Goal: Communication & Community: Answer question/provide support

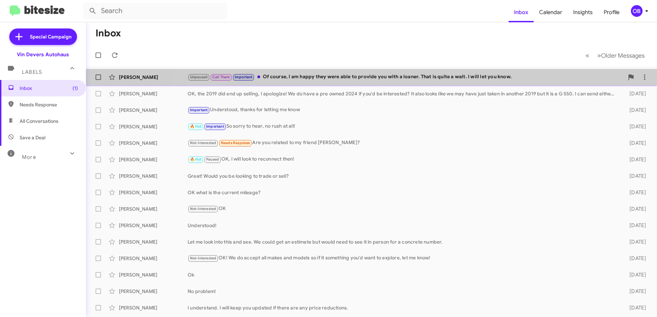
click at [402, 72] on div "John Giannetti Unpaused Call Them Important Of course, I am happy they were abl…" at bounding box center [371, 77] width 560 height 14
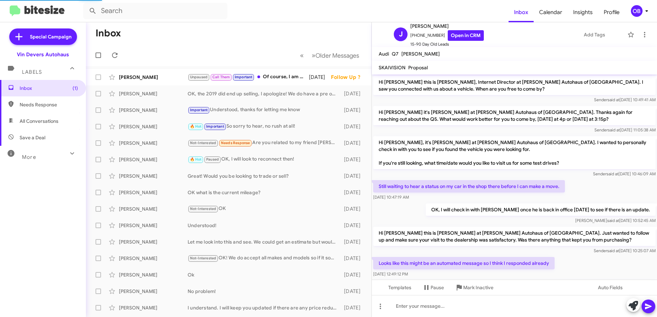
scroll to position [344, 0]
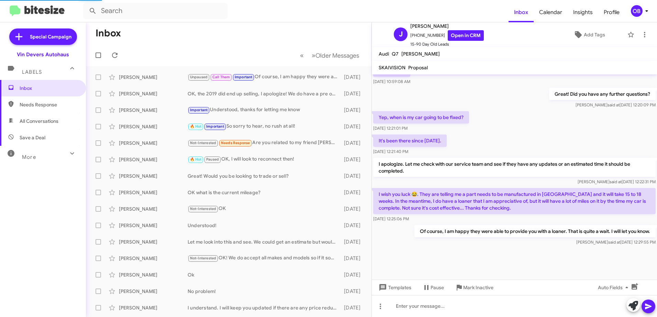
click at [272, 50] on mat-toolbar-row "« Previous » Next Older Messages" at bounding box center [228, 55] width 285 height 22
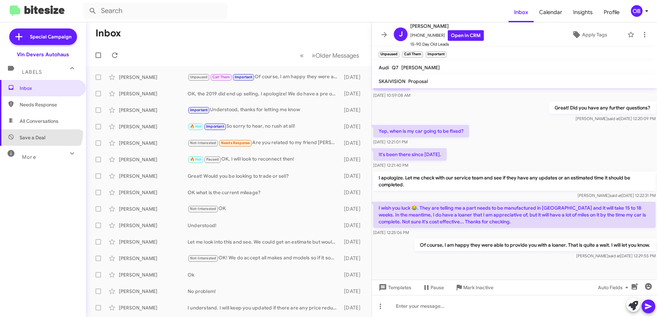
click at [33, 131] on span "Save a Deal" at bounding box center [43, 137] width 86 height 16
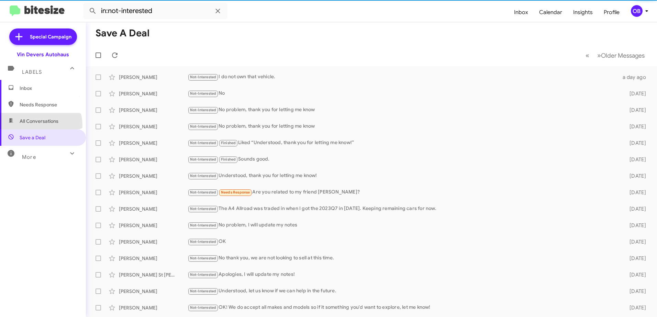
click at [33, 126] on span "All Conversations" at bounding box center [43, 121] width 86 height 16
type input "in:all-conversations"
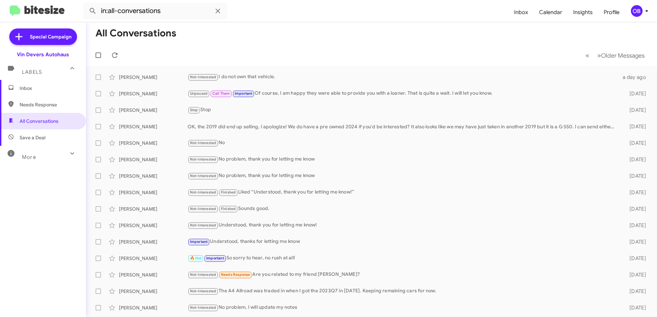
click at [49, 83] on span "Inbox" at bounding box center [43, 88] width 86 height 16
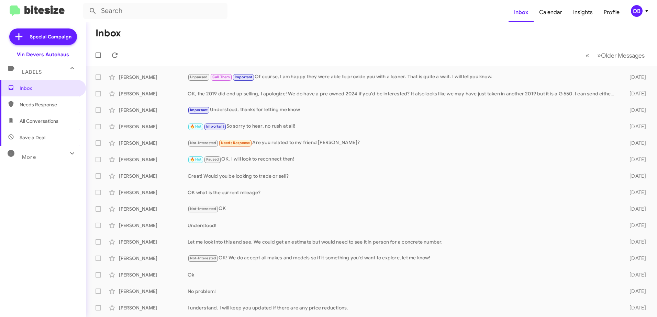
click at [37, 121] on span "All Conversations" at bounding box center [39, 121] width 39 height 7
type input "in:all-conversations"
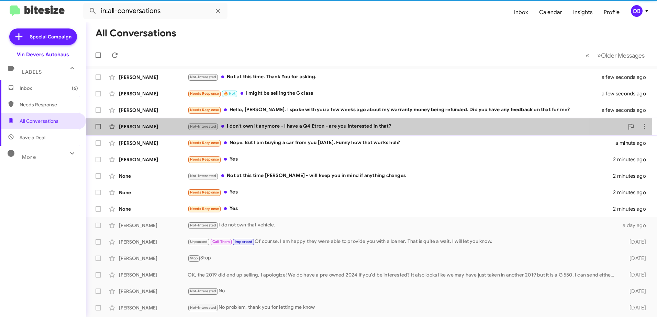
click at [315, 130] on div "Not-Interested I don't own it anymore - I have a Q4 Etron - are you interested …" at bounding box center [405, 127] width 436 height 8
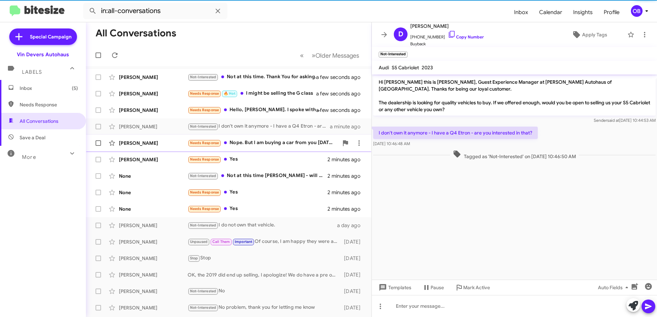
click at [305, 149] on div "Travis Davis Needs Response Nope. But I am buying a car from you today. Funny h…" at bounding box center [228, 143] width 274 height 14
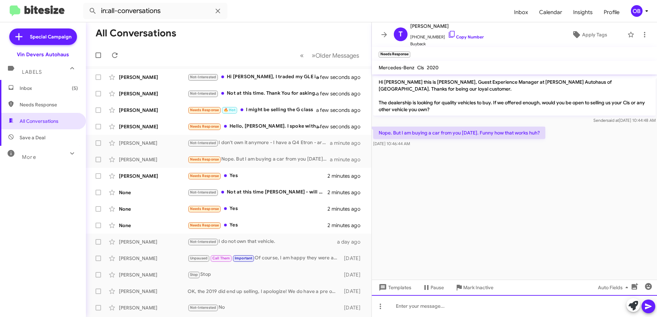
click at [485, 311] on div at bounding box center [514, 306] width 285 height 22
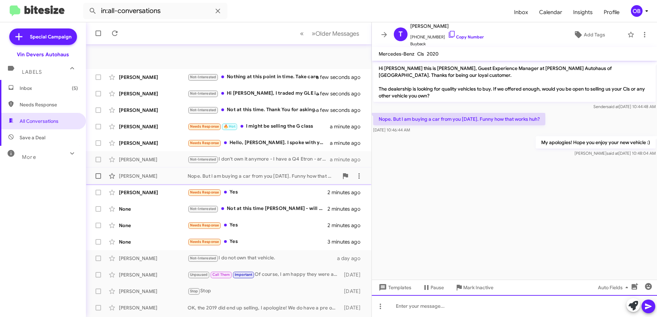
scroll to position [34, 0]
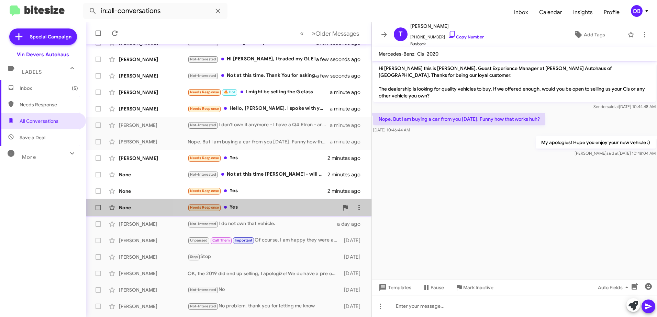
click at [251, 208] on div "Needs Response Yes" at bounding box center [262, 208] width 151 height 8
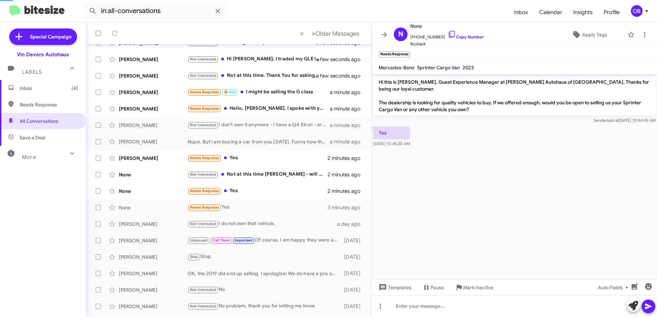
scroll to position [67, 0]
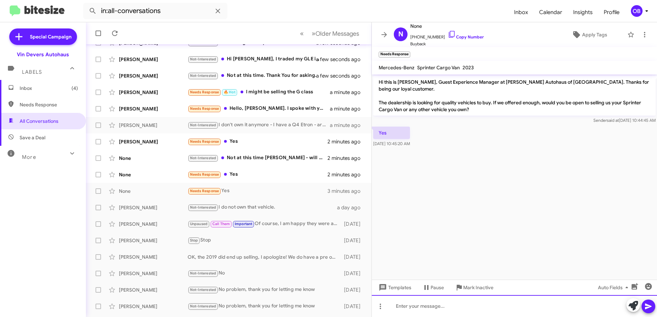
click at [410, 303] on div at bounding box center [514, 306] width 285 height 22
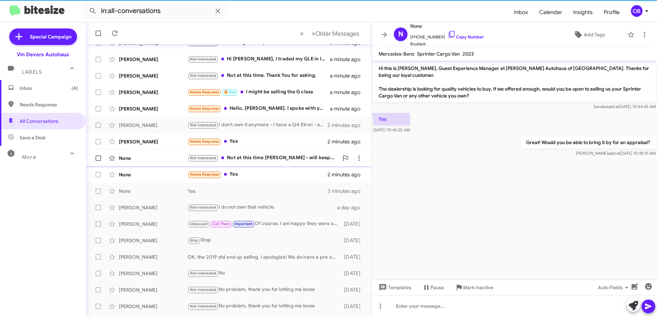
click at [255, 164] on div "None Not-Interested Not at this time Aubrey - will keep you in mind if anything…" at bounding box center [228, 158] width 274 height 14
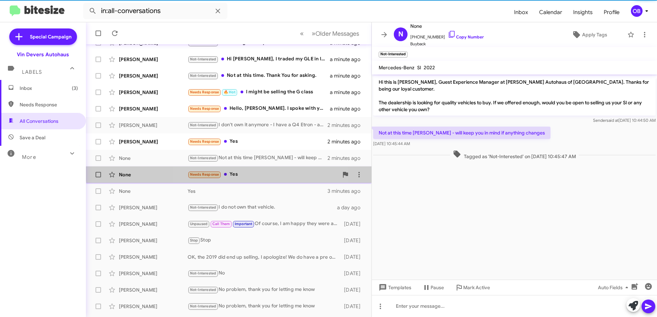
click at [254, 170] on div "None Needs Response Yes 2 minutes ago" at bounding box center [228, 175] width 274 height 14
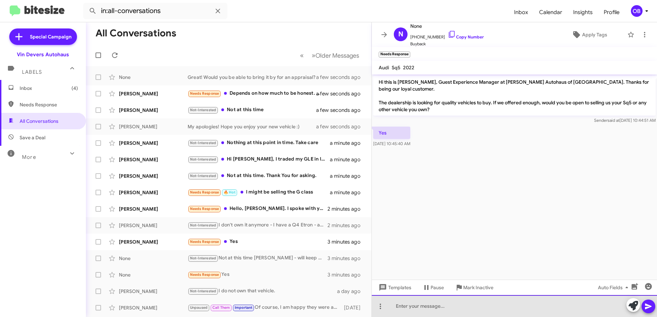
click at [459, 311] on div at bounding box center [514, 306] width 285 height 22
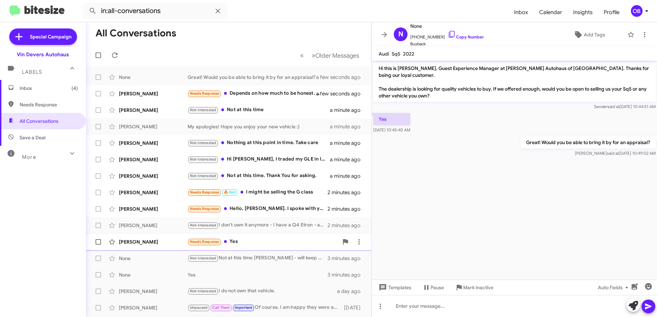
click at [243, 246] on div "Needs Response Yes" at bounding box center [262, 242] width 151 height 8
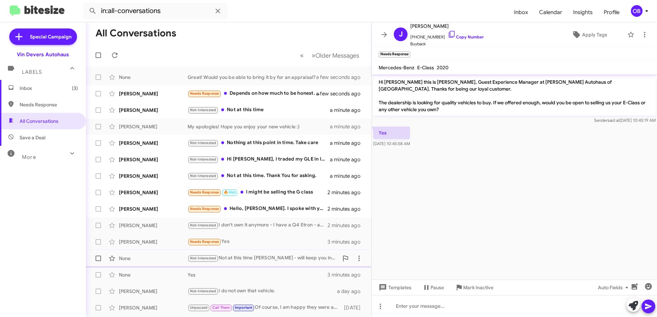
click at [243, 255] on div "Not-Interested Not at this time Aubrey - will keep you in mind if anything chan…" at bounding box center [262, 258] width 151 height 8
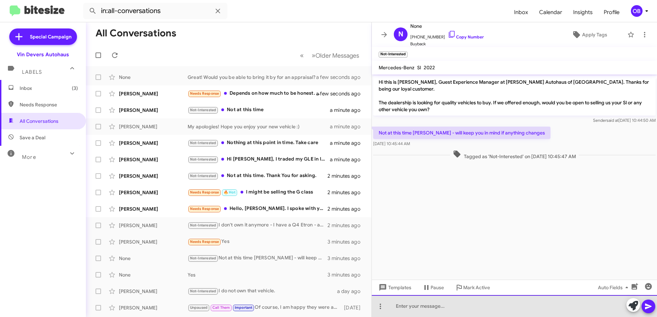
click at [467, 307] on div at bounding box center [514, 306] width 285 height 22
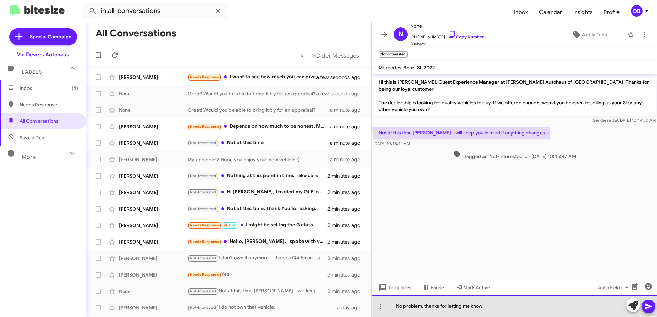
click at [501, 306] on div "No problem, thanks for letting me know!" at bounding box center [514, 306] width 285 height 22
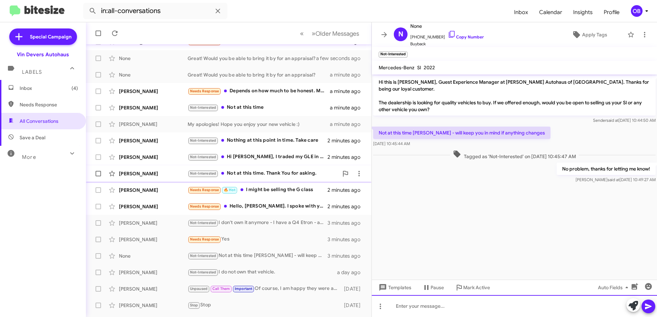
scroll to position [69, 0]
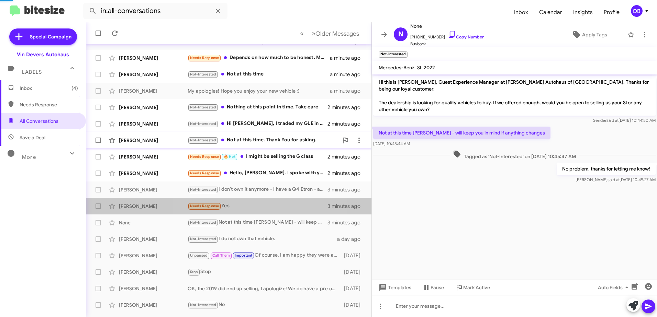
click at [249, 213] on div "Johnny Mccartney Needs Response Yes 3 minutes ago" at bounding box center [228, 206] width 274 height 14
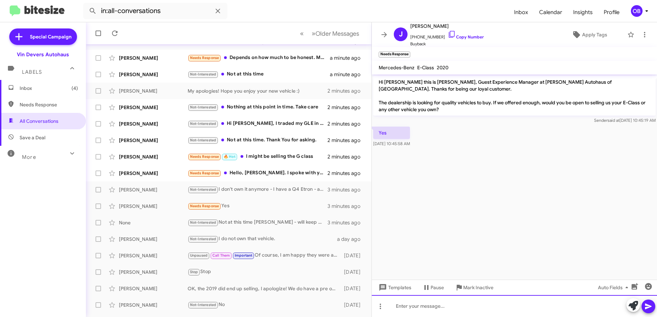
click at [423, 308] on div at bounding box center [514, 306] width 285 height 22
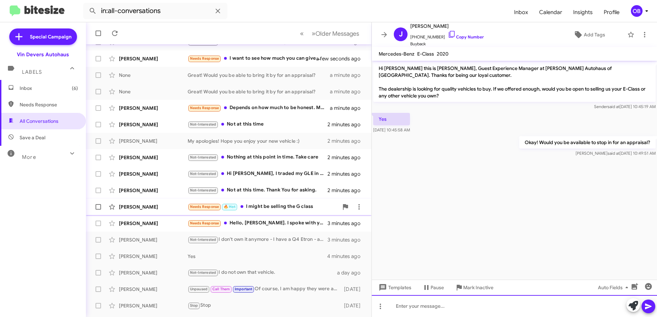
scroll to position [69, 0]
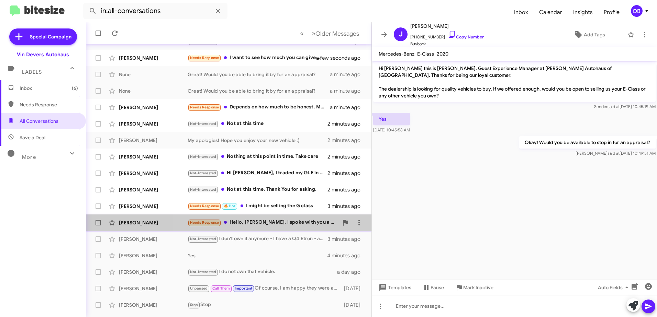
click at [279, 219] on div "Needs Response Hello, Aubrey. I spoke with you a few weeks ago about my warrant…" at bounding box center [262, 223] width 151 height 8
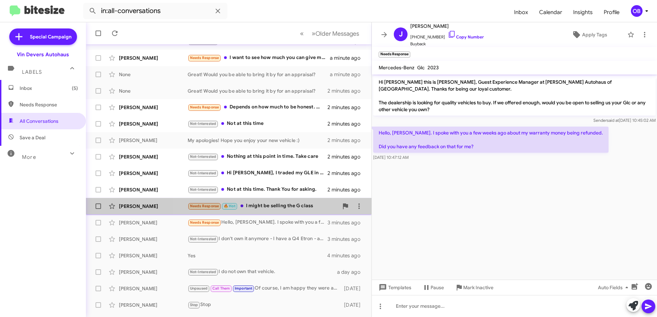
click at [308, 204] on div "Needs Response 🔥 Hot I might be selling the G class" at bounding box center [262, 206] width 151 height 8
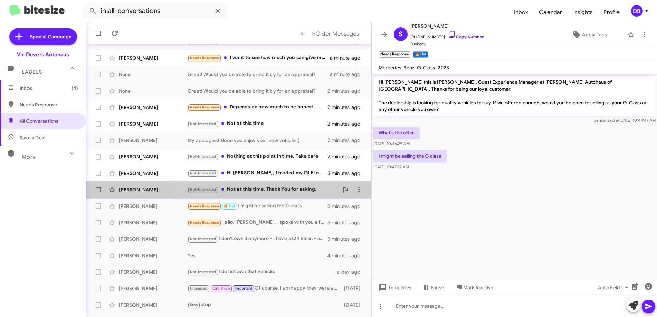
click at [254, 189] on div "Not-Interested Not at this time. Thank You for asking." at bounding box center [262, 190] width 151 height 8
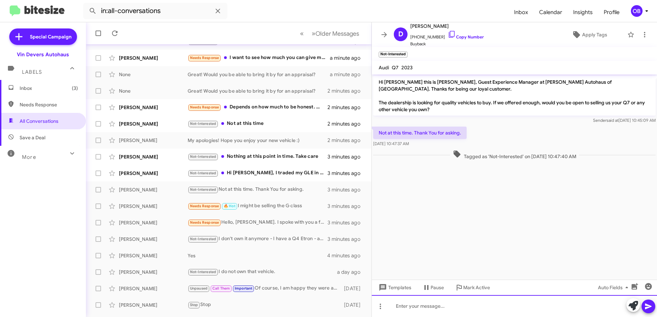
click at [431, 310] on div at bounding box center [514, 306] width 285 height 22
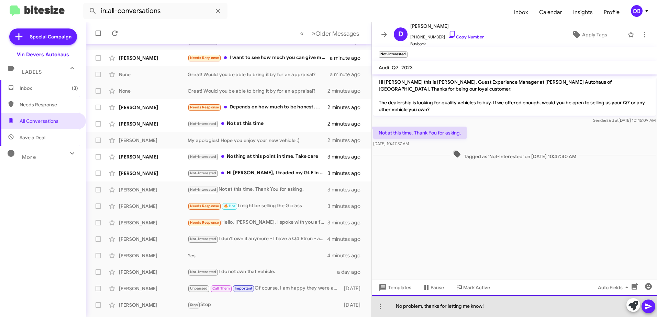
click at [500, 310] on div "No problem, thanks for letting me know!" at bounding box center [514, 306] width 285 height 22
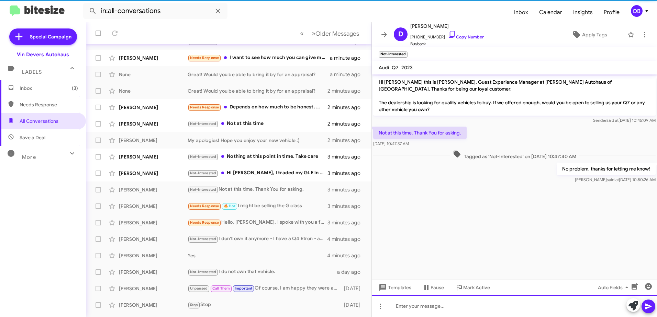
scroll to position [81, 0]
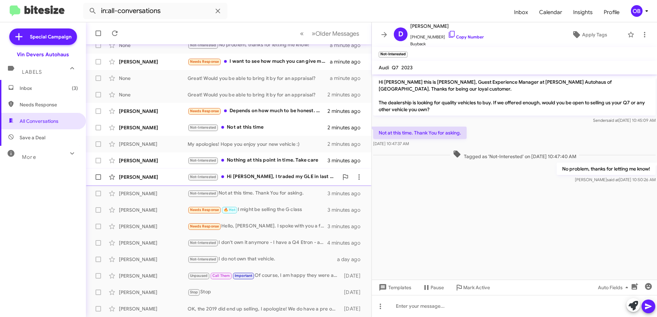
click at [273, 178] on div "Not-Interested Hi Aubrey, I traded my GLE in last year...and don't have any veh…" at bounding box center [262, 177] width 151 height 8
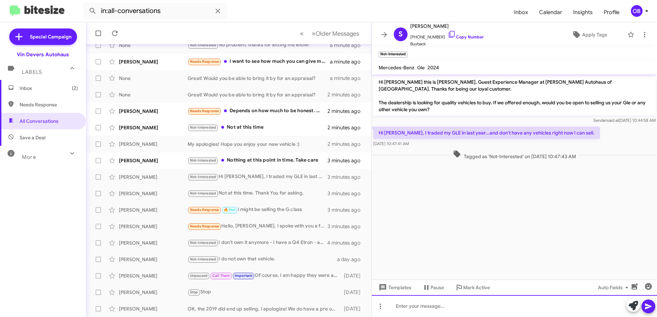
click at [480, 296] on div at bounding box center [514, 306] width 285 height 22
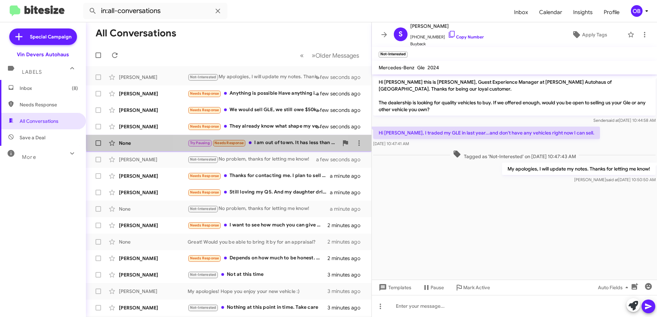
click at [262, 138] on div "None Try Pausing Needs Response I am out of town. It has less than 5k miles on …" at bounding box center [228, 143] width 274 height 14
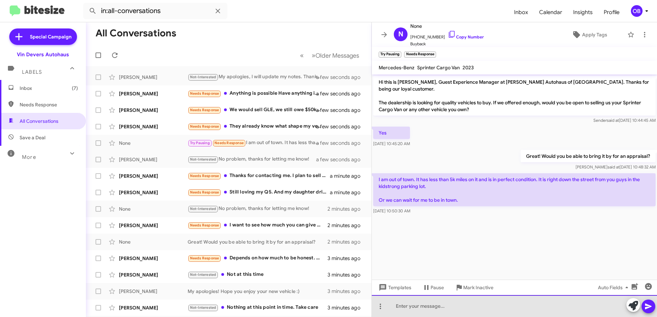
click at [474, 306] on div at bounding box center [514, 306] width 285 height 22
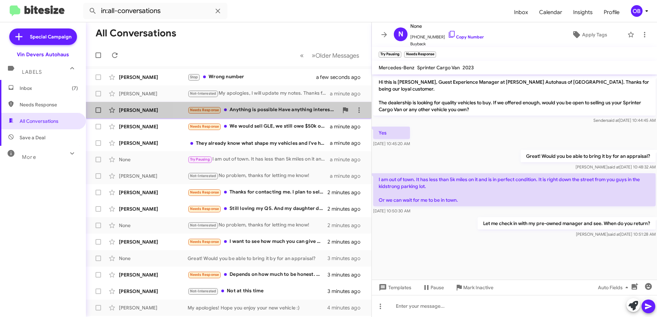
click at [271, 112] on div "Needs Response Anything is possible Have anything interesting to replace the Ja…" at bounding box center [262, 110] width 151 height 8
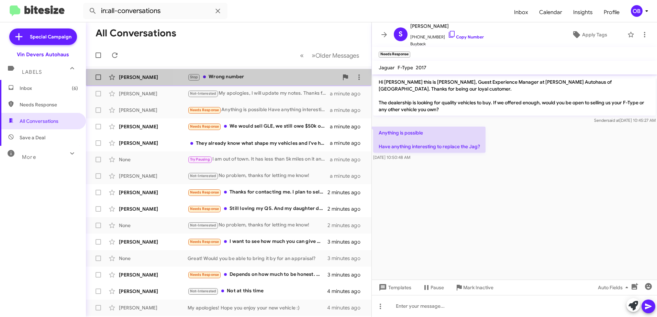
click at [295, 82] on div "Philip Triolo Stop Wrong number a few seconds ago" at bounding box center [228, 77] width 274 height 14
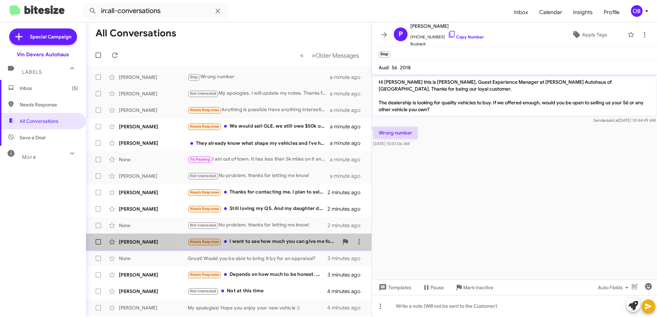
click at [282, 238] on div "Needs Response I want to see how much you can give me for SQ5 2024 with 4509 mi…" at bounding box center [262, 242] width 151 height 8
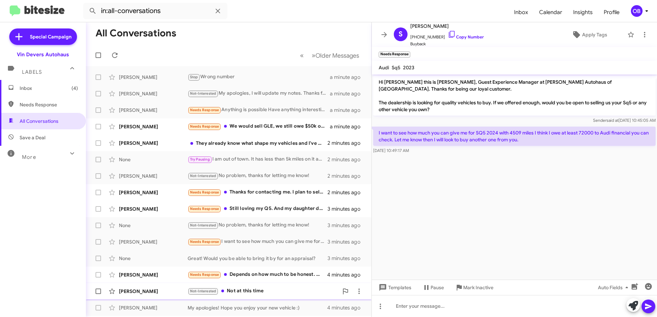
click at [269, 289] on div "Not-Interested Not at this time" at bounding box center [262, 291] width 151 height 8
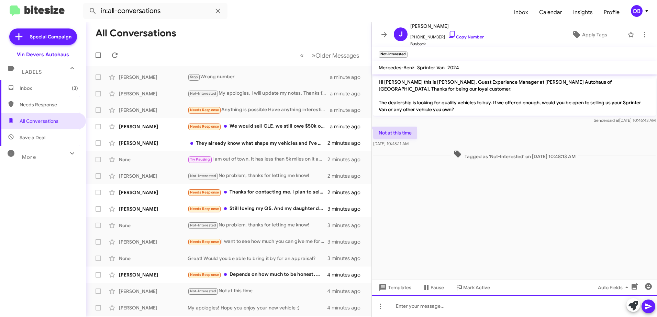
click at [427, 303] on div at bounding box center [514, 306] width 285 height 22
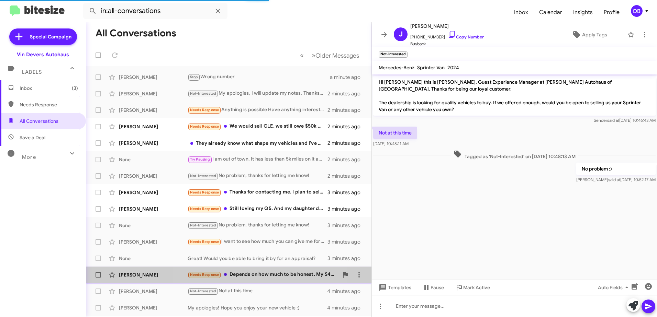
click at [254, 268] on div "Babatunde Oriowo Needs Response Depends on how much to be honest. My S4 is paid…" at bounding box center [228, 275] width 274 height 14
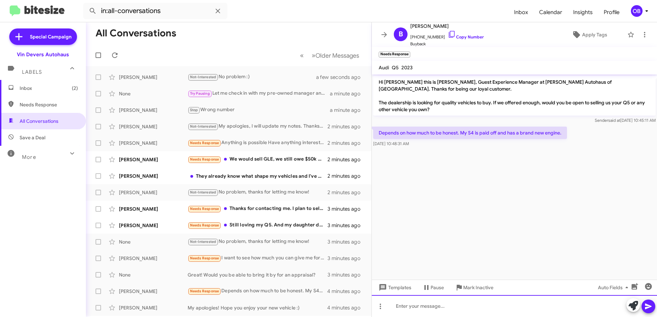
click at [479, 315] on div at bounding box center [514, 306] width 285 height 22
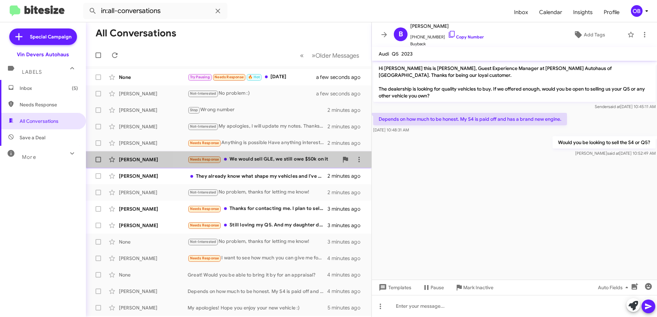
click at [268, 159] on div "Needs Response We would sell GLE, we still owe $50k on it" at bounding box center [262, 160] width 151 height 8
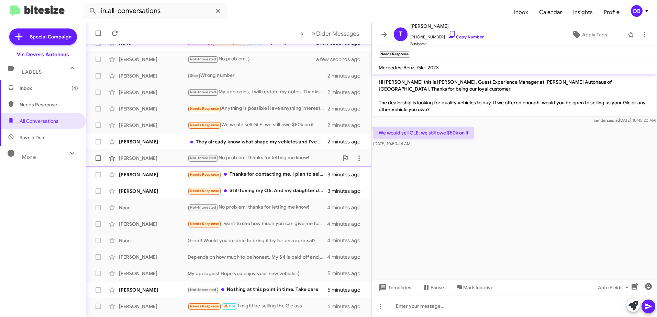
scroll to position [69, 0]
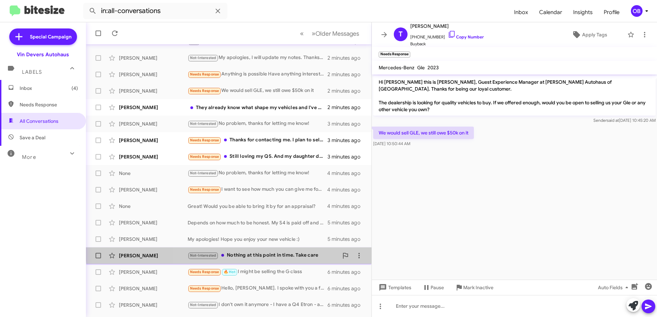
click at [277, 250] on div "Russell Frew Not-Interested Nothing at this point in time. Take care 5 minutes …" at bounding box center [228, 256] width 274 height 14
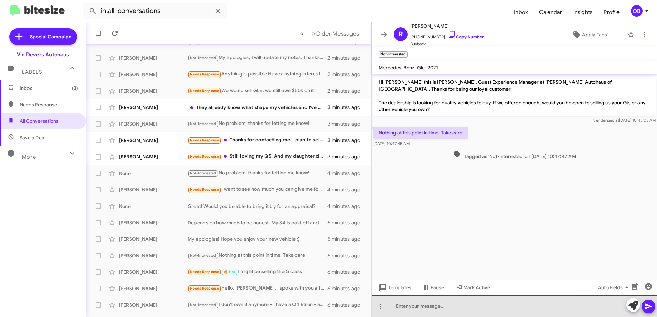
click at [440, 311] on div at bounding box center [514, 306] width 285 height 22
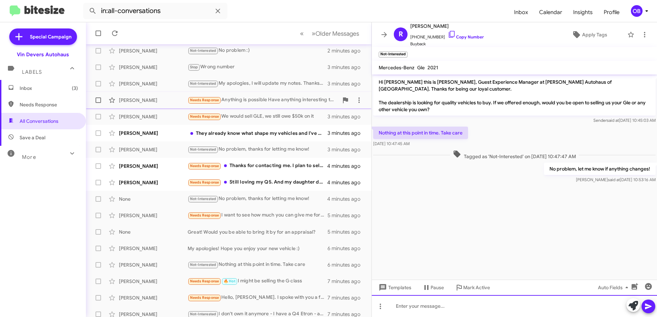
scroll to position [69, 0]
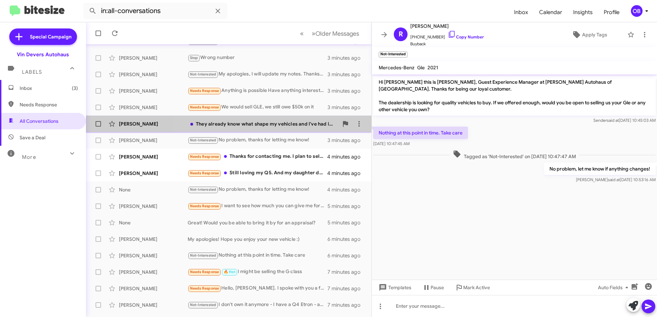
click at [286, 131] on span "Johnny Mccartney They already know what shape my vehicles and I've had it up th…" at bounding box center [228, 124] width 285 height 16
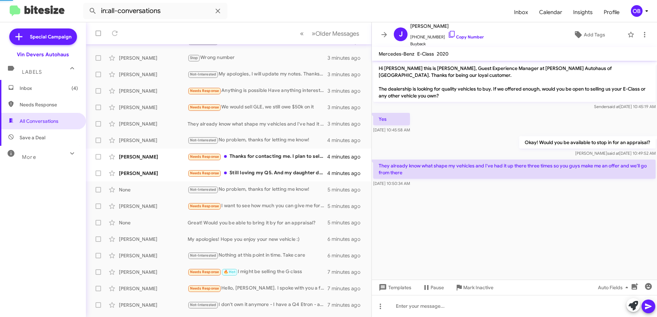
scroll to position [81, 0]
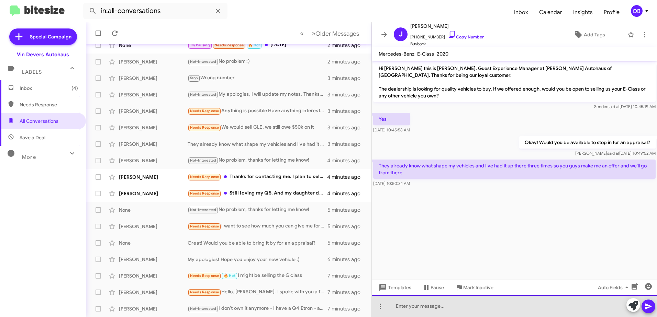
click at [404, 308] on div at bounding box center [514, 306] width 285 height 22
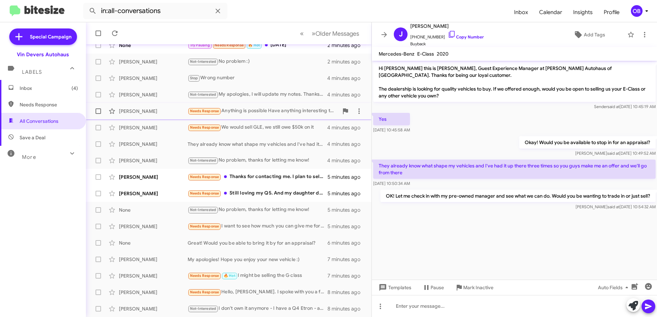
click at [265, 109] on div "Needs Response Anything is possible Have anything interesting to replace the Ja…" at bounding box center [262, 111] width 151 height 8
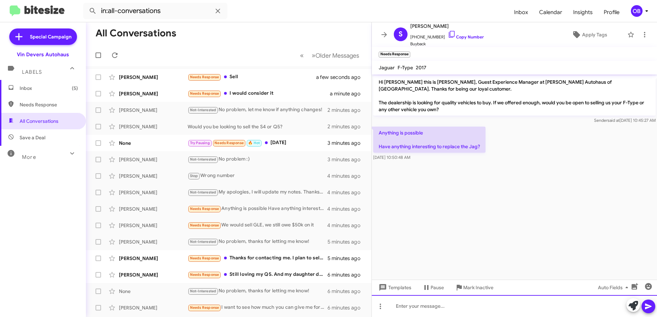
click at [456, 306] on div at bounding box center [514, 306] width 285 height 22
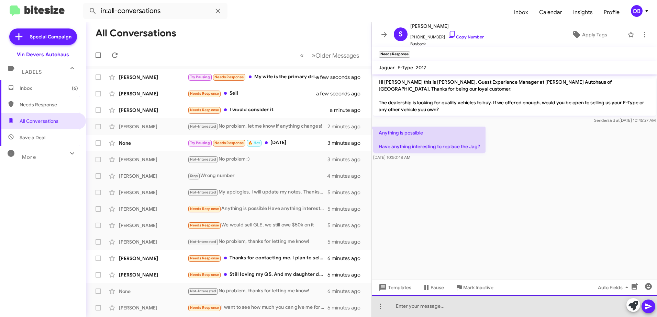
click at [439, 309] on div at bounding box center [514, 306] width 285 height 22
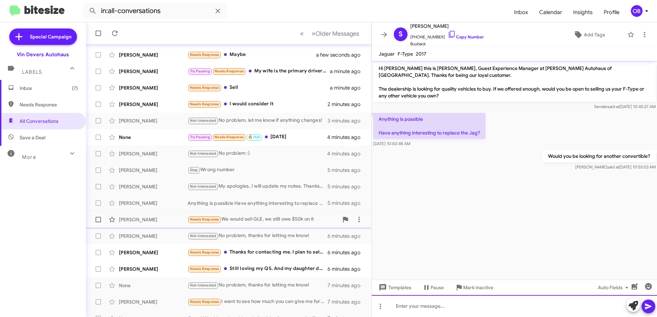
scroll to position [34, 0]
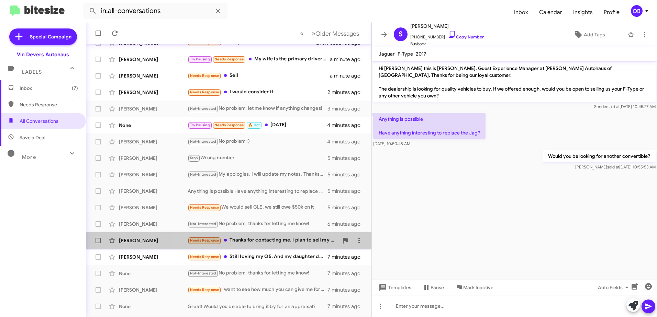
click at [293, 246] on div "Iralynn Allison Needs Response Thanks for contacting me. I plan to sell my S-Cl…" at bounding box center [228, 241] width 274 height 14
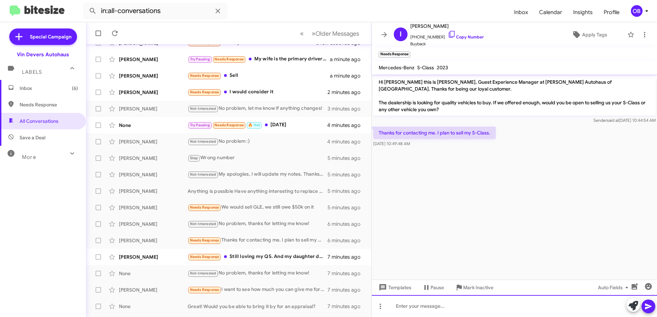
click at [455, 304] on div at bounding box center [514, 306] width 285 height 22
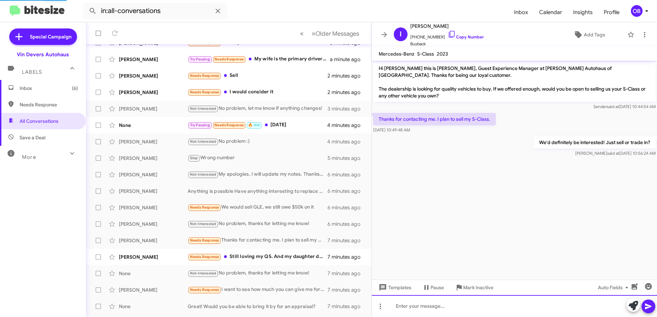
scroll to position [67, 0]
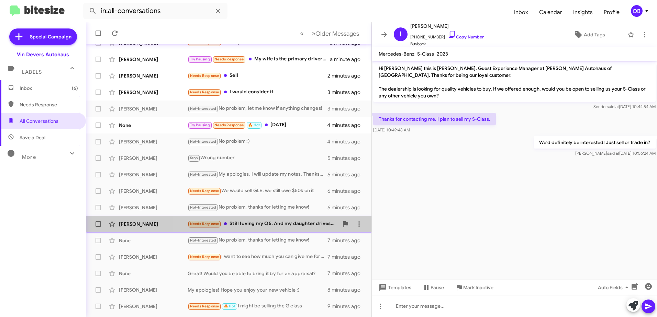
click at [273, 224] on div "Needs Response Still loving my Q5. And my daughter drives my old A3. Thanks for…" at bounding box center [262, 224] width 151 height 8
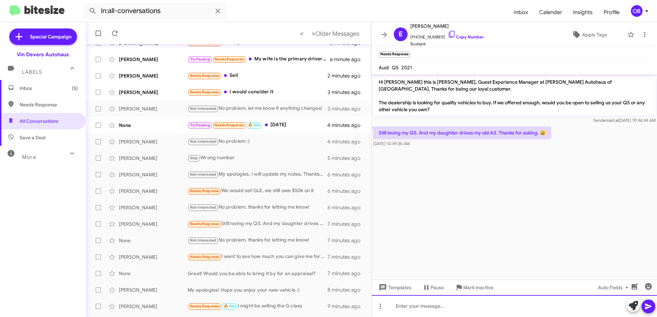
click at [465, 312] on div at bounding box center [514, 306] width 285 height 22
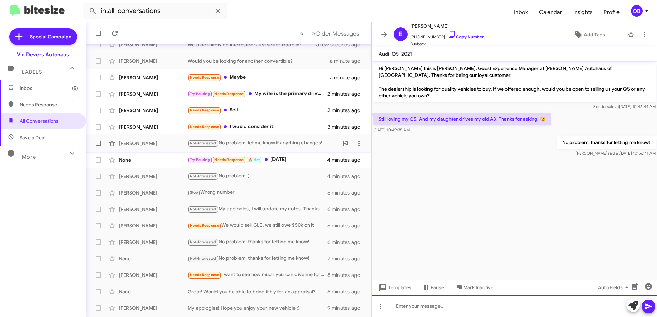
scroll to position [13, 0]
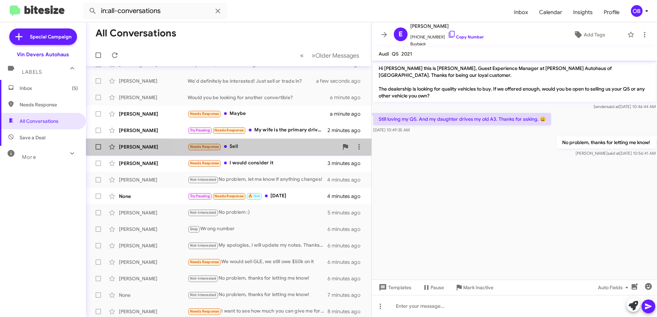
click at [250, 150] on div "Needs Response Sell" at bounding box center [262, 147] width 151 height 8
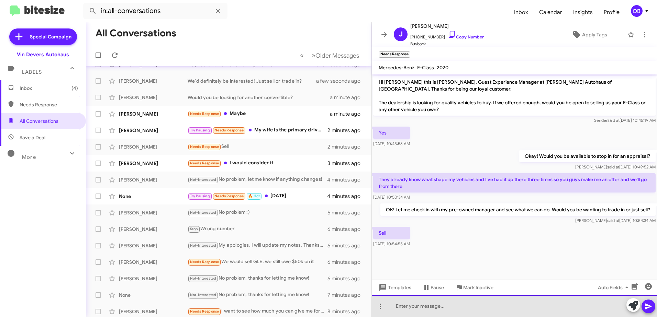
click at [437, 312] on div at bounding box center [514, 306] width 285 height 22
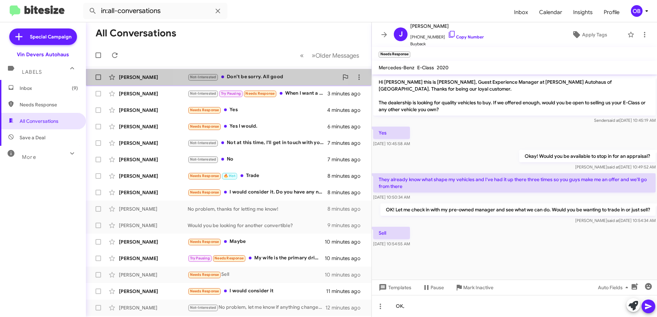
click at [254, 80] on div "Not-Interested Don’t be sorry. All good" at bounding box center [262, 77] width 151 height 8
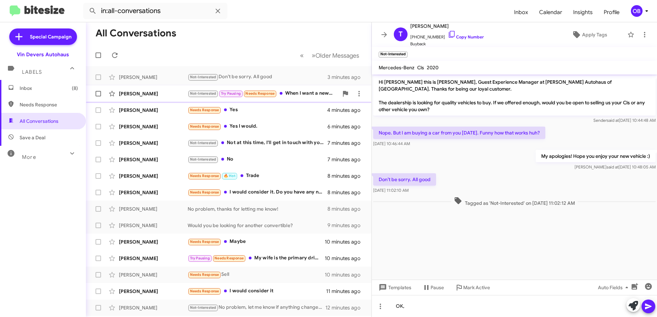
click at [277, 97] on span "Not-Interested Try Pausing Needs Response" at bounding box center [231, 94] width 89 height 8
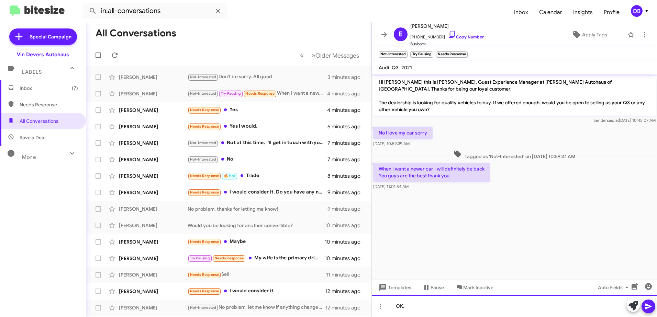
click at [455, 313] on div "OK," at bounding box center [514, 306] width 285 height 22
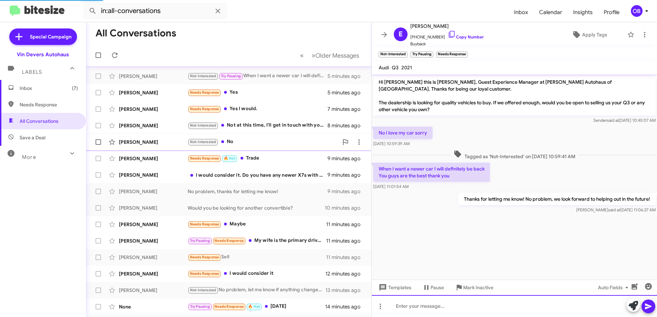
scroll to position [34, 0]
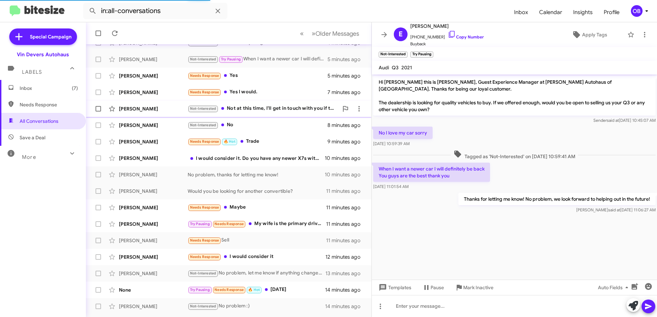
click at [248, 114] on div "Jeffrey Foster Not-Interested Not at this time, I'll get in touch with you if t…" at bounding box center [228, 109] width 274 height 14
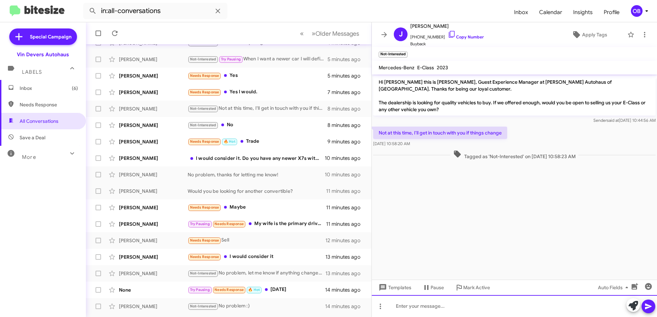
click at [413, 309] on div at bounding box center [514, 306] width 285 height 22
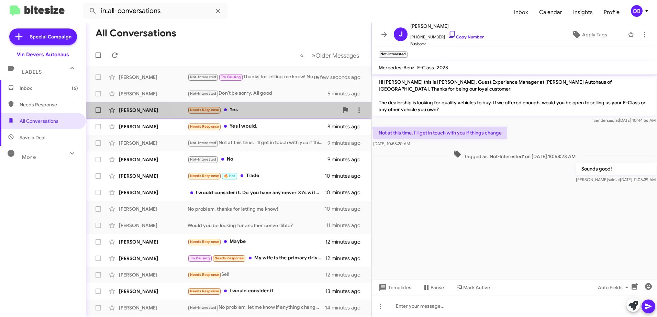
click at [244, 107] on div "Needs Response Yes" at bounding box center [262, 110] width 151 height 8
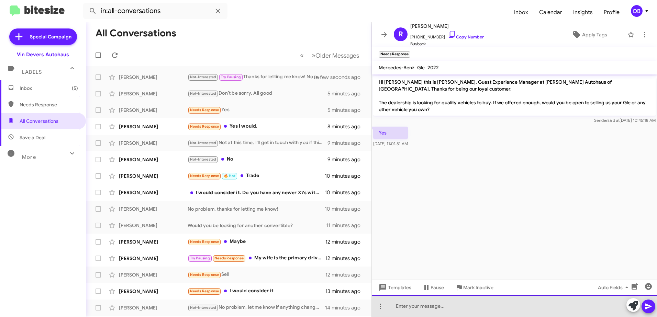
click at [433, 308] on div at bounding box center [514, 306] width 285 height 22
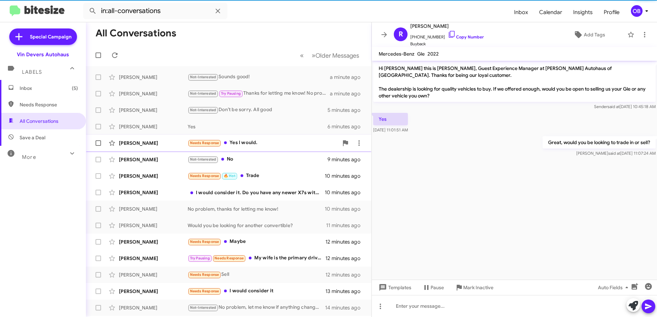
click at [243, 143] on div "Needs Response Yes I would." at bounding box center [262, 143] width 151 height 8
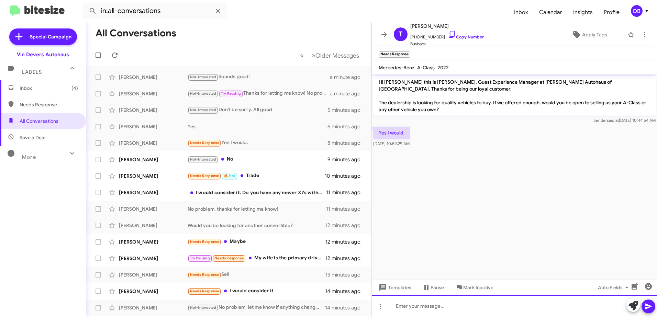
click at [452, 304] on div at bounding box center [514, 306] width 285 height 22
click at [413, 308] on div at bounding box center [514, 306] width 285 height 22
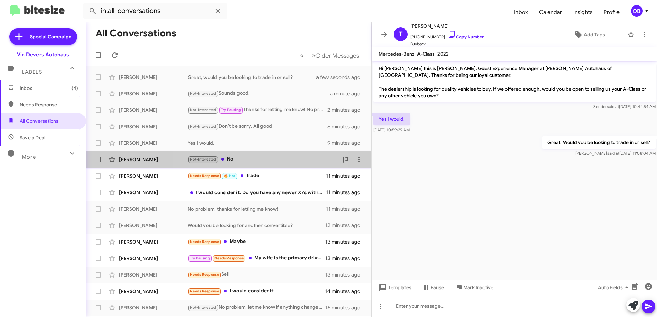
click at [246, 161] on div "Not-Interested No" at bounding box center [262, 160] width 151 height 8
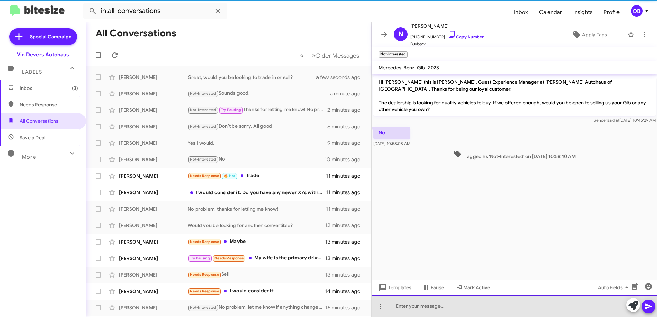
click at [510, 308] on div at bounding box center [514, 306] width 285 height 22
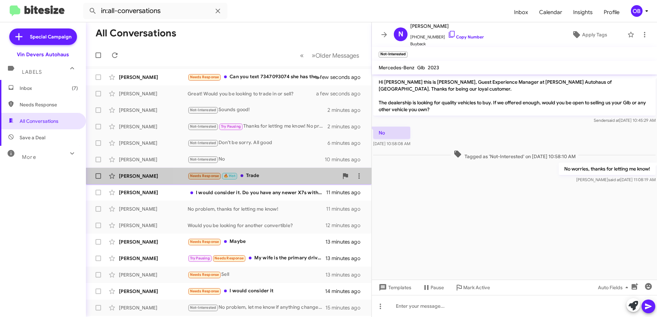
click at [286, 177] on div "Needs Response 🔥 Hot Trade" at bounding box center [262, 176] width 151 height 8
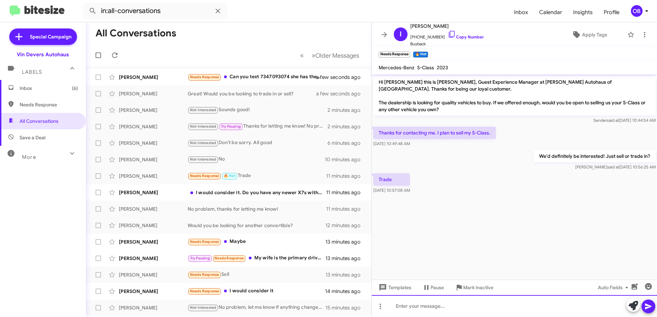
click at [468, 304] on div at bounding box center [514, 306] width 285 height 22
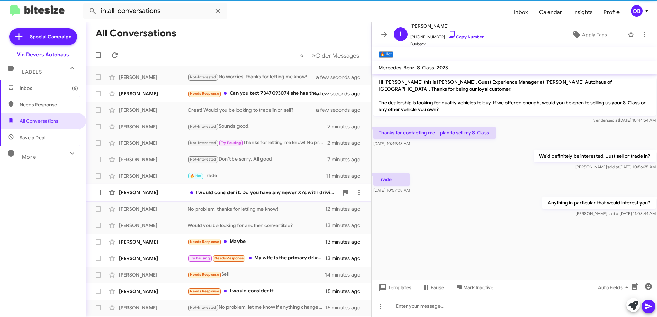
click at [254, 195] on div "I would consider it. Do you have any newer X7s with driving assist pro to trade…" at bounding box center [262, 192] width 151 height 7
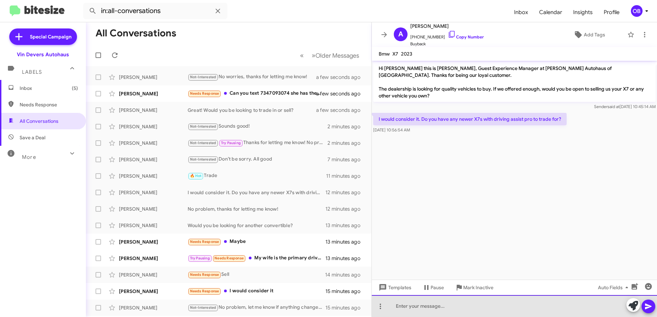
click at [475, 309] on div at bounding box center [514, 306] width 285 height 22
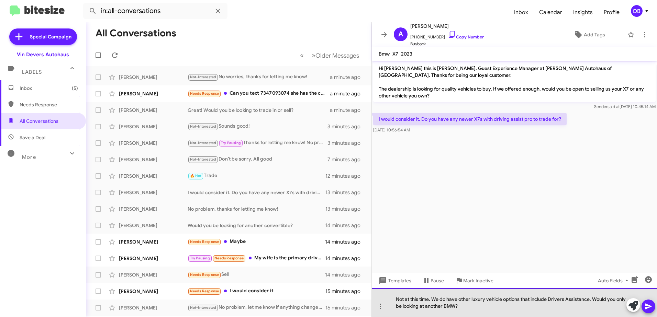
click at [540, 311] on div "Not at this time. We do have other luxury vehicle options that include Drivers …" at bounding box center [514, 302] width 285 height 29
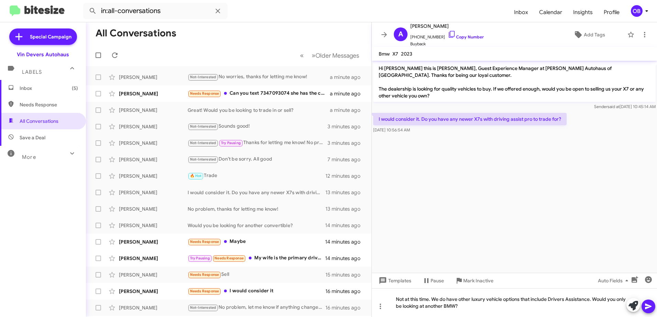
click at [649, 308] on icon at bounding box center [648, 307] width 7 height 6
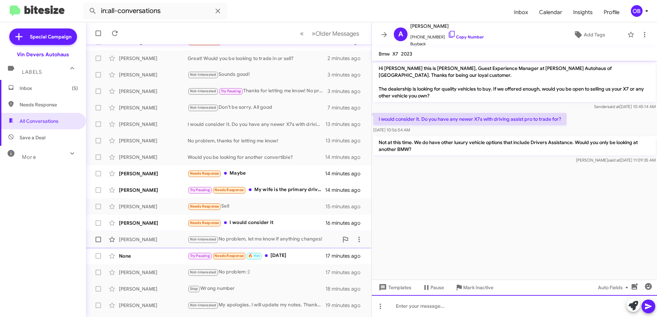
scroll to position [69, 0]
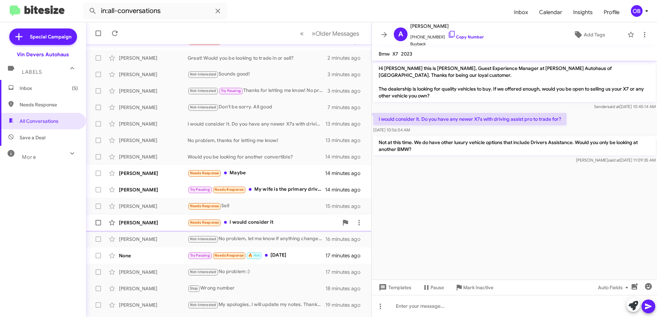
click at [273, 222] on div "Needs Response I would consider it" at bounding box center [262, 223] width 151 height 8
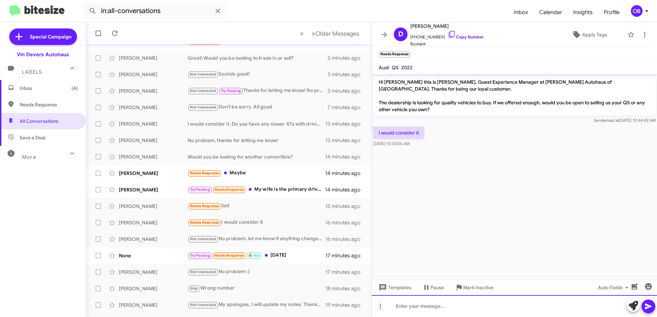
click at [459, 308] on div at bounding box center [514, 306] width 285 height 22
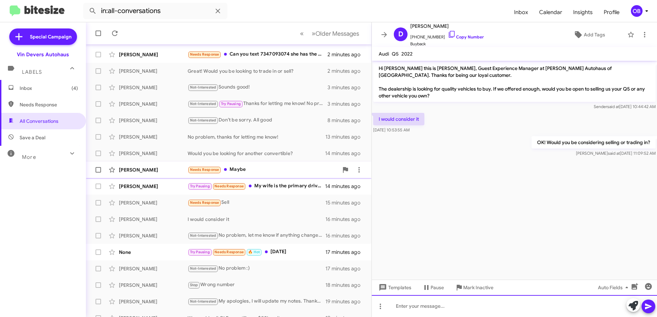
scroll to position [81, 0]
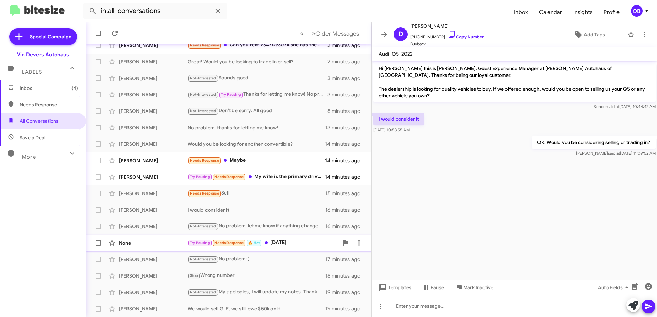
click at [298, 240] on div "Try Pausing Needs Response 🔥 Hot Oct. 8th" at bounding box center [262, 243] width 151 height 8
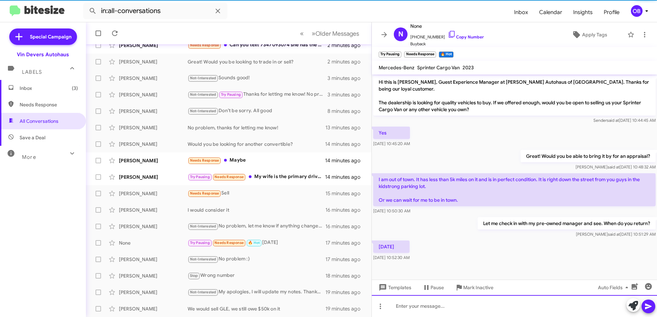
click at [418, 309] on div at bounding box center [514, 306] width 285 height 22
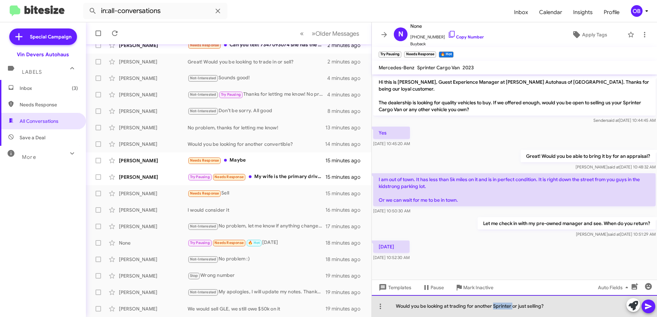
drag, startPoint x: 512, startPoint y: 305, endPoint x: 494, endPoint y: 306, distance: 17.9
click at [494, 306] on div "Would you be looking at trading for another Sprinter or just selling?" at bounding box center [514, 306] width 285 height 22
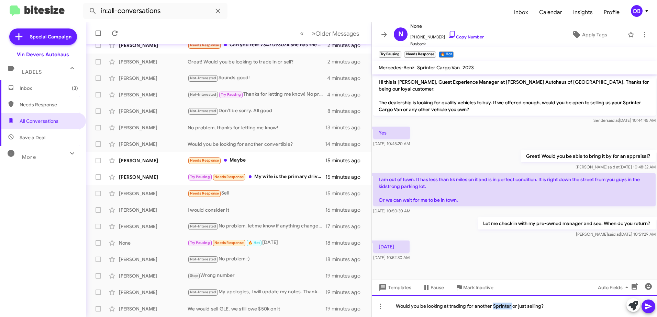
click at [494, 306] on div "Would you be looking at trading for another Sprinter or just selling?" at bounding box center [514, 306] width 285 height 22
click at [513, 307] on div "Would you be looking at trading for another Sprinter or just selling?" at bounding box center [514, 306] width 285 height 22
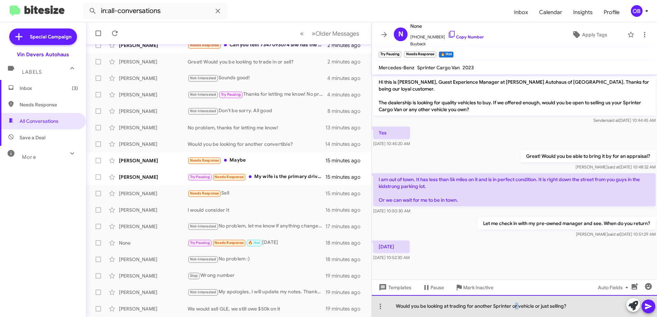
click at [516, 308] on div "Would you be looking at trading for another Sprinter or vehicle or just selling?" at bounding box center [514, 306] width 285 height 22
click at [526, 307] on div "Would you be looking at trading for another Sprinter or vehicle or just selling?" at bounding box center [514, 306] width 285 height 22
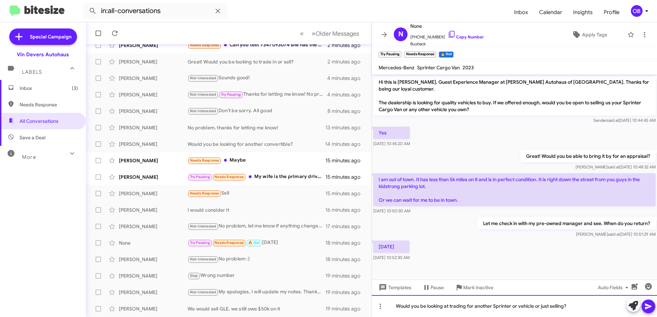
click at [589, 309] on div "Would you be looking at trading for another Sprinter or vehicle or just selling?" at bounding box center [514, 306] width 285 height 22
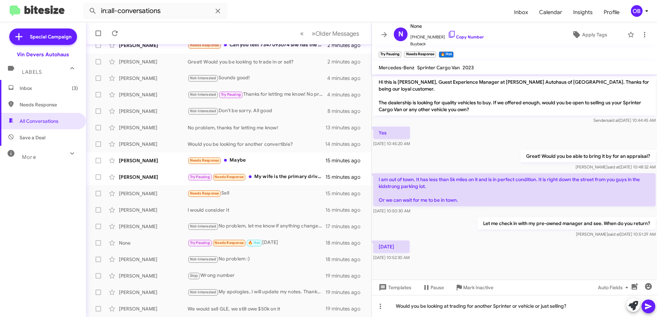
click at [648, 309] on icon at bounding box center [648, 307] width 8 height 8
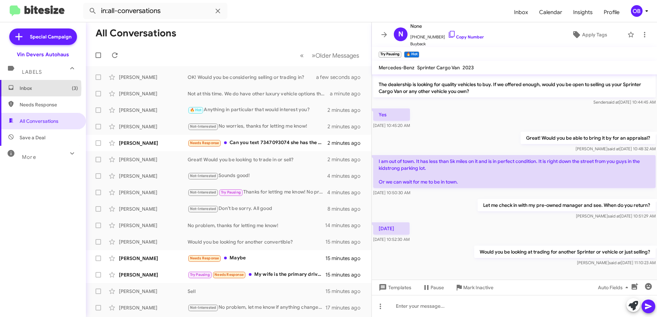
click at [21, 88] on span "Inbox (3)" at bounding box center [49, 88] width 58 height 7
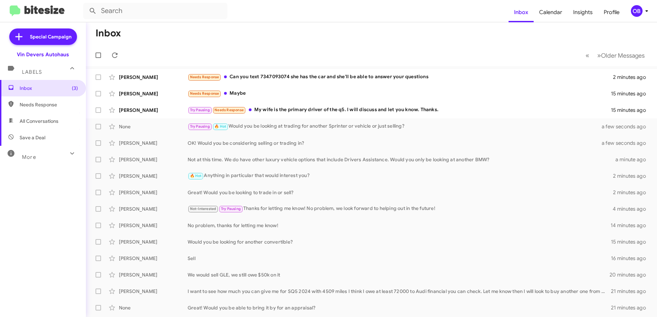
click at [37, 124] on span "All Conversations" at bounding box center [39, 121] width 39 height 7
type input "in:all-conversations"
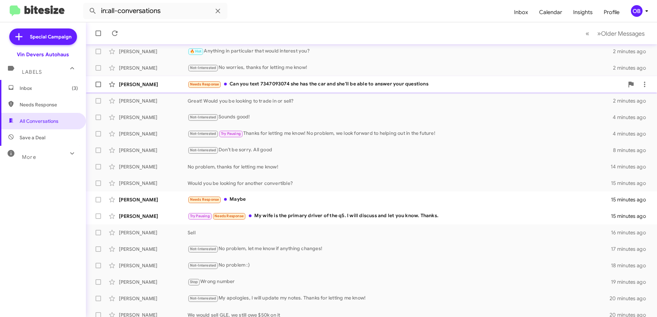
scroll to position [81, 0]
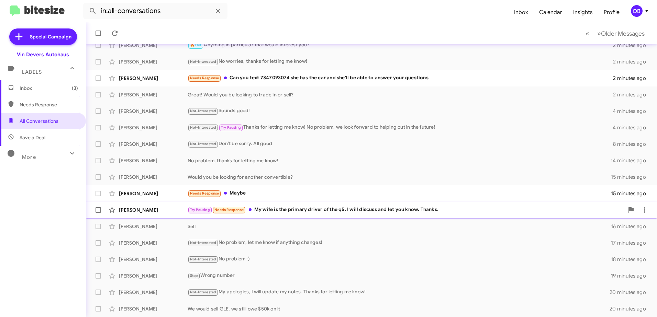
click at [463, 214] on div "Try Pausing Needs Response My wife is the primary driver of the q5. I will disc…" at bounding box center [405, 210] width 436 height 8
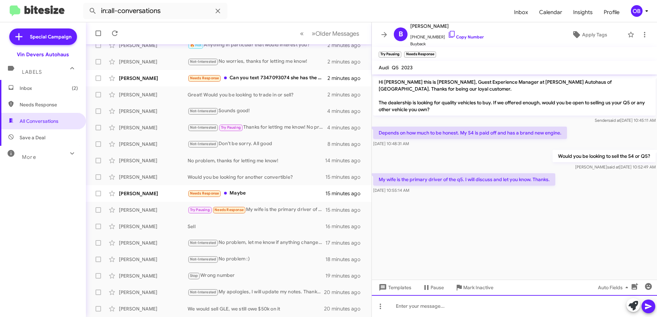
click at [434, 315] on div at bounding box center [514, 306] width 285 height 22
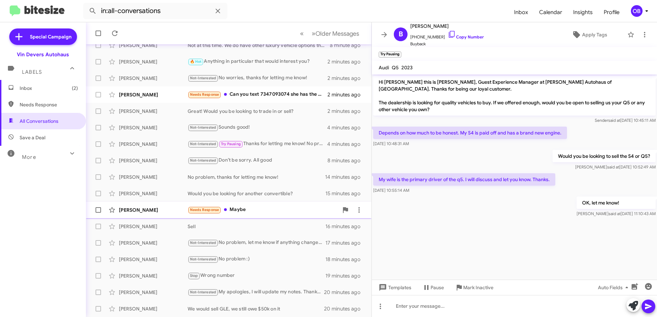
click at [250, 210] on div "Needs Response Maybe" at bounding box center [262, 210] width 151 height 8
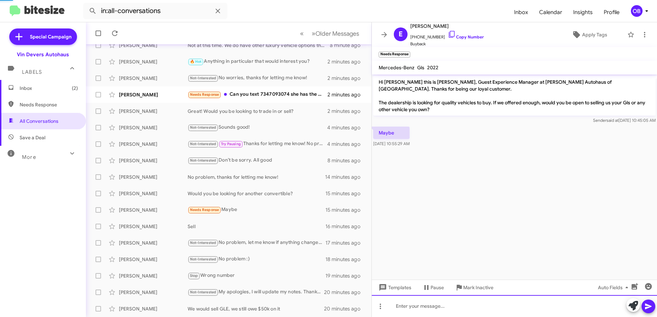
click at [499, 305] on div at bounding box center [514, 306] width 285 height 22
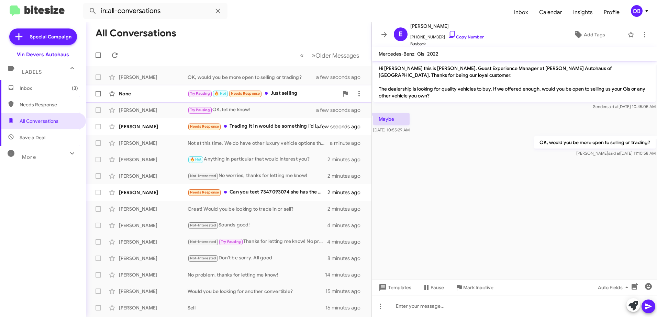
click at [265, 101] on span "None Try Pausing 🔥 Hot Needs Response Just selling a few seconds ago" at bounding box center [228, 93] width 285 height 16
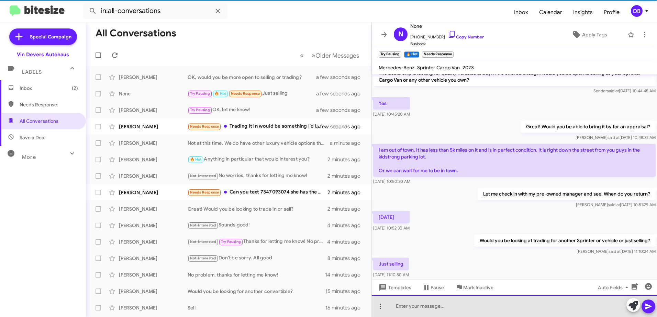
click at [465, 307] on div at bounding box center [514, 306] width 285 height 22
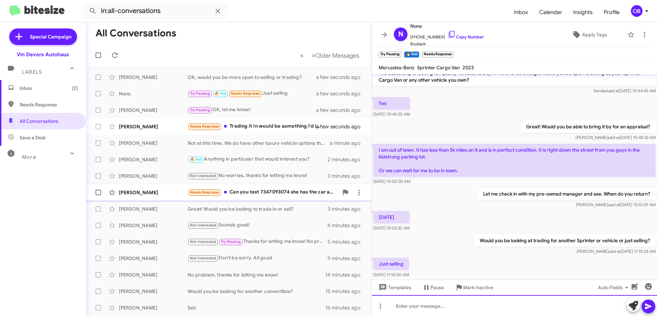
scroll to position [43, 0]
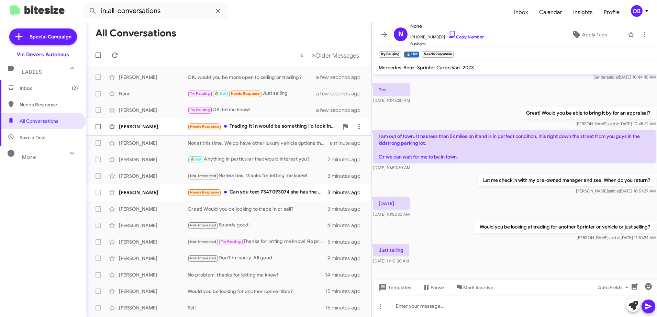
click at [299, 127] on div "Needs Response Trading it in would be something I'd look into" at bounding box center [262, 127] width 151 height 8
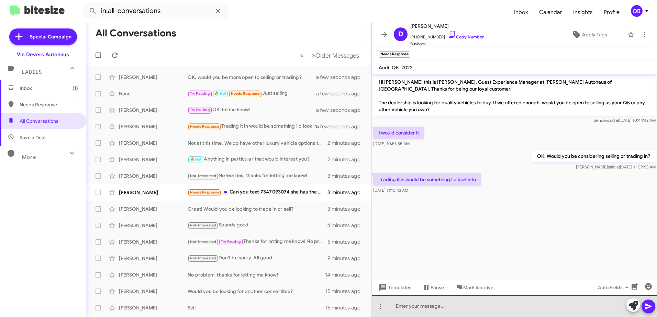
click at [554, 315] on div at bounding box center [514, 306] width 285 height 22
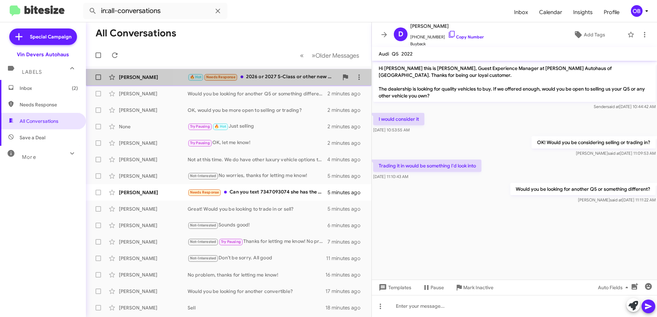
click at [293, 76] on div "🔥 Hot Needs Response 2026 or 2027 S-Class or other new model." at bounding box center [262, 77] width 151 height 8
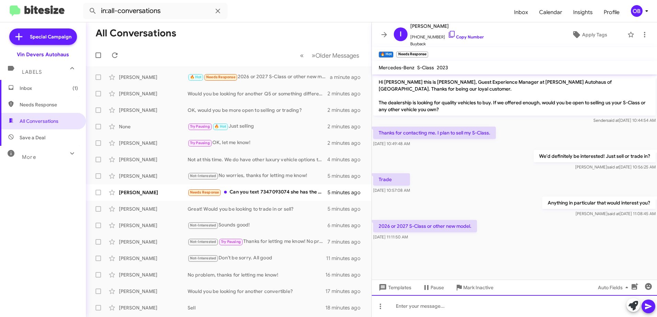
click at [526, 303] on div at bounding box center [514, 306] width 285 height 22
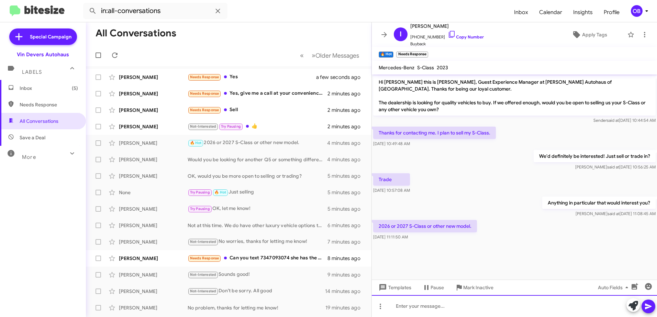
click at [485, 308] on div at bounding box center [514, 306] width 285 height 22
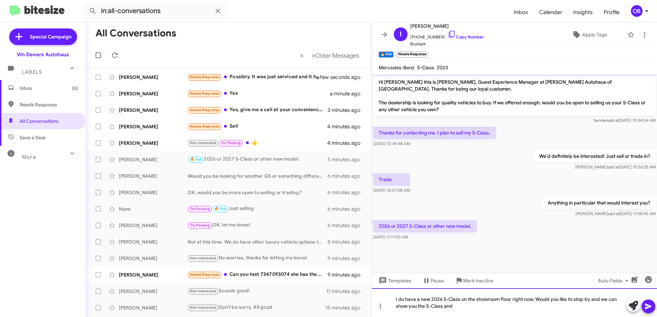
click at [462, 309] on div "I do have a new 2026 S-Class on the showroom floor right now. Would you like to…" at bounding box center [514, 302] width 285 height 29
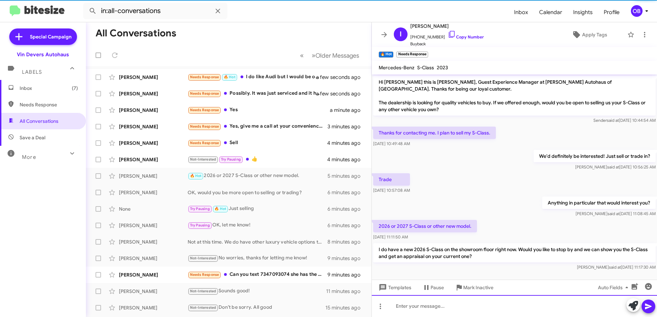
scroll to position [4, 0]
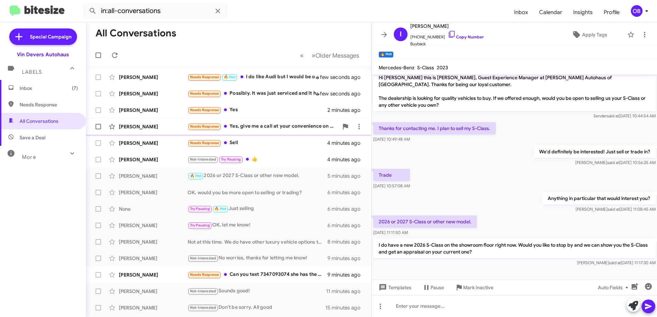
click at [307, 133] on div "Eric Tiller Needs Response Yes, give me a call at your convenience on this numb…" at bounding box center [228, 127] width 274 height 14
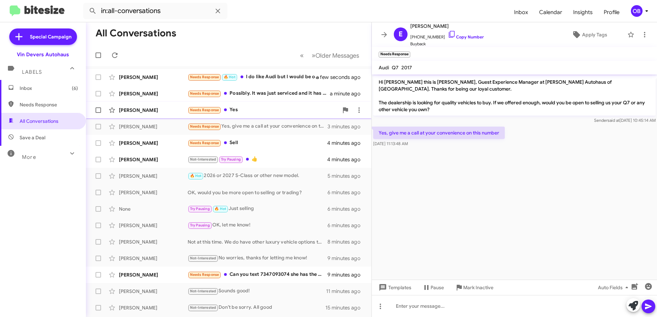
click at [241, 107] on div "Needs Response Yes" at bounding box center [262, 110] width 151 height 8
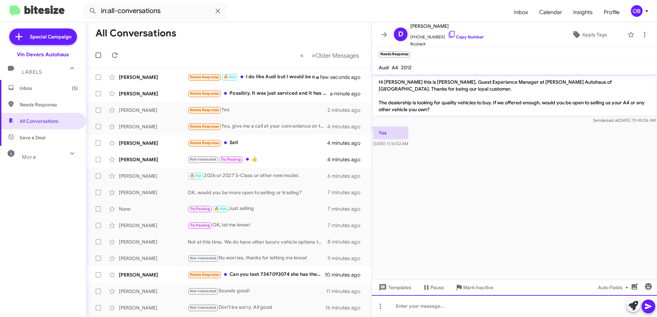
click at [476, 308] on div at bounding box center [514, 306] width 285 height 22
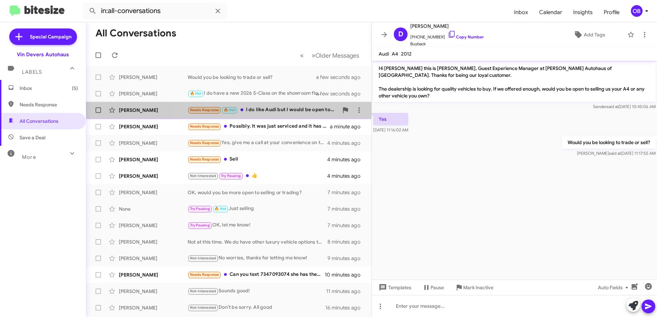
click at [289, 115] on div "Daija Mckenney Needs Response 🔥 Hot I do like Audi but I would be open to look …" at bounding box center [228, 110] width 274 height 14
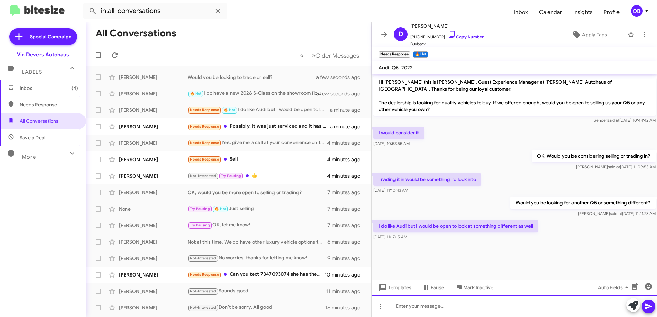
click at [487, 307] on div at bounding box center [514, 306] width 285 height 22
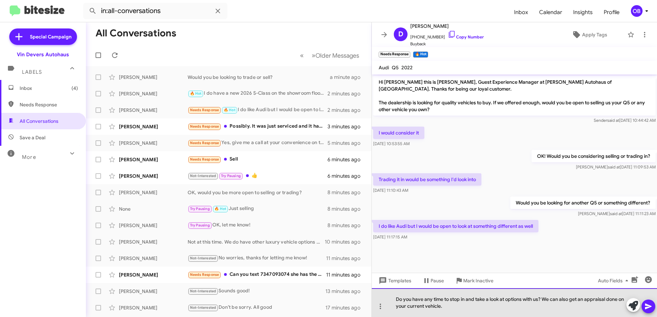
click at [514, 311] on div "Do you have any time to stop in and take a look at options with us? We can also…" at bounding box center [514, 302] width 285 height 29
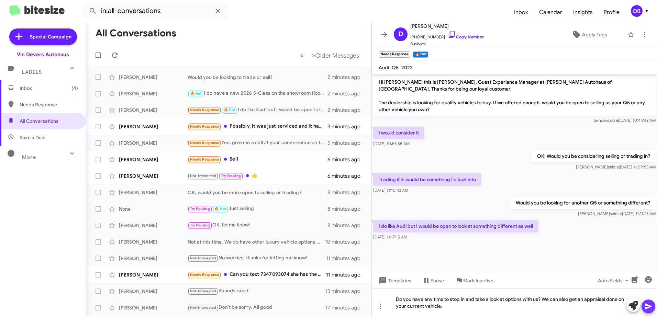
click at [648, 303] on icon at bounding box center [648, 307] width 8 height 8
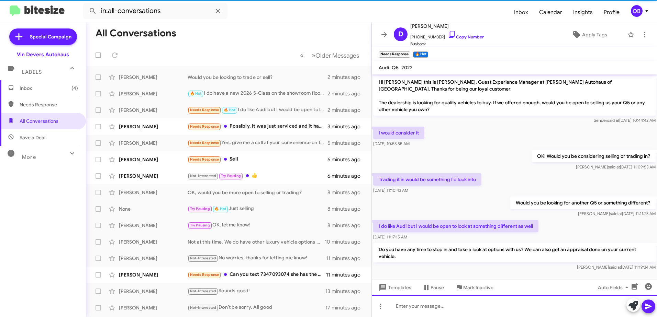
scroll to position [4, 0]
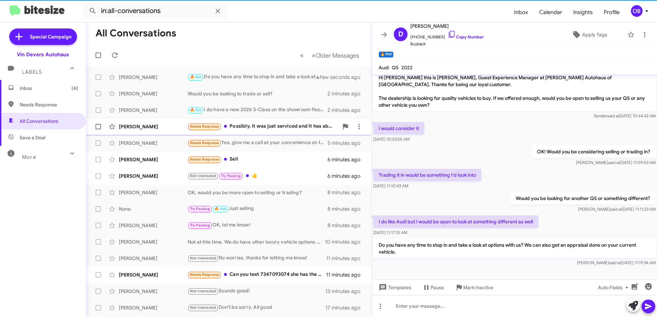
click at [262, 132] on div "Jason Karo Needs Response Possibly. It was just serviced and it has about 23K m…" at bounding box center [228, 127] width 274 height 14
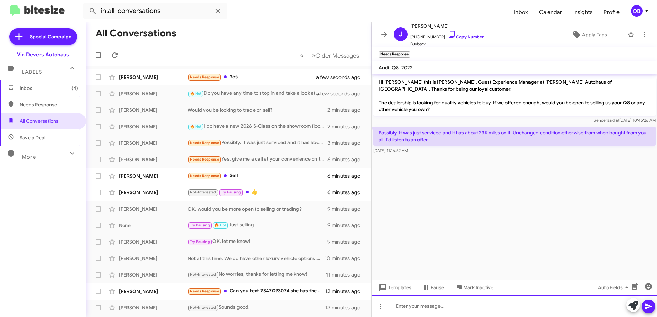
click at [431, 307] on div at bounding box center [514, 306] width 285 height 22
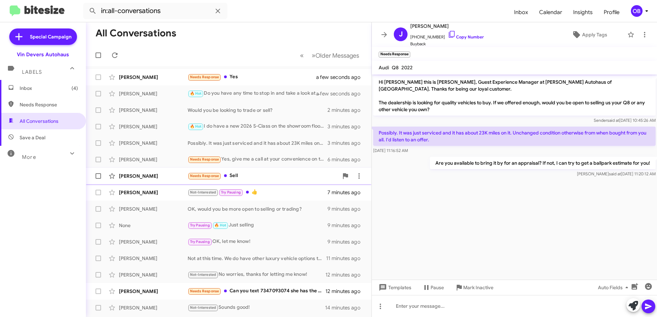
click at [274, 179] on div "Needs Response Sell" at bounding box center [262, 176] width 151 height 8
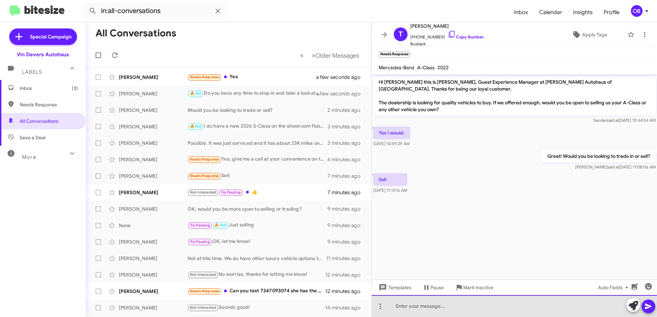
click at [472, 301] on div at bounding box center [514, 306] width 285 height 22
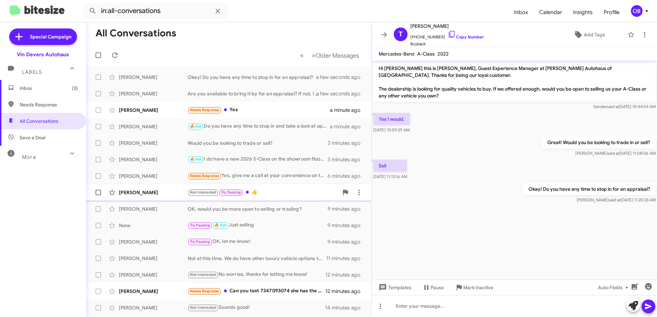
click at [268, 188] on div "Eveline Gale Not-Interested Try Pausing 👍 7 minutes ago" at bounding box center [228, 193] width 274 height 14
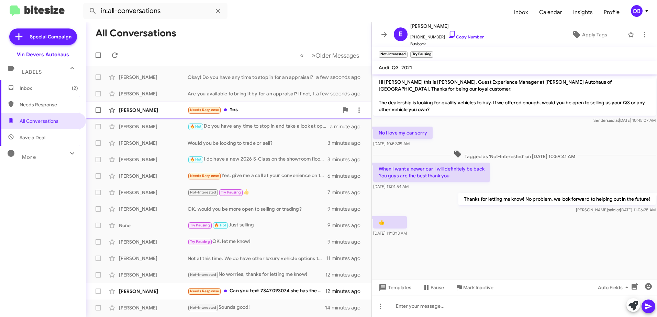
click at [256, 106] on div "Needs Response Yes" at bounding box center [262, 110] width 151 height 8
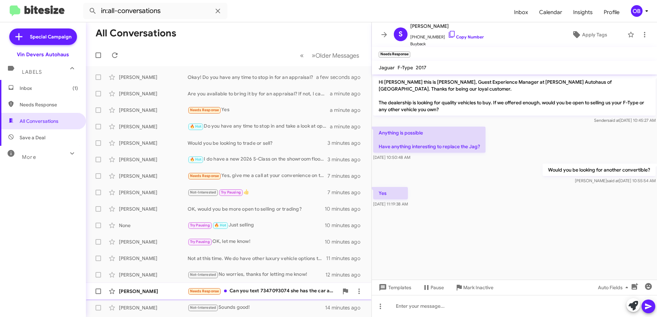
click at [292, 296] on div "Rahmeh Almasarweh Needs Response Can you text 7347093074 she has the car and sh…" at bounding box center [228, 292] width 274 height 14
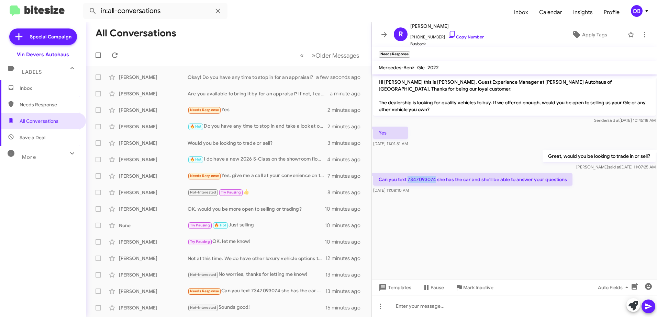
drag, startPoint x: 434, startPoint y: 179, endPoint x: 408, endPoint y: 181, distance: 26.2
click at [408, 181] on p "Can you text 7347093074 she has the car and she'll be able to answer your quest…" at bounding box center [472, 179] width 199 height 12
copy p "7347093074"
click at [641, 34] on icon at bounding box center [644, 35] width 8 height 8
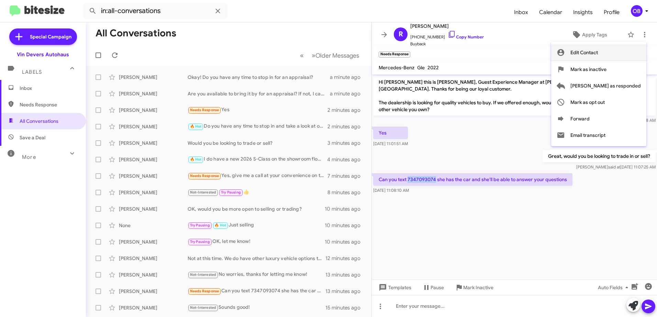
click at [597, 57] on span "Edit Contact" at bounding box center [583, 52] width 27 height 16
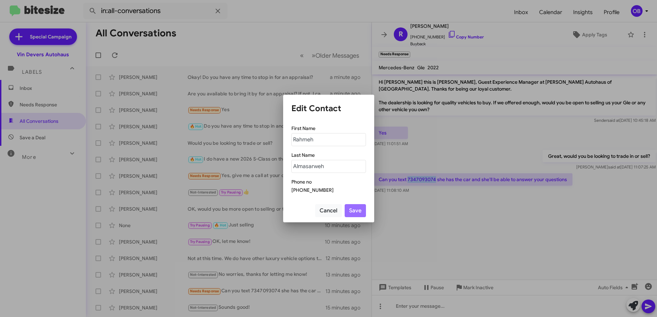
drag, startPoint x: 324, startPoint y: 192, endPoint x: 316, endPoint y: 190, distance: 8.1
click at [316, 190] on div "[PHONE_NUMBER]" at bounding box center [328, 190] width 75 height 7
drag, startPoint x: 316, startPoint y: 190, endPoint x: 333, endPoint y: 194, distance: 17.2
click at [333, 194] on div "First Name Rahmeh Last Name Almasarweh Phone no +17348462101" at bounding box center [328, 159] width 91 height 80
click at [331, 192] on div "[PHONE_NUMBER]" at bounding box center [328, 190] width 75 height 7
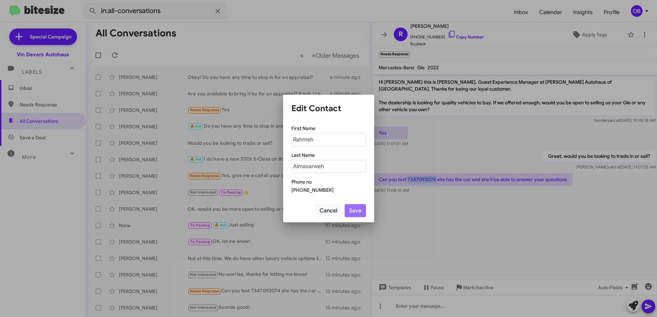
click at [324, 188] on div "[PHONE_NUMBER]" at bounding box center [328, 190] width 75 height 7
click at [329, 216] on button "Cancel" at bounding box center [328, 210] width 27 height 13
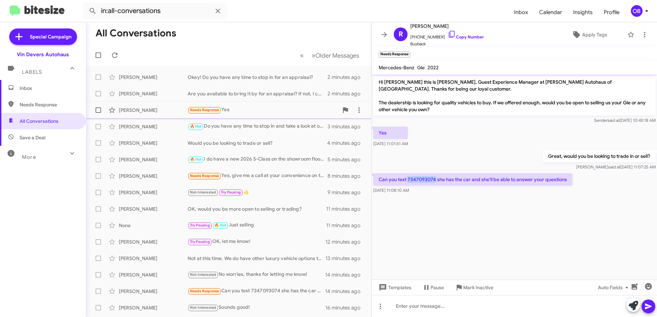
click at [252, 112] on div "Needs Response Yes" at bounding box center [262, 110] width 151 height 8
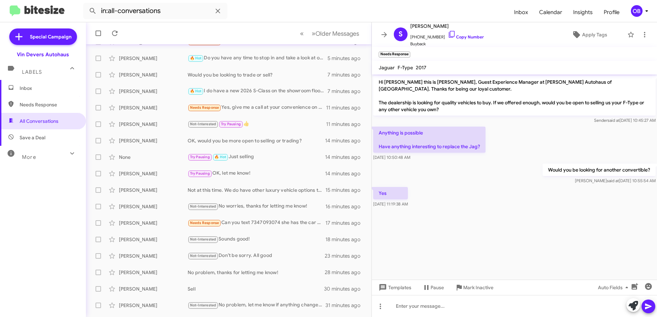
scroll to position [69, 0]
click at [243, 224] on div "Needs Response Can you text 7347093074 she has the car and she'll be able to an…" at bounding box center [262, 223] width 151 height 8
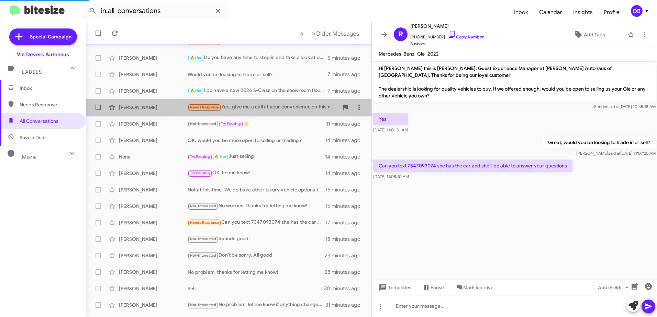
click at [234, 107] on div "Needs Response Yes, give me a call at your convenience on this number" at bounding box center [262, 107] width 151 height 8
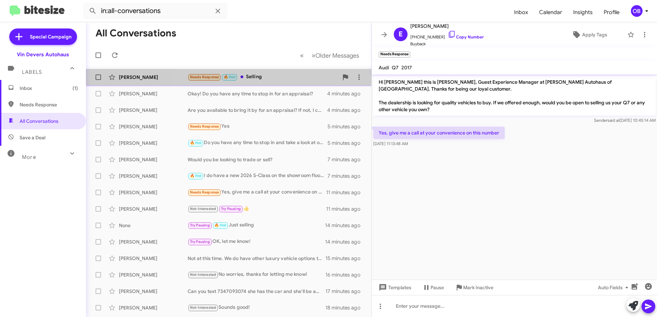
click at [293, 76] on div "Needs Response 🔥 Hot Selling" at bounding box center [262, 77] width 151 height 8
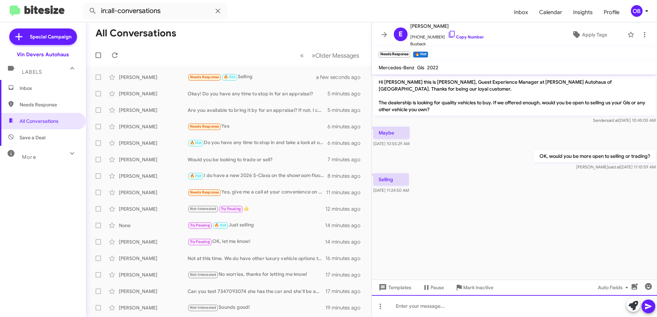
drag, startPoint x: 466, startPoint y: 309, endPoint x: 469, endPoint y: 318, distance: 9.1
click at [469, 317] on html "in:all-conversations Inbox Calendar Insights Profile OB Special Campaign Vin De…" at bounding box center [328, 158] width 657 height 317
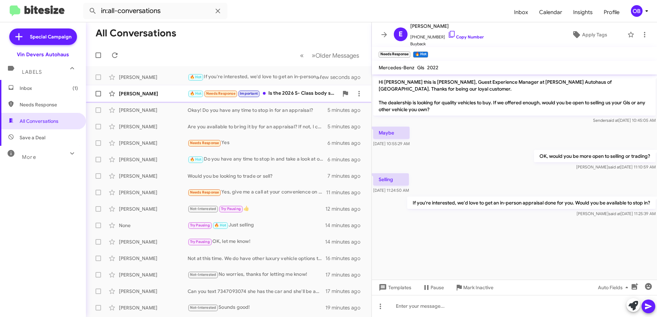
click at [275, 93] on div "🔥 Hot Needs Response Important Is the 2026 S- Class body style different from 2…" at bounding box center [262, 94] width 151 height 8
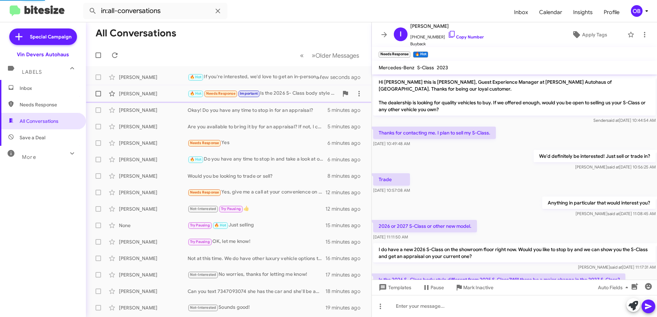
scroll to position [30, 0]
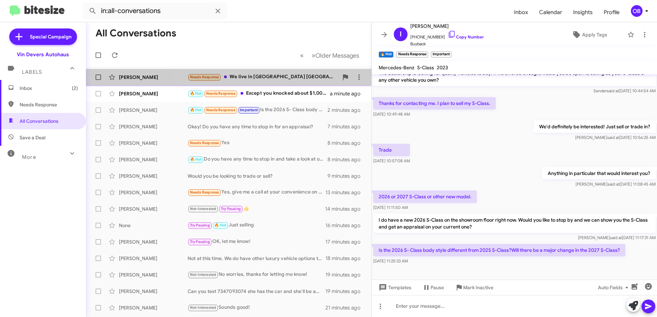
click at [286, 74] on div "Needs Response We live in Asheville NC. I don't see that being possible." at bounding box center [262, 77] width 151 height 8
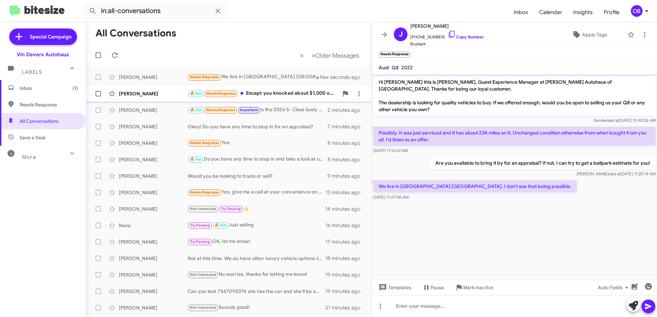
click at [280, 91] on div "🔥 Hot Needs Response Except you knocked about $1,000 off the value due to some …" at bounding box center [262, 94] width 151 height 8
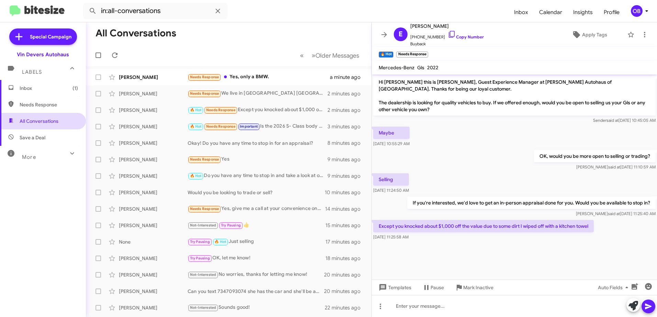
click at [49, 123] on span "All Conversations" at bounding box center [39, 121] width 39 height 7
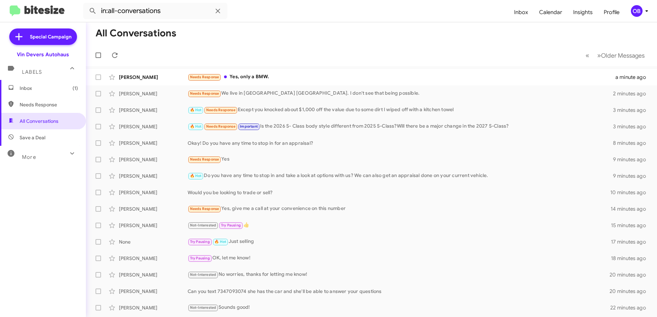
click at [44, 135] on span "Save a Deal" at bounding box center [33, 137] width 26 height 7
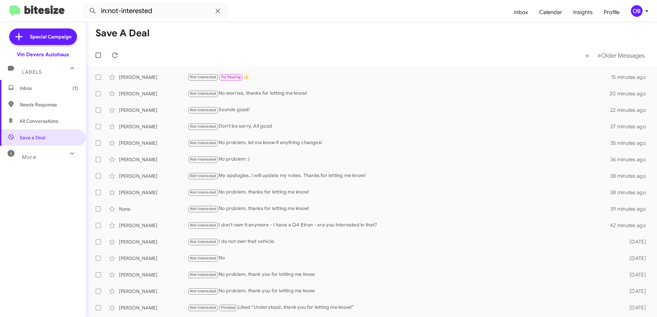
click at [46, 122] on span "All Conversations" at bounding box center [39, 121] width 39 height 7
type input "in:all-conversations"
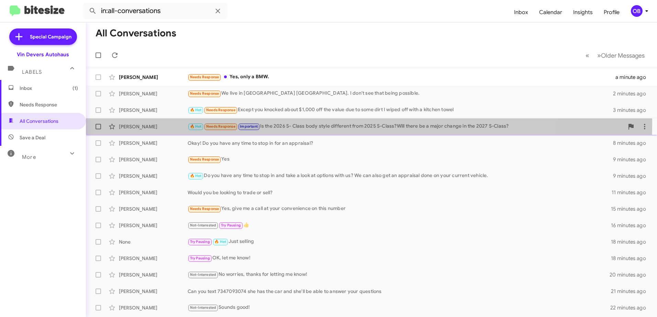
click at [299, 124] on div "🔥 Hot Needs Response Important Is the 2026 S- Class body style different from 2…" at bounding box center [405, 127] width 436 height 8
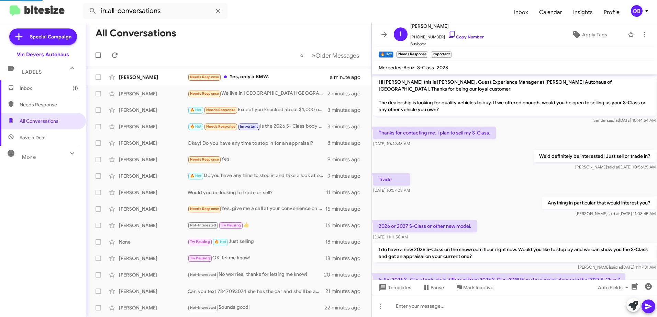
scroll to position [16, 0]
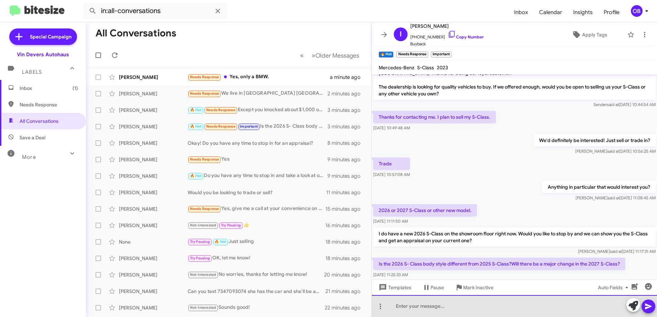
click at [486, 308] on div at bounding box center [514, 306] width 285 height 22
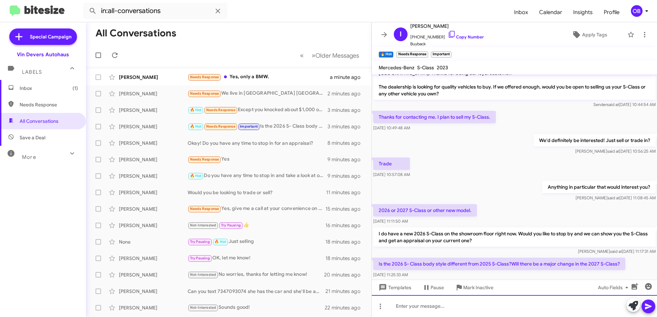
scroll to position [30, 0]
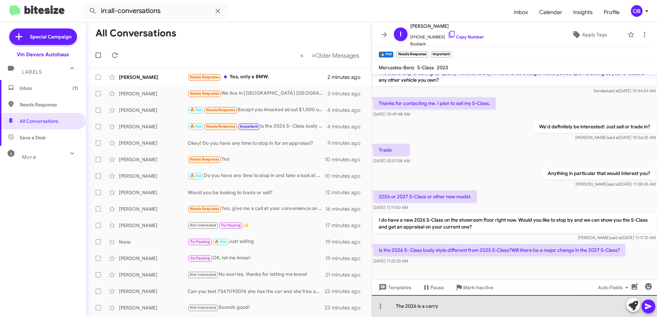
drag, startPoint x: 442, startPoint y: 304, endPoint x: 395, endPoint y: 305, distance: 46.7
click at [395, 305] on div "The 2026 is a carry" at bounding box center [514, 306] width 285 height 22
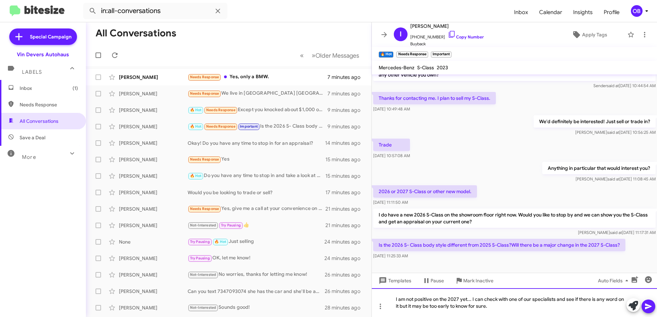
scroll to position [36, 0]
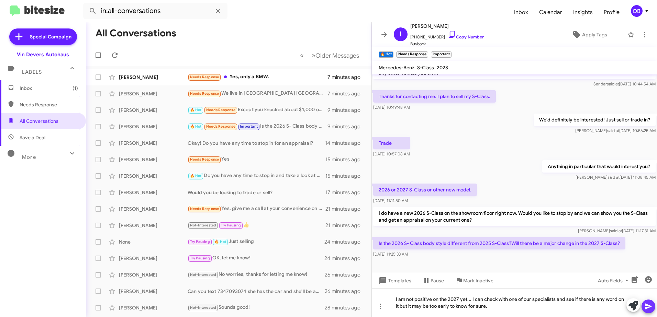
click at [648, 308] on icon at bounding box center [648, 307] width 7 height 6
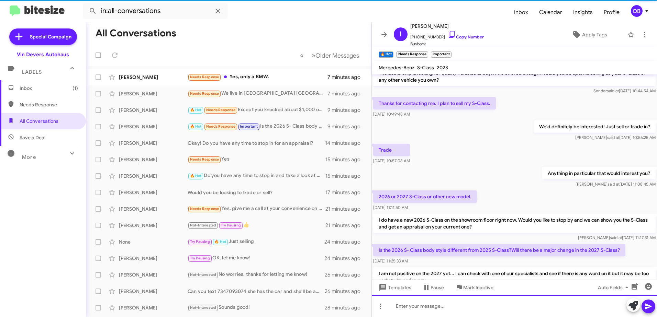
scroll to position [61, 0]
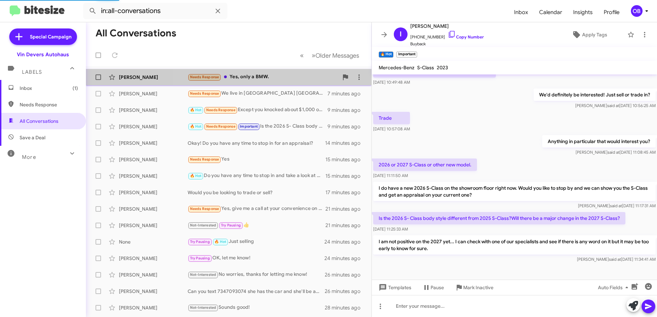
click at [274, 79] on div "Needs Response Yes, only a BMW." at bounding box center [262, 77] width 151 height 8
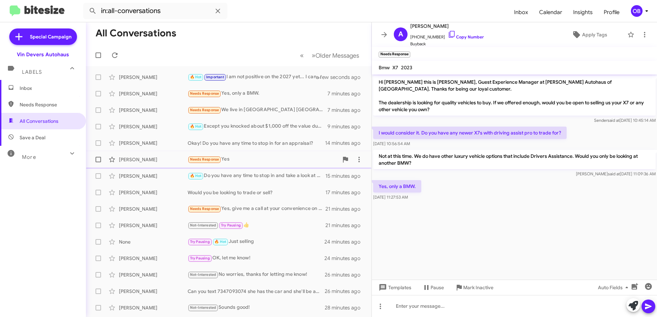
click at [254, 160] on div "Needs Response Yes" at bounding box center [262, 160] width 151 height 8
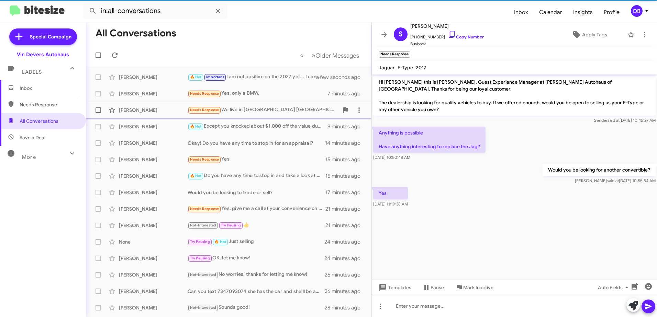
click at [218, 114] on div "Jason Karo Needs Response We live in Asheville NC. I don't see that being possi…" at bounding box center [228, 110] width 274 height 14
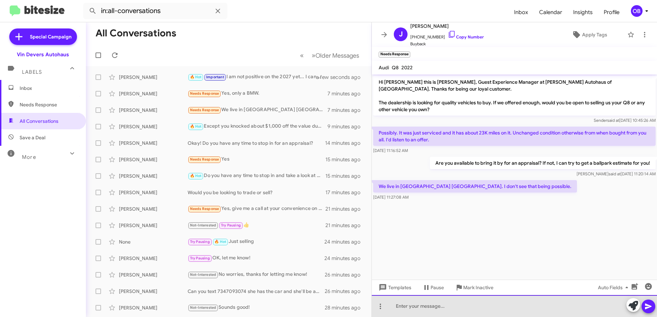
click at [444, 303] on div at bounding box center [514, 306] width 285 height 22
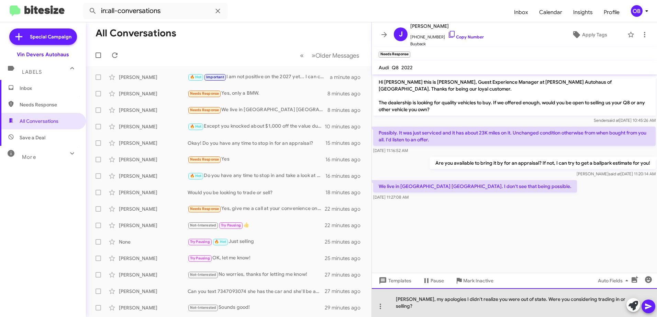
click at [444, 308] on div "Gotcha, my apologies I didn't realize you were out of state. Were you consideri…" at bounding box center [514, 302] width 285 height 29
drag, startPoint x: 543, startPoint y: 307, endPoint x: 567, endPoint y: 306, distance: 24.4
click at [567, 306] on div "Gotcha, my apologies, I didn't realize you were out of state. Were you consider…" at bounding box center [514, 302] width 285 height 29
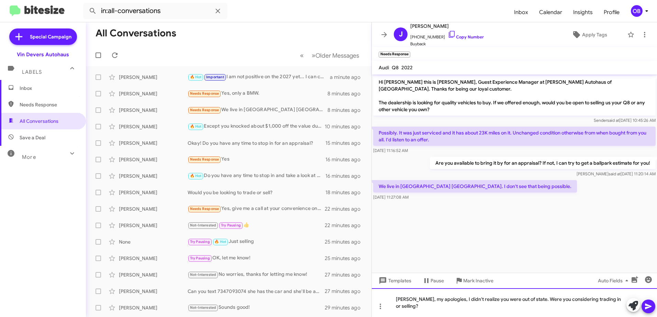
click at [580, 304] on div "Gotcha, my apologies, I didn't realize you were out of state. Were you consider…" at bounding box center [514, 302] width 285 height 29
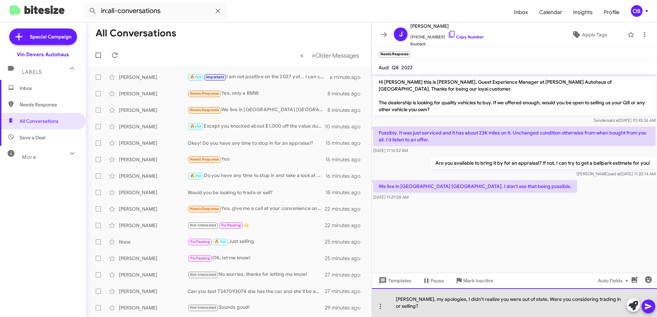
click at [604, 307] on div "Gotcha, my apologies, I didn't realize you were out of state. Were you consider…" at bounding box center [514, 302] width 285 height 29
click at [604, 308] on div "[PERSON_NAME], my apologies, I didn't realize you were out of state. Were you c…" at bounding box center [514, 302] width 285 height 29
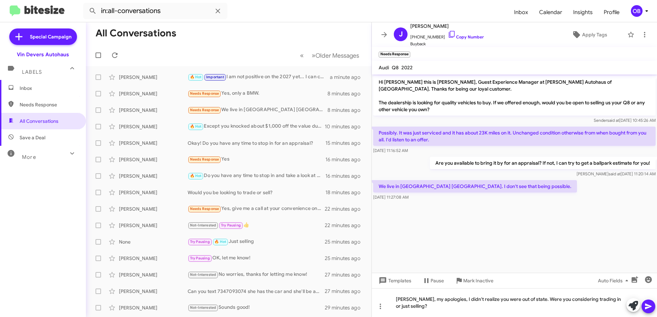
click at [649, 306] on icon at bounding box center [648, 307] width 8 height 8
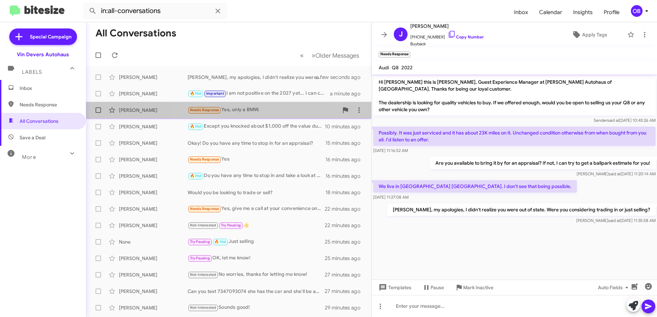
click at [235, 109] on div "Needs Response Yes, only a BMW." at bounding box center [262, 110] width 151 height 8
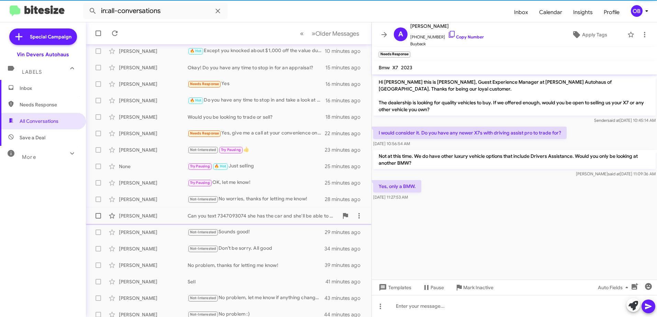
scroll to position [81, 0]
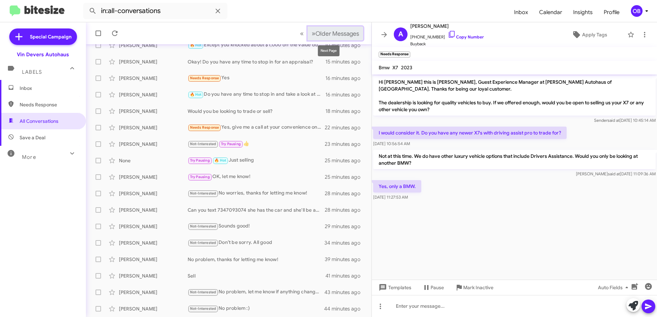
click at [315, 33] on span "Older Messages" at bounding box center [337, 34] width 44 height 8
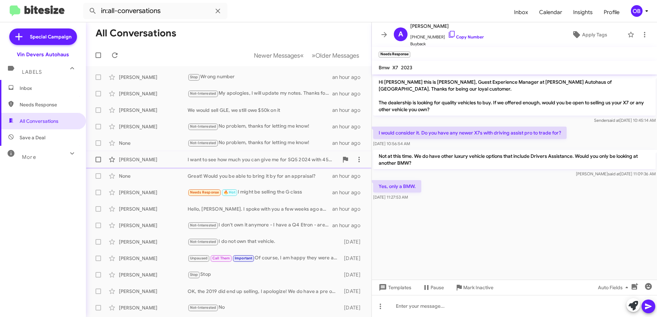
click at [257, 160] on div "I want to see how much you can give me for SQ5 2024 with 4509 miles I think I o…" at bounding box center [262, 159] width 151 height 7
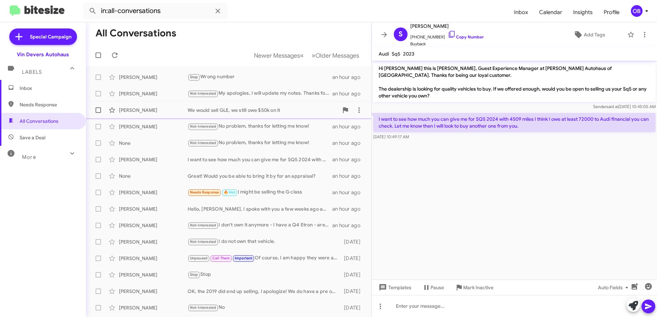
click at [306, 113] on div "We would sell GLE, we still owe $50k on it" at bounding box center [262, 110] width 151 height 7
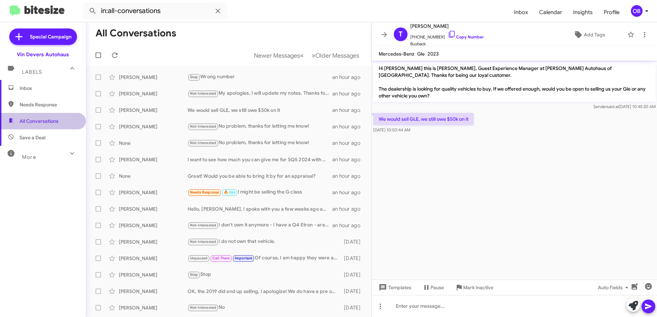
click at [53, 123] on span "All Conversations" at bounding box center [39, 121] width 39 height 7
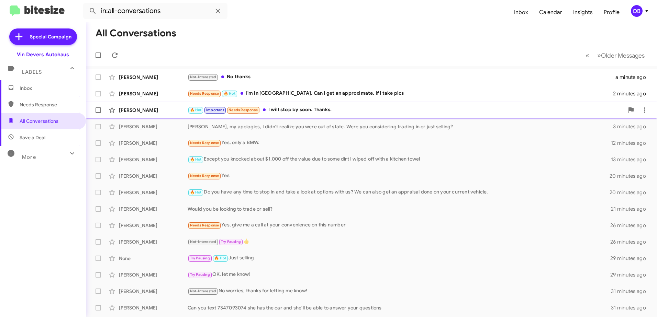
click at [415, 108] on div "🔥 Hot Important Needs Response I will stop by soon. Thanks." at bounding box center [405, 110] width 436 height 8
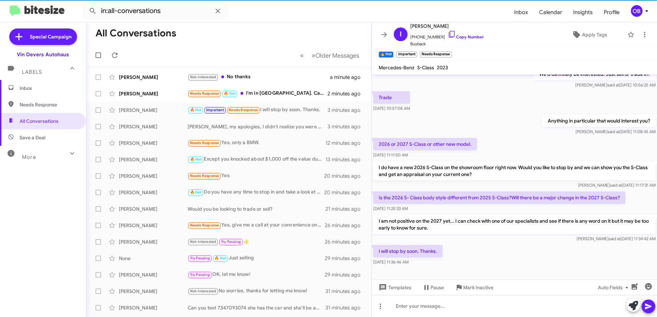
scroll to position [87, 0]
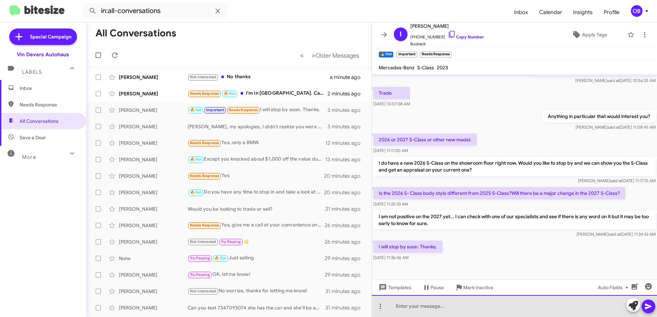
click at [443, 312] on div at bounding box center [514, 306] width 285 height 22
click at [456, 305] on div "Ok, let me know if there" at bounding box center [514, 306] width 285 height 22
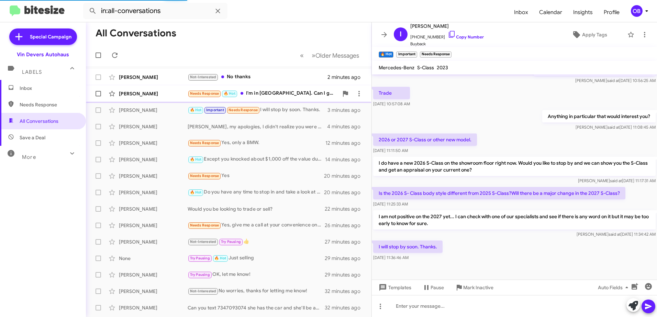
click at [291, 94] on div "Needs Response 🔥 Hot I'm in MI. Can I get an approximate. If I take pics" at bounding box center [262, 94] width 151 height 8
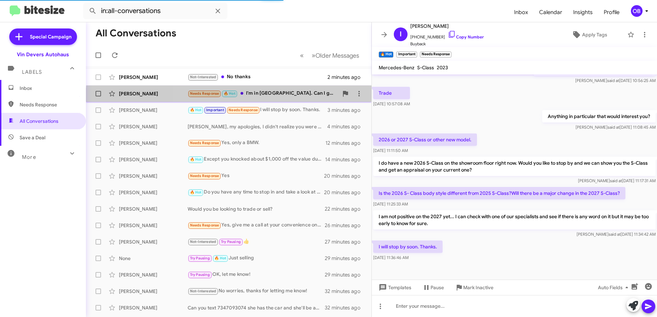
click at [314, 101] on span "Theresa Herrera Needs Response 🔥 Hot I'm in MI. Can I get an approximate. If I …" at bounding box center [228, 93] width 285 height 16
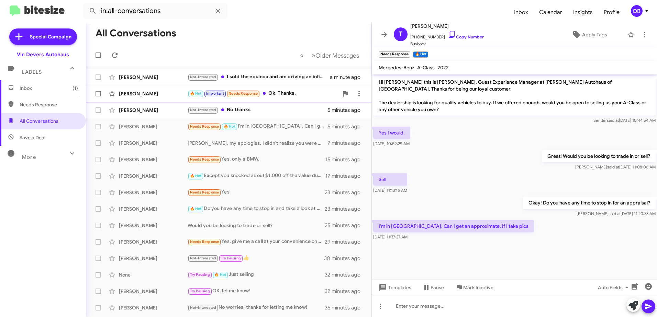
click at [301, 95] on div "🔥 Hot Important Needs Response Ok. Thanks." at bounding box center [262, 94] width 151 height 8
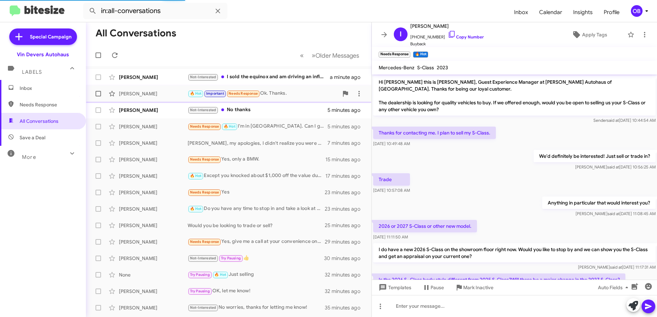
scroll to position [144, 0]
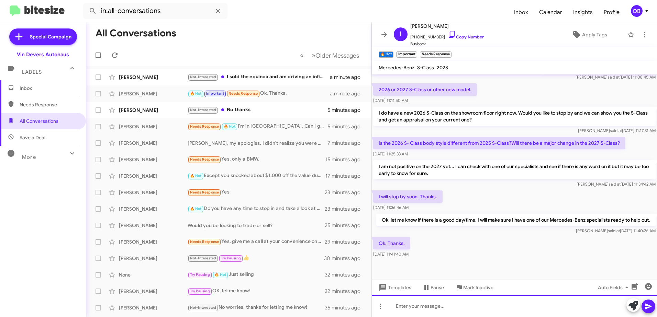
click at [439, 315] on div at bounding box center [514, 306] width 285 height 22
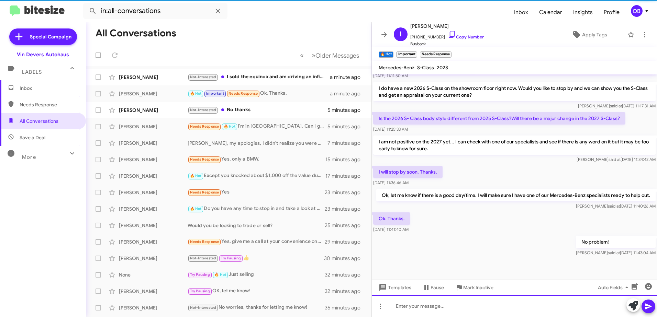
scroll to position [169, 0]
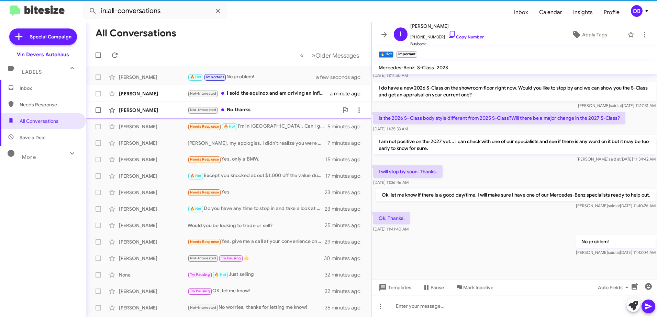
click at [265, 113] on div "Not-Interested No thanks" at bounding box center [262, 110] width 151 height 8
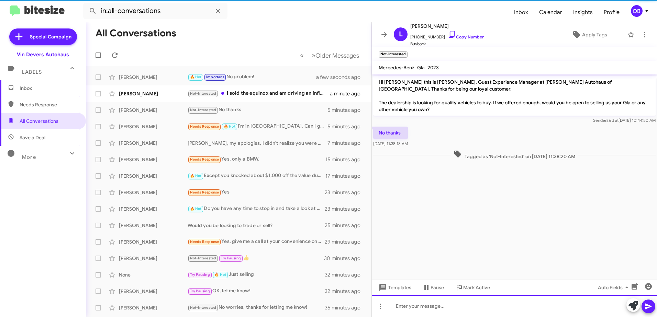
click at [416, 309] on div at bounding box center [514, 306] width 285 height 22
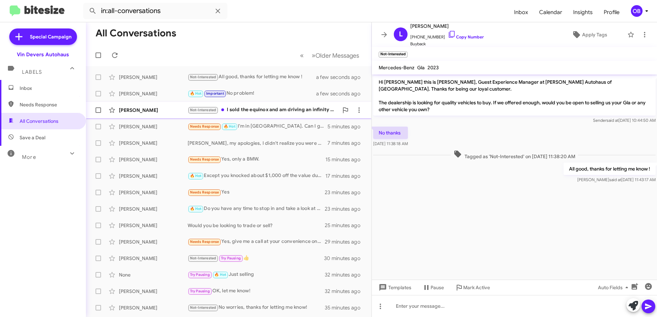
click at [274, 117] on div "Trina Empey Not-Interested I sold the equinox and am driving an infinity that I…" at bounding box center [228, 110] width 274 height 14
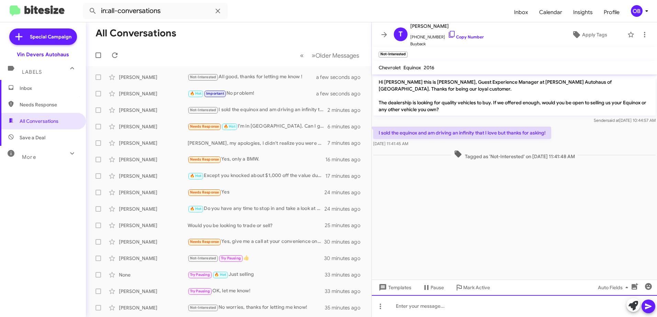
click at [457, 303] on div at bounding box center [514, 306] width 285 height 22
click at [502, 304] on div at bounding box center [514, 306] width 285 height 22
click at [435, 302] on div at bounding box center [514, 306] width 285 height 22
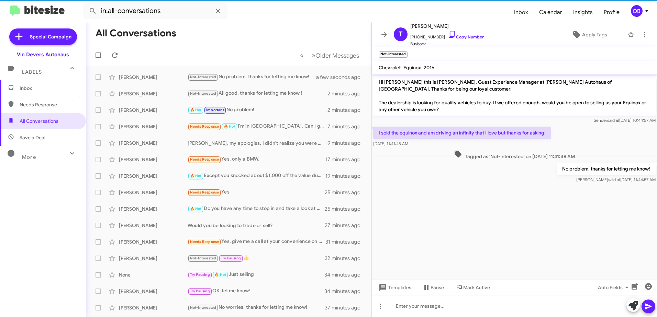
click at [283, 117] on div "Iralynn Allison 🔥 Hot Important No problem! 2 minutes ago" at bounding box center [228, 110] width 274 height 14
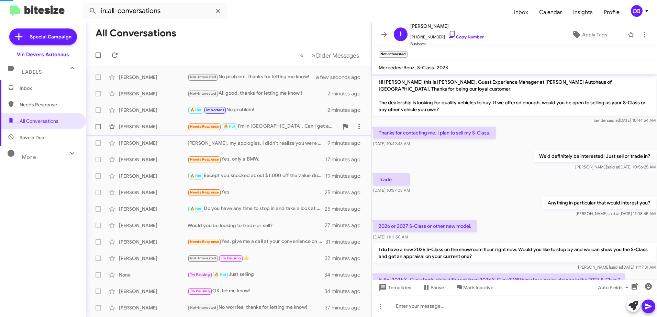
scroll to position [169, 0]
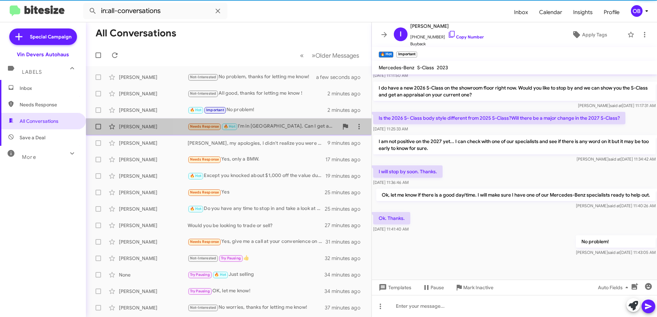
click at [282, 124] on div "Needs Response 🔥 Hot I'm in MI. Can I get an approximate. If I take pics" at bounding box center [262, 127] width 151 height 8
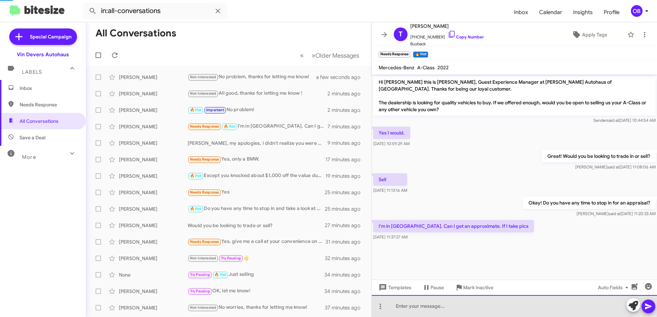
click at [419, 313] on div at bounding box center [514, 306] width 285 height 22
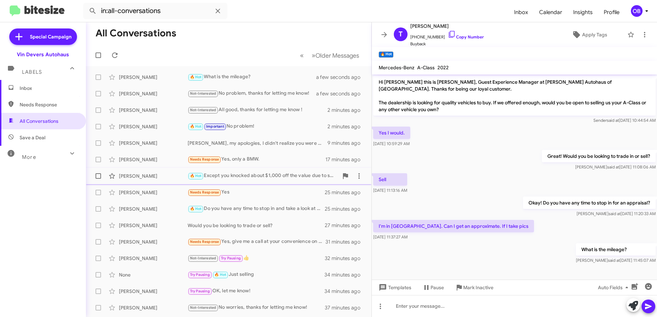
click at [299, 172] on div "🔥 Hot Except you knocked about $1,000 off the value due to some dirt I wiped of…" at bounding box center [262, 176] width 151 height 8
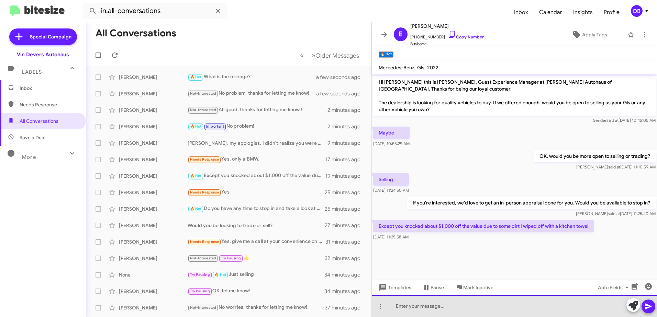
click at [450, 303] on div at bounding box center [514, 306] width 285 height 22
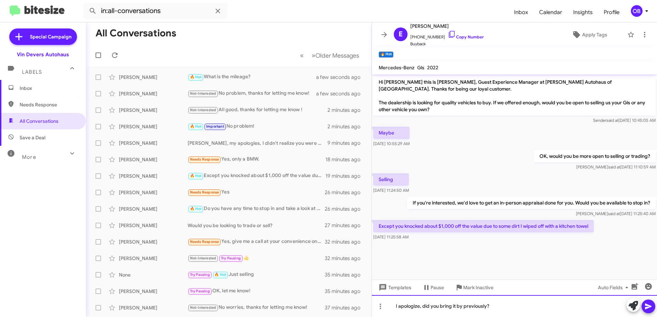
click at [494, 308] on div "I apologize, did you bring it by previously?" at bounding box center [514, 306] width 285 height 22
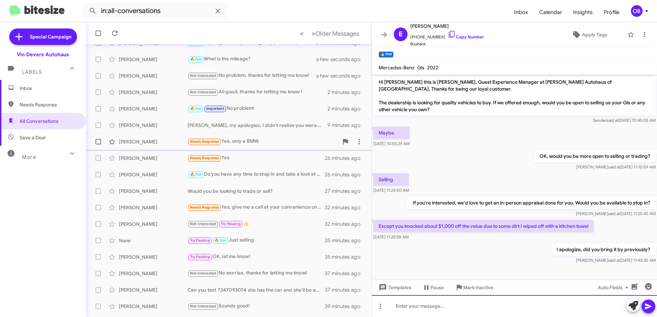
scroll to position [81, 0]
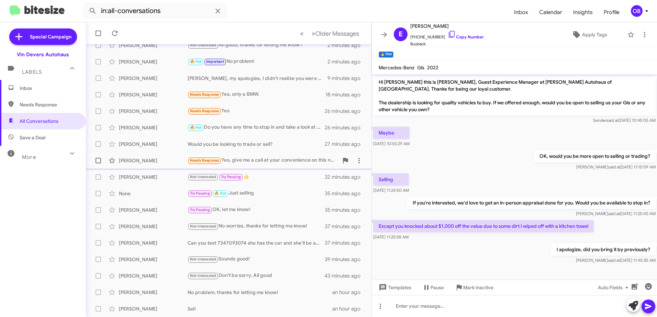
click at [267, 157] on div "Needs Response Yes, give me a call at your convenience on this number" at bounding box center [262, 161] width 151 height 8
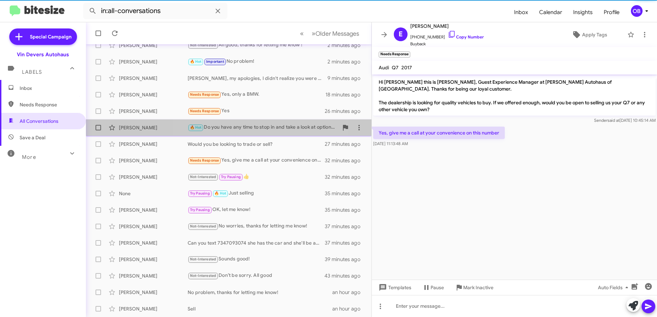
click at [268, 129] on div "🔥 Hot Do you have any time to stop in and take a look at options with us? We ca…" at bounding box center [262, 128] width 151 height 8
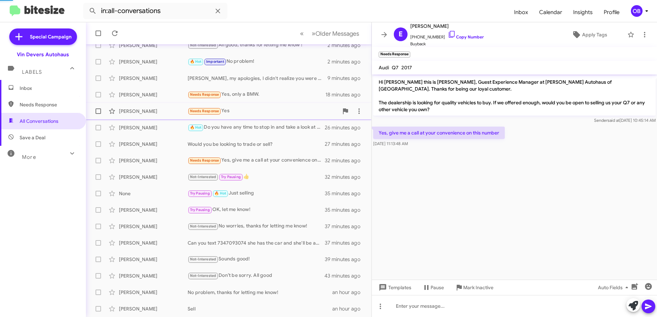
scroll to position [4, 0]
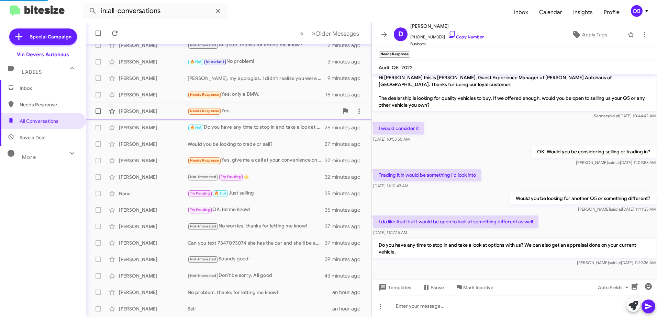
click at [270, 112] on div "Needs Response Yes" at bounding box center [262, 111] width 151 height 8
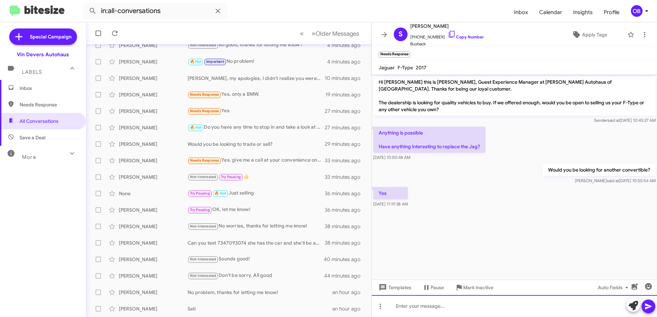
click at [490, 311] on div at bounding box center [514, 306] width 285 height 22
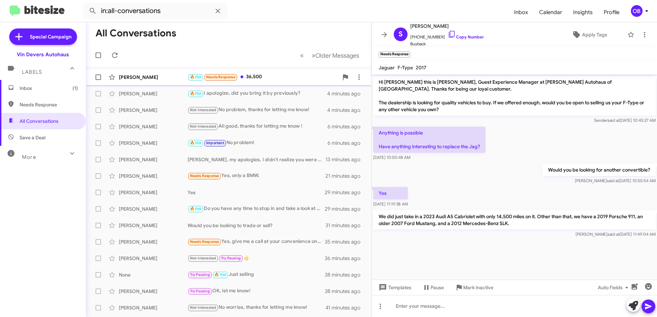
click at [280, 79] on div "🔥 Hot Needs Response 36,500" at bounding box center [262, 77] width 151 height 8
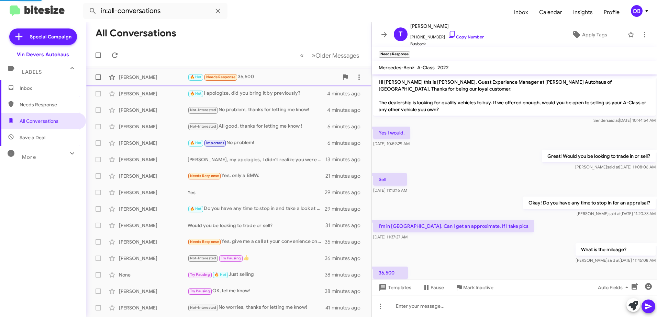
scroll to position [23, 0]
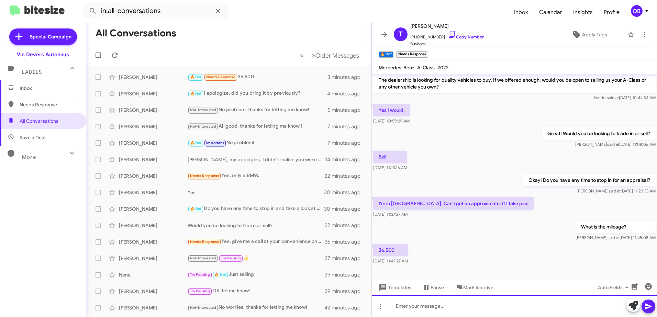
click at [418, 304] on div at bounding box center [514, 306] width 285 height 22
click at [598, 309] on div "It looks like we have it estimated around 19k, that could change depending on c…" at bounding box center [514, 306] width 285 height 22
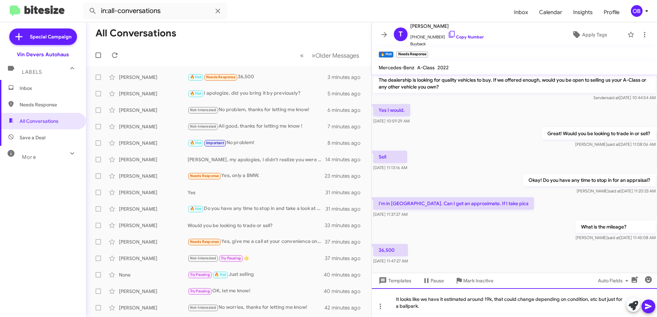
click at [428, 308] on div "It looks like we have it estimated around 19k, that could change depending on c…" at bounding box center [514, 302] width 285 height 29
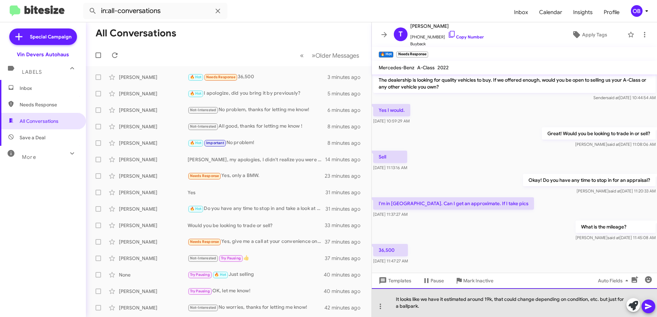
click at [536, 307] on div "It looks like we have it estimated around 19k, that could change depending on c…" at bounding box center [514, 302] width 285 height 29
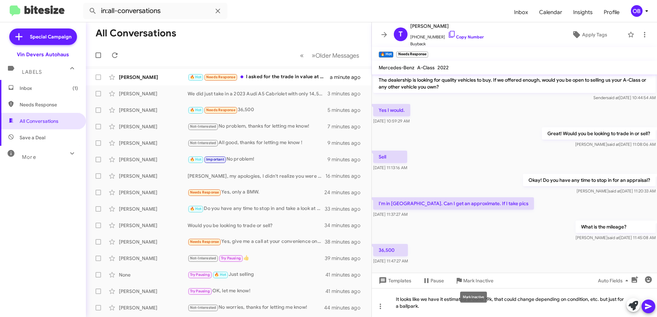
click at [489, 299] on mat-tooltip-component "Mark Inactive" at bounding box center [473, 297] width 36 height 21
click at [488, 303] on mat-tooltip-component "Mark Inactive" at bounding box center [473, 297] width 36 height 21
click at [489, 300] on mat-tooltip-component "Mark Inactive" at bounding box center [473, 297] width 36 height 21
click at [489, 298] on mat-tooltip-component "Mark Inactive" at bounding box center [473, 297] width 36 height 21
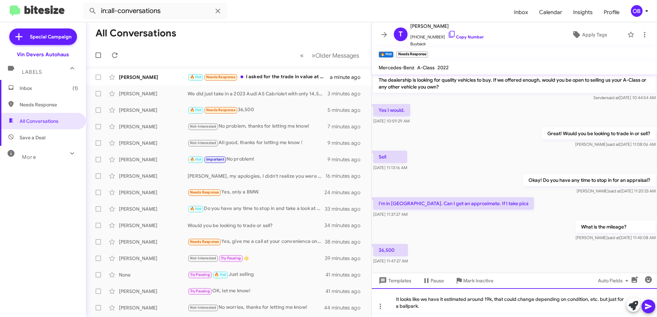
click at [432, 306] on div "It looks like we have it estimated around 19k, that could change depending on c…" at bounding box center [514, 302] width 285 height 29
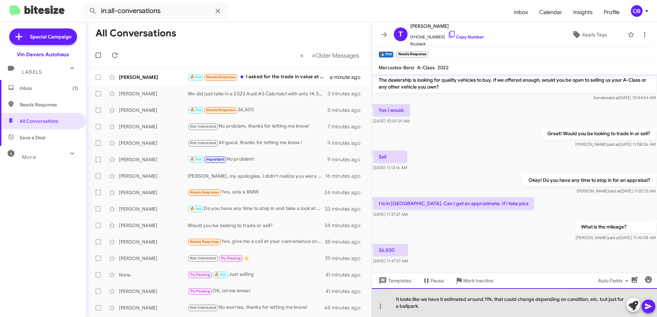
click at [482, 297] on div "It looks like we have it estimated around 19k, that could change depending on c…" at bounding box center [514, 302] width 285 height 29
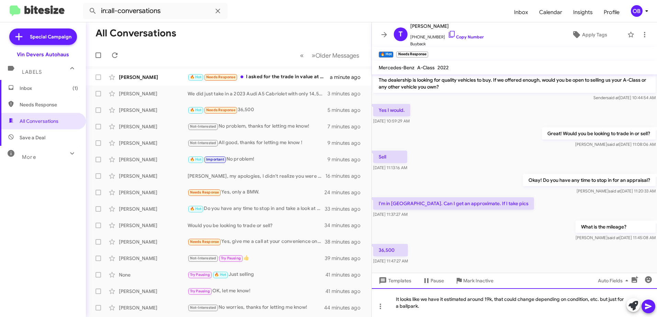
click at [492, 297] on div "It looks like we have it estimated around 19k, that could change depending on c…" at bounding box center [514, 302] width 285 height 29
click at [490, 299] on div "It looks like we have it estimated around 19k, that could change depending on c…" at bounding box center [514, 302] width 285 height 29
click at [492, 299] on div "It looks like we have it estimated around 19k, that could change depending on c…" at bounding box center [514, 302] width 285 height 29
click at [467, 307] on div "It looks like we have it estimated around 19k-21k, that could change depending …" at bounding box center [514, 302] width 285 height 29
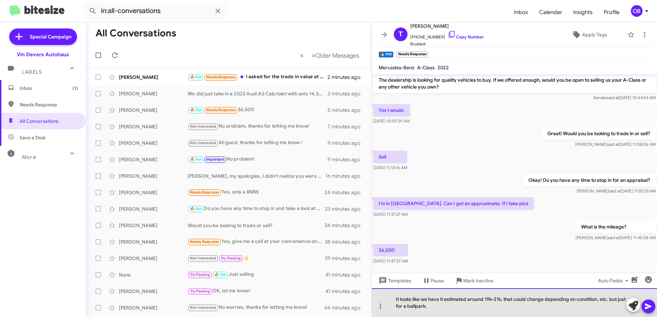
click at [609, 301] on div "It looks like we have it estimated around 19k-21k, that could change depending …" at bounding box center [514, 302] width 285 height 29
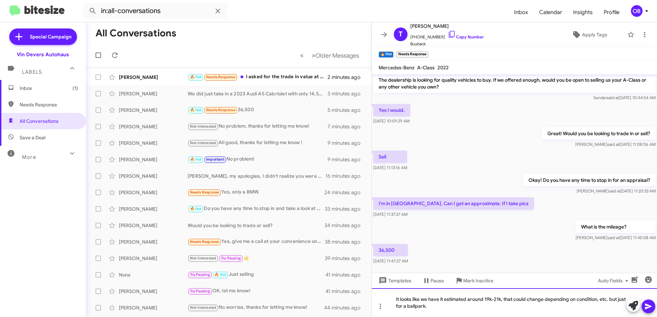
click at [460, 309] on div "It looks like we have it estimated around 19k-21k, that could change depending …" at bounding box center [514, 302] width 285 height 29
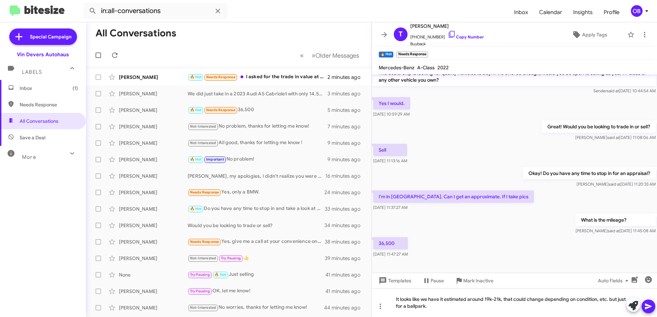
click at [649, 305] on icon at bounding box center [648, 307] width 8 height 8
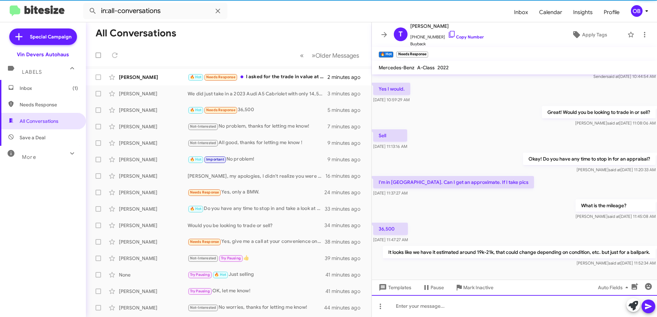
scroll to position [48, 0]
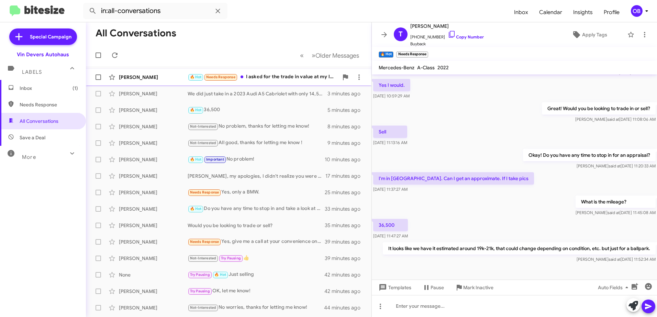
click at [274, 74] on div "🔥 Hot Needs Response I asked for the trade in value at my last oil change" at bounding box center [262, 77] width 151 height 8
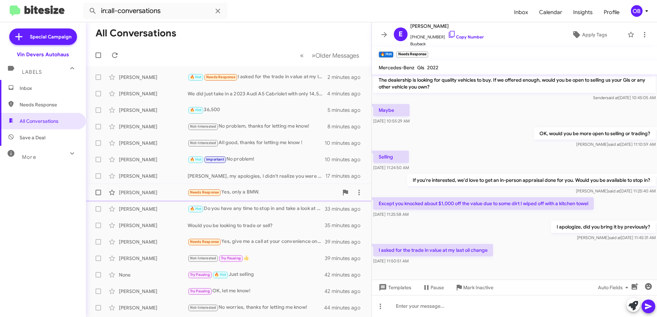
click at [283, 191] on div "Needs Response Yes, only a BMW." at bounding box center [262, 193] width 151 height 8
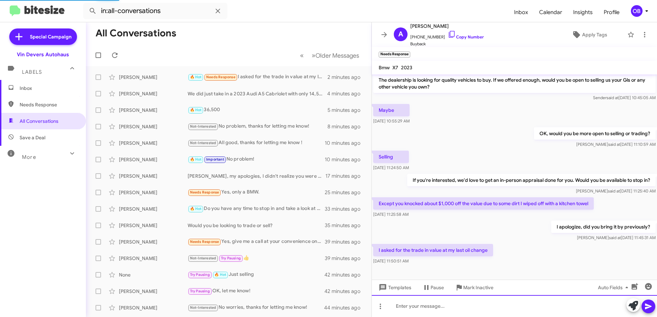
click at [447, 308] on div at bounding box center [514, 306] width 285 height 22
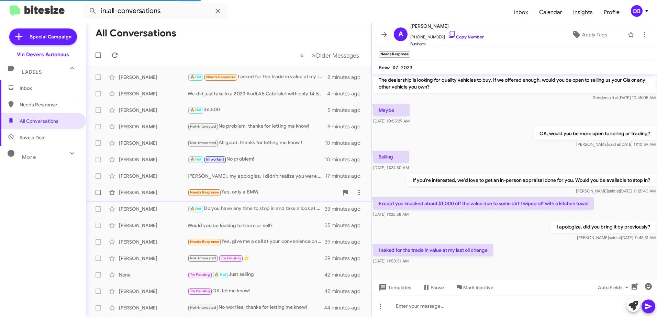
click at [274, 195] on div "Needs Response Yes, only a BMW." at bounding box center [262, 193] width 151 height 8
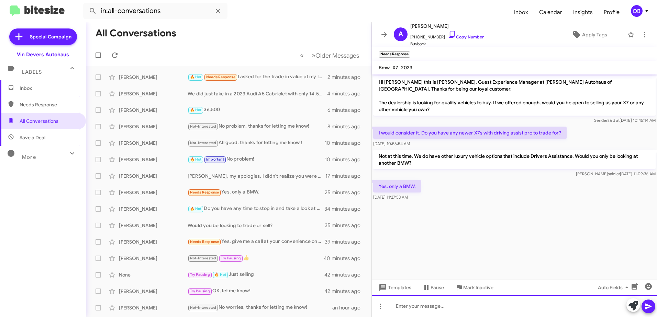
click at [451, 302] on div at bounding box center [514, 306] width 285 height 22
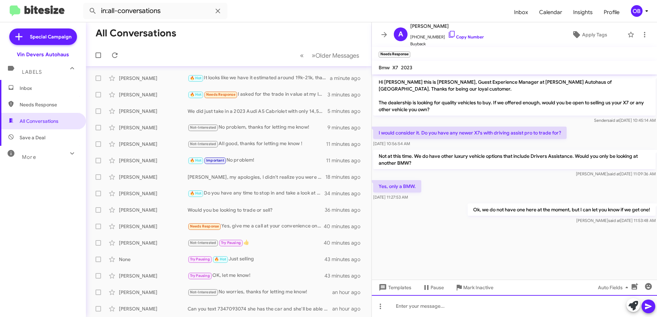
scroll to position [13, 0]
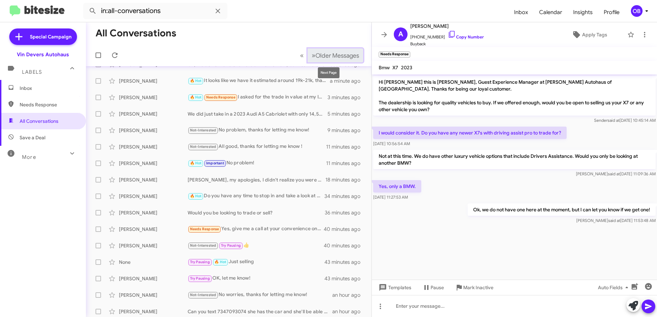
click at [324, 54] on span "Older Messages" at bounding box center [337, 56] width 44 height 8
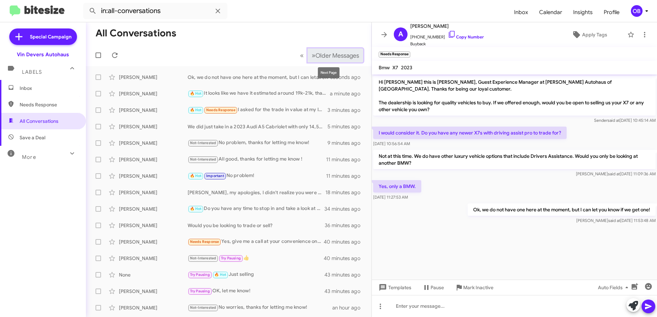
click at [307, 58] on button "» Next Older Messages" at bounding box center [335, 55] width 56 height 14
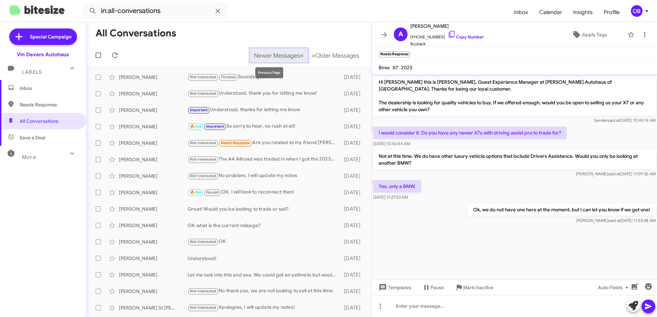
click at [268, 57] on span "Newer Messages" at bounding box center [277, 56] width 46 height 8
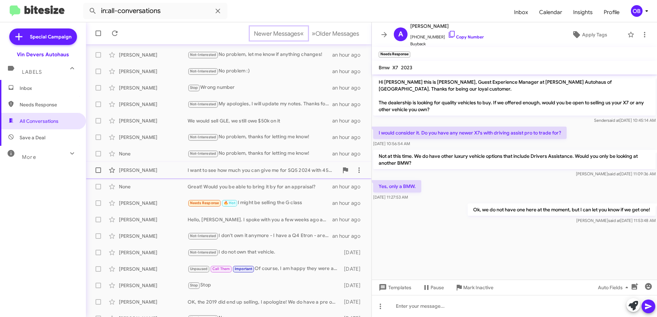
scroll to position [34, 0]
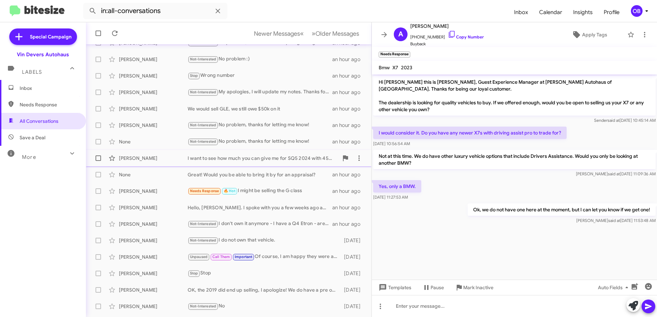
click at [277, 194] on div "Needs Response 🔥 Hot I might be selling the G class" at bounding box center [259, 191] width 145 height 8
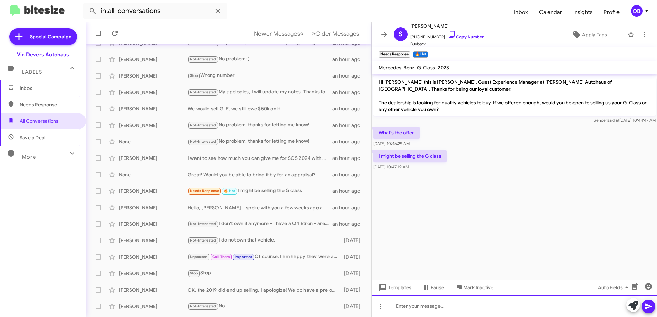
click at [429, 308] on div at bounding box center [514, 306] width 285 height 22
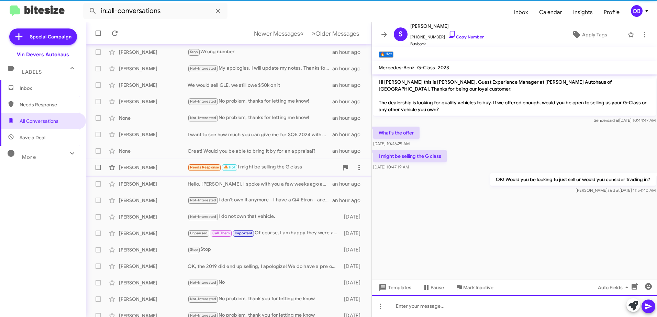
scroll to position [69, 0]
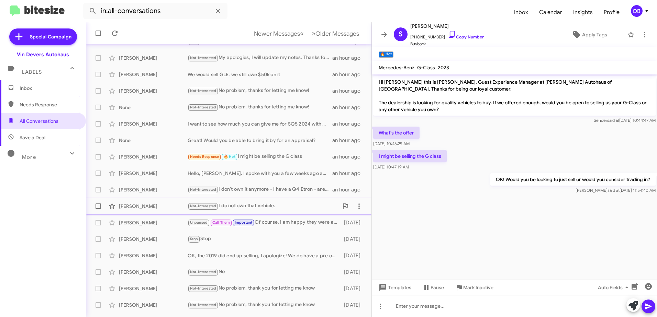
click at [265, 203] on div "Not-Interested I do not own that vehicle." at bounding box center [262, 206] width 151 height 8
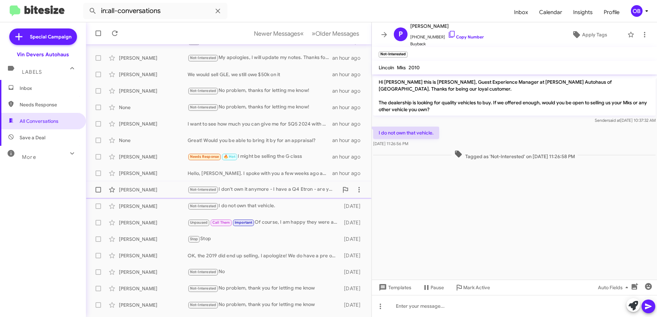
click at [269, 185] on div "Donald Bailey Not-Interested I don't own it anymore - I have a Q4 Etron - are y…" at bounding box center [228, 190] width 274 height 14
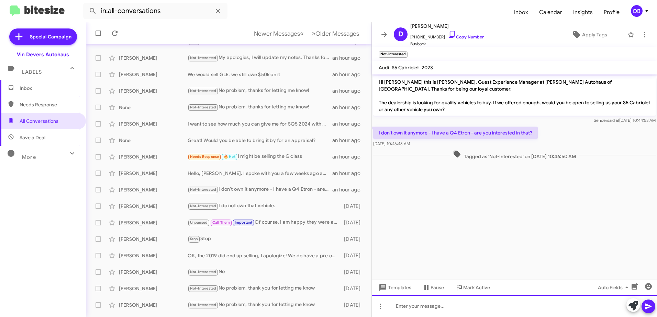
click at [421, 306] on div at bounding box center [514, 306] width 285 height 22
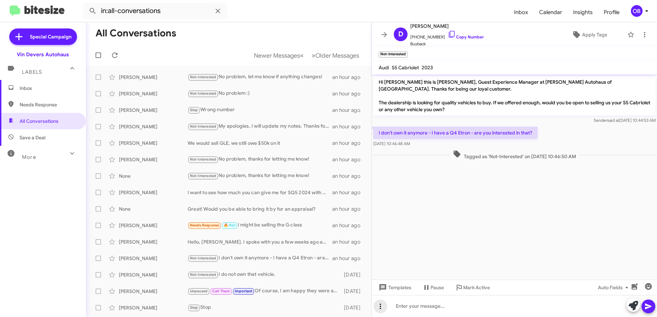
click at [379, 305] on icon at bounding box center [380, 307] width 8 height 8
click at [400, 289] on button "note" at bounding box center [394, 289] width 43 height 16
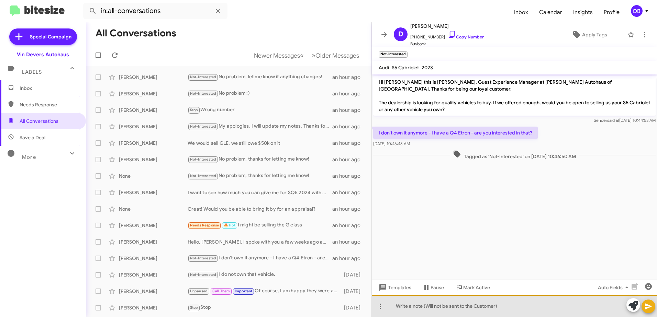
click at [409, 308] on div at bounding box center [514, 306] width 285 height 22
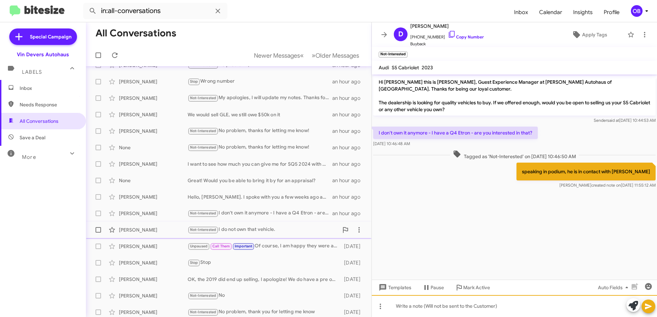
scroll to position [34, 0]
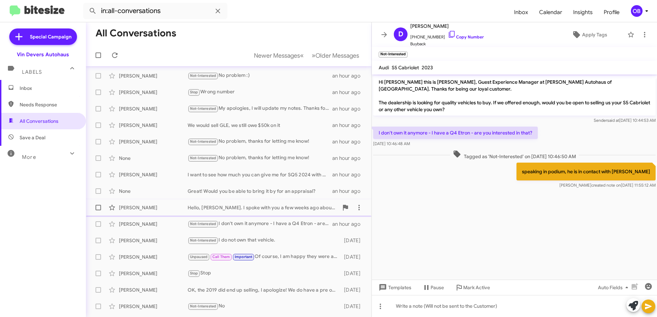
click at [263, 211] on div "James Cook Hello, Aubrey. I spoke with you a few weeks ago about my warranty mo…" at bounding box center [228, 208] width 274 height 14
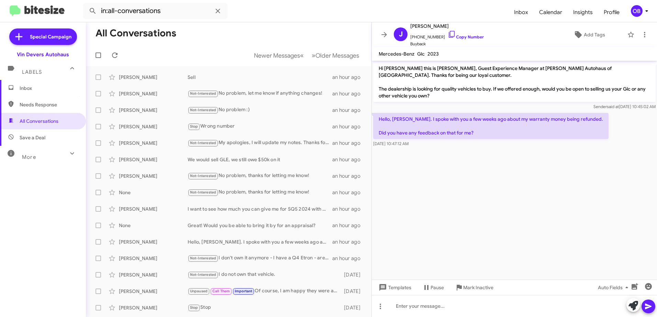
click at [46, 95] on span "Inbox" at bounding box center [43, 88] width 86 height 16
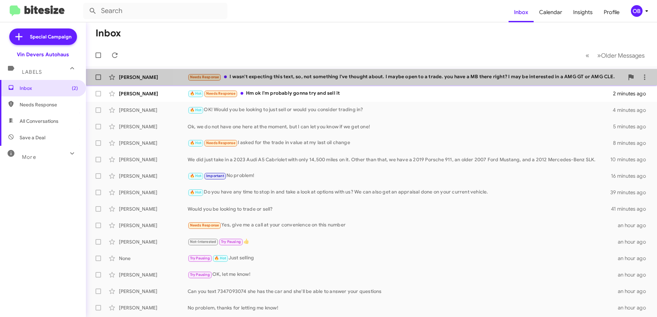
click at [406, 85] on span "Jason Karo Needs Response I wasn't expecting this text, so, not something I've …" at bounding box center [371, 77] width 571 height 16
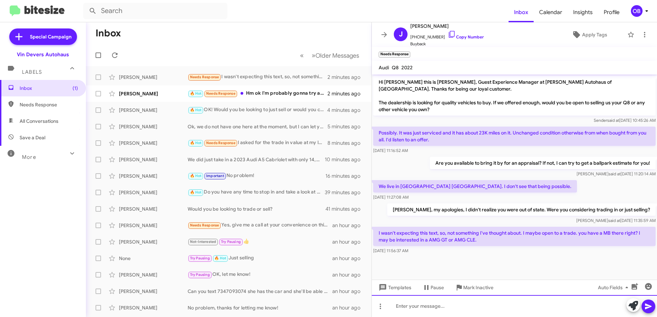
click at [514, 302] on div at bounding box center [514, 306] width 285 height 22
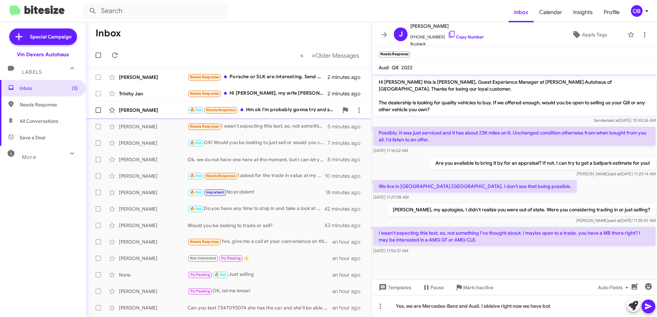
click at [293, 109] on div "🔥 Hot Needs Response Hm ok I'm probably gonna try and sell it" at bounding box center [262, 110] width 151 height 8
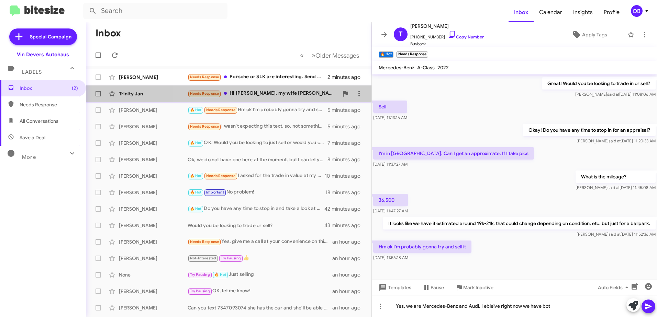
click at [289, 99] on div "Trinity Jan Needs Response Hi Aubrey, my wife Trinity's number is 419-973-2594.…" at bounding box center [228, 94] width 274 height 14
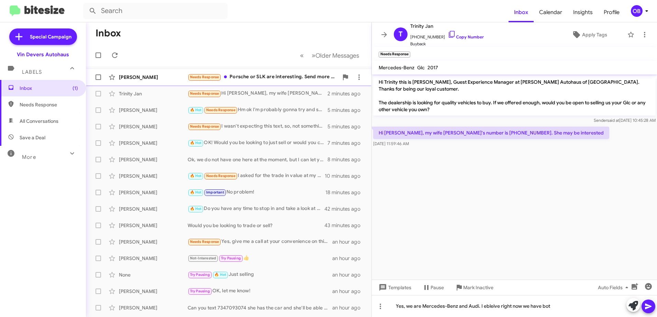
click at [270, 80] on div "Needs Response Porsche or SLK are interesting. Send more into." at bounding box center [262, 77] width 151 height 8
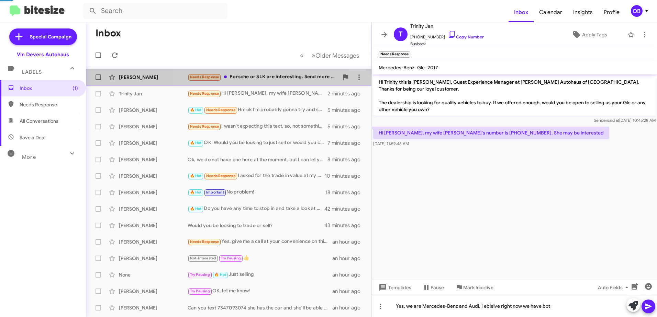
scroll to position [7, 0]
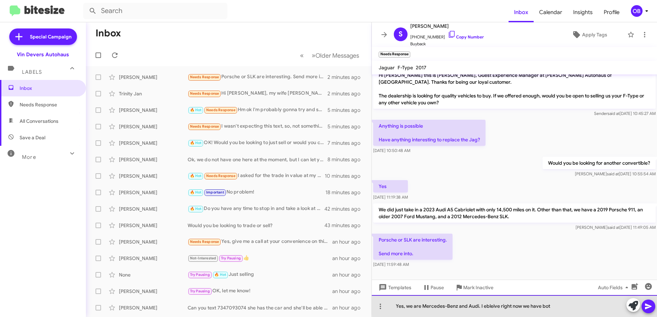
drag, startPoint x: 568, startPoint y: 304, endPoint x: 393, endPoint y: 302, distance: 175.5
click at [393, 302] on div "Yes, we are Mercedes-Benz and Audi. I ebleive right now we have bot" at bounding box center [514, 306] width 285 height 22
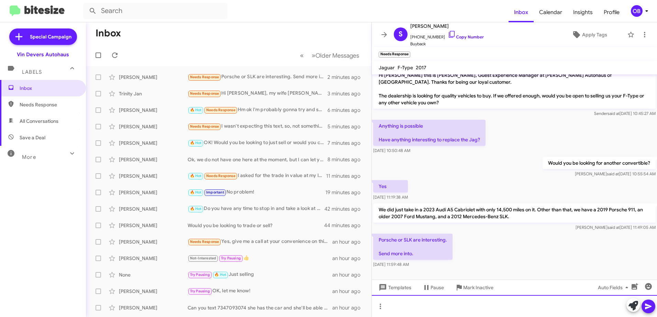
click at [411, 300] on div at bounding box center [514, 306] width 285 height 22
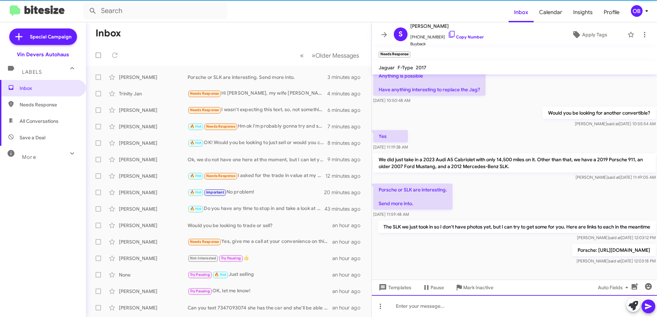
scroll to position [57, 0]
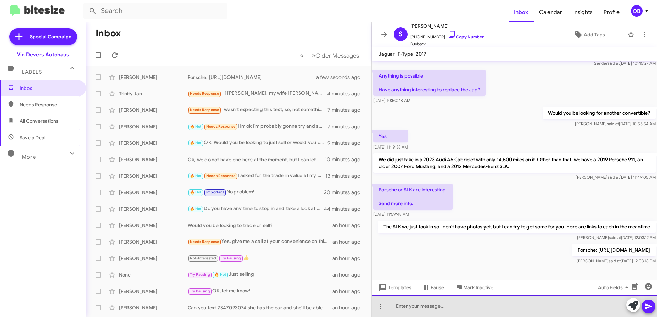
click at [432, 312] on div at bounding box center [514, 306] width 285 height 22
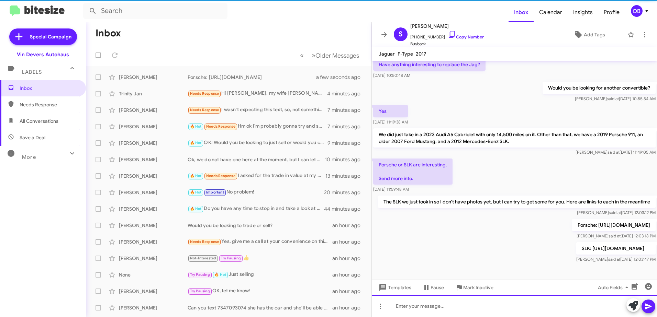
scroll to position [89, 0]
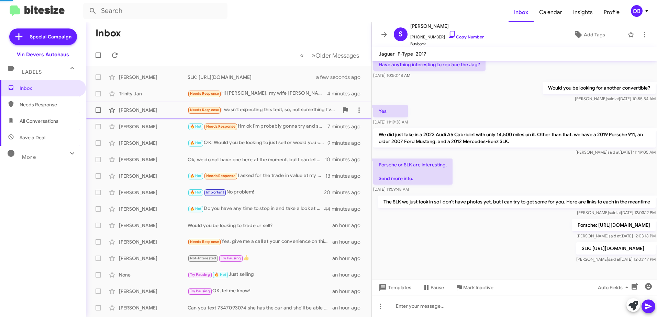
click at [278, 117] on span "Jason Karo Needs Response I wasn't expecting this text, so, not something I've …" at bounding box center [228, 110] width 285 height 16
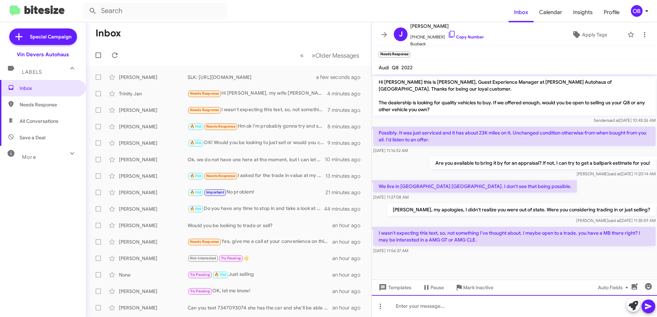
click at [468, 309] on div at bounding box center [514, 306] width 285 height 22
click at [597, 309] on div "Yep, we are a Mercedes-Benz and Audi dealership. I believe we have both options…" at bounding box center [514, 306] width 285 height 22
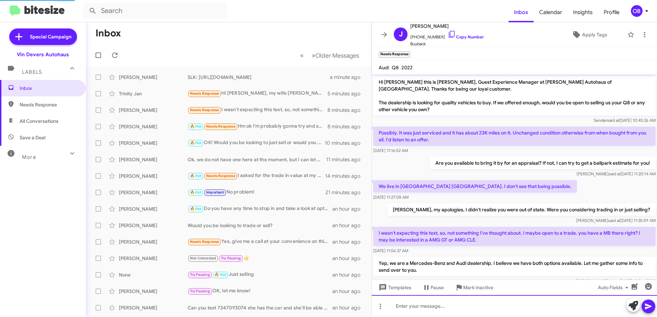
scroll to position [18, 0]
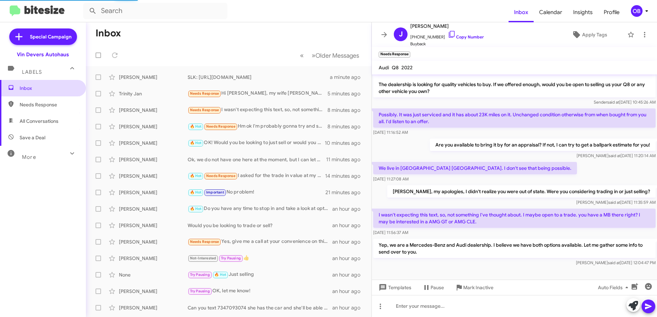
click at [49, 90] on span "Inbox" at bounding box center [49, 88] width 58 height 7
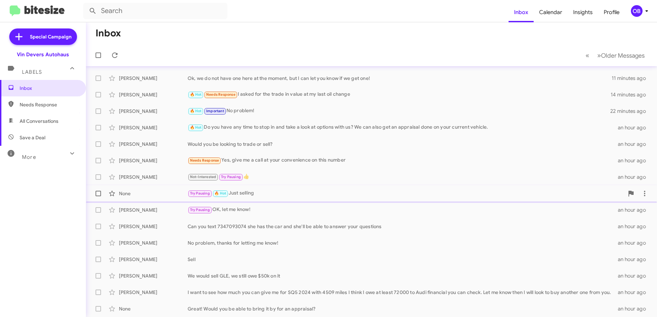
scroll to position [47, 0]
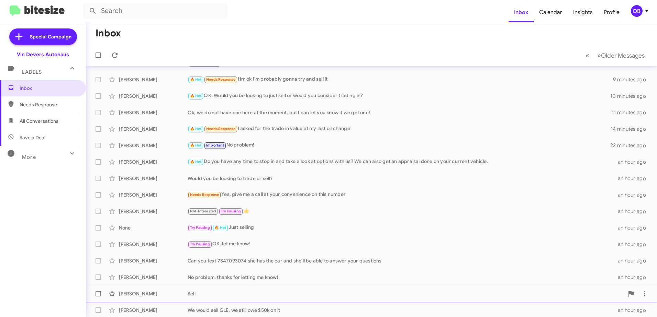
click at [277, 289] on div "Johnny Mccartney Sell an hour ago" at bounding box center [371, 294] width 560 height 14
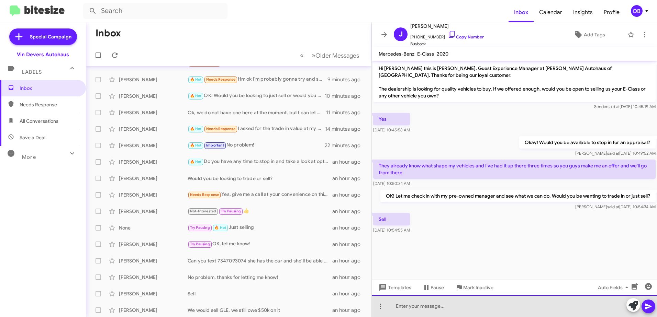
click at [446, 304] on div at bounding box center [514, 306] width 285 height 22
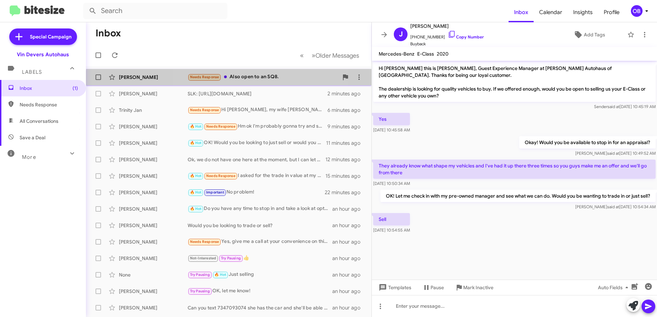
click at [259, 81] on div "Jason Karo Needs Response Also open to an SQ8. a few seconds ago" at bounding box center [228, 77] width 274 height 14
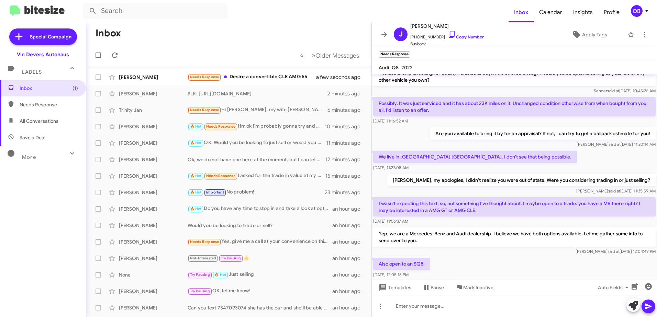
scroll to position [68, 0]
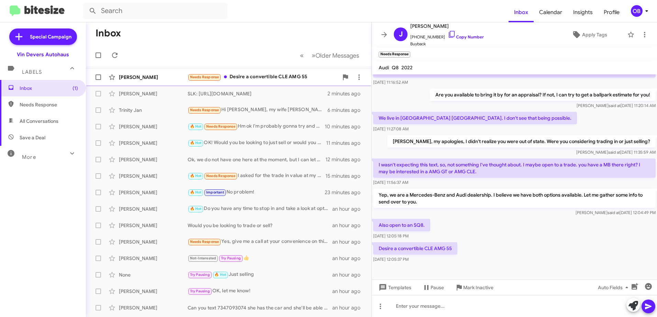
click at [277, 79] on div "Needs Response Desire a convertible CLE AMG 55" at bounding box center [262, 77] width 151 height 8
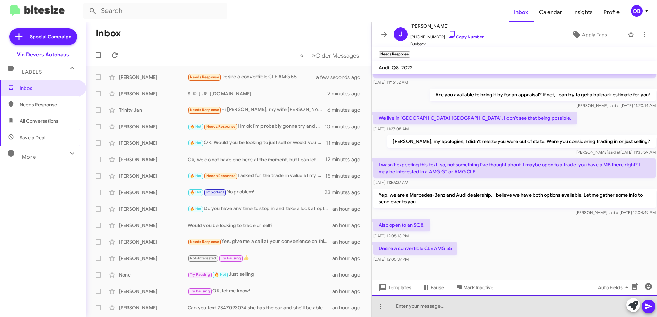
click at [464, 312] on div at bounding box center [514, 306] width 285 height 22
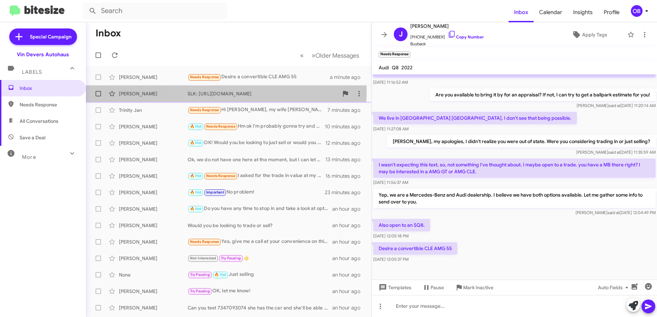
click at [224, 92] on div "SLK: [URL][DOMAIN_NAME]" at bounding box center [262, 93] width 151 height 7
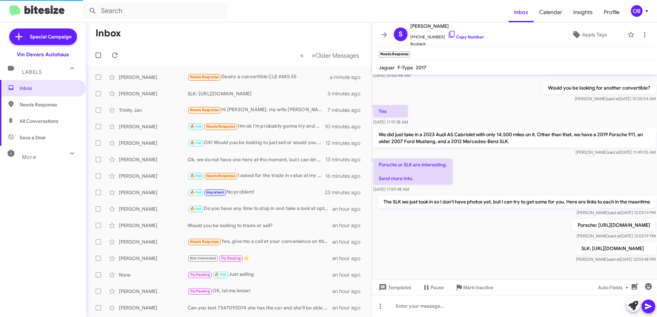
scroll to position [89, 0]
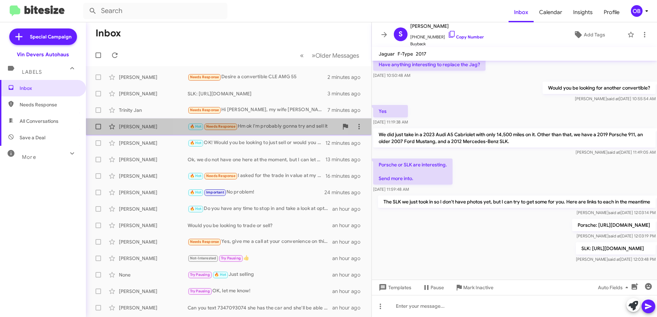
click at [259, 126] on div "🔥 Hot Needs Response Hm ok I'm probably gonna try and sell it" at bounding box center [262, 127] width 151 height 8
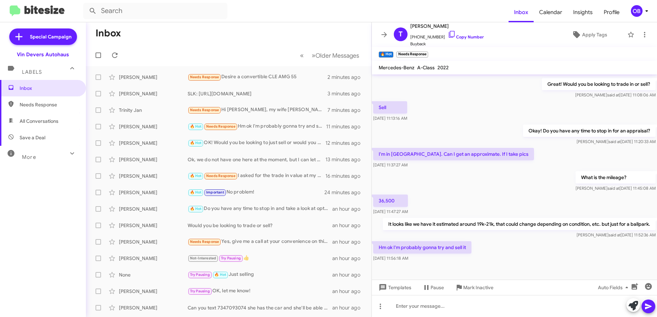
scroll to position [73, 0]
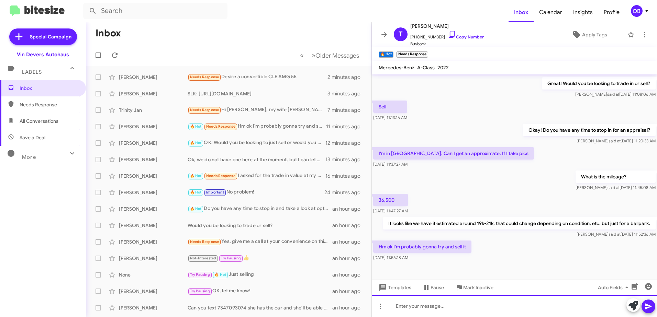
click at [487, 304] on div at bounding box center [514, 306] width 285 height 22
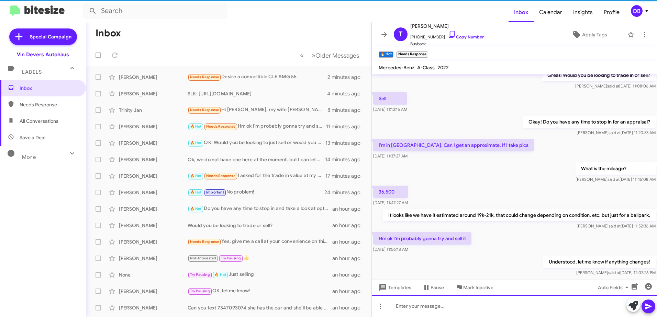
scroll to position [98, 0]
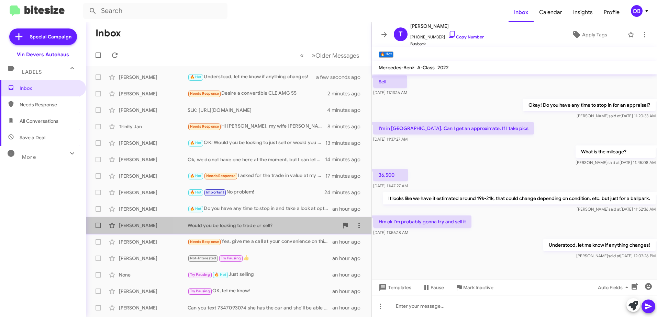
click at [283, 225] on div "Would you be looking to trade or sell?" at bounding box center [262, 225] width 151 height 7
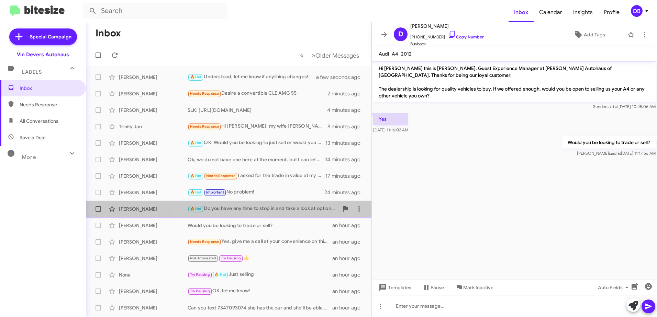
click at [280, 210] on div "🔥 Hot Do you have any time to stop in and take a look at options with us? We ca…" at bounding box center [262, 209] width 151 height 8
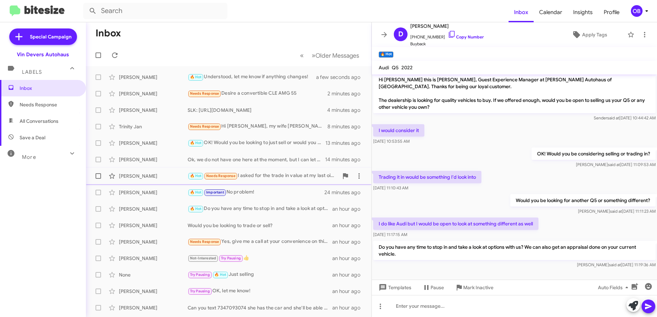
scroll to position [4, 0]
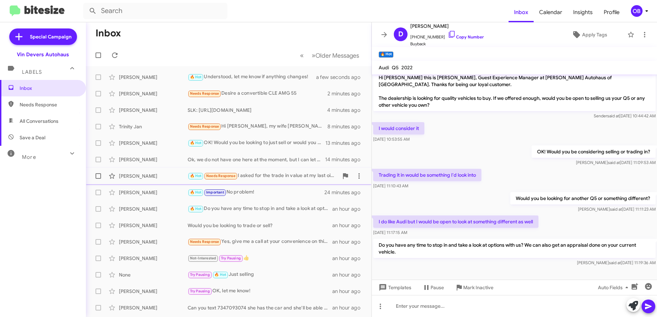
click at [257, 172] on div "🔥 Hot Needs Response I asked for the trade in value at my last oil change" at bounding box center [262, 176] width 151 height 8
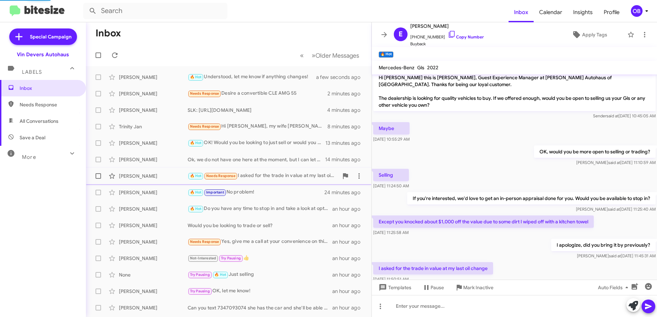
scroll to position [23, 0]
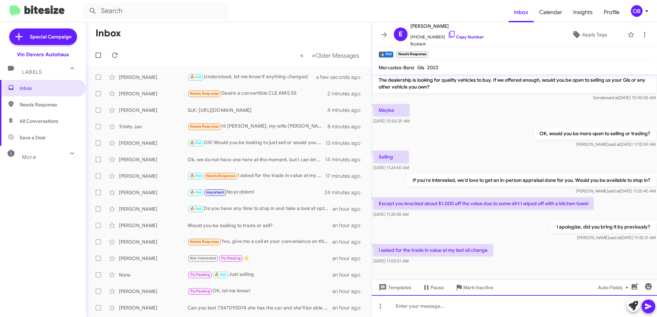
click at [440, 309] on div at bounding box center [514, 306] width 285 height 22
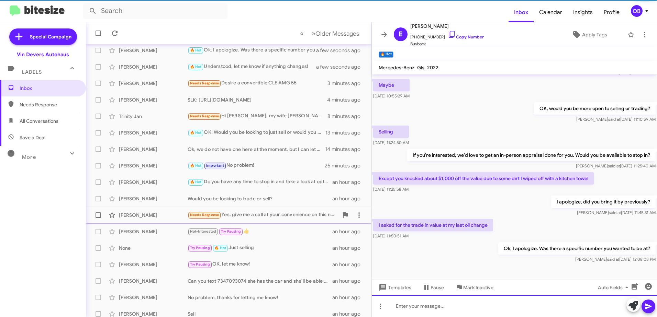
scroll to position [34, 0]
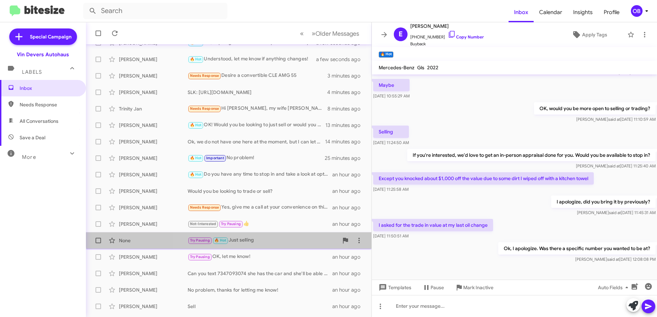
click at [261, 237] on div "Try Pausing 🔥 Hot Just selling" at bounding box center [262, 241] width 151 height 8
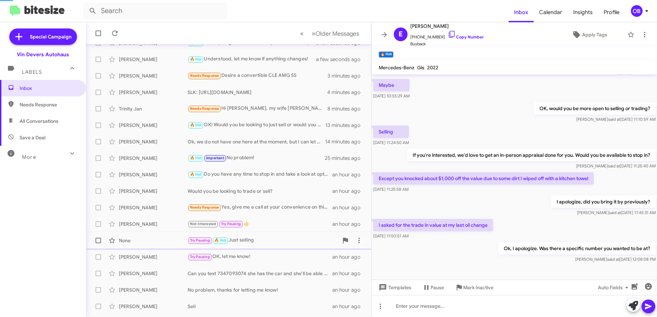
scroll to position [43, 0]
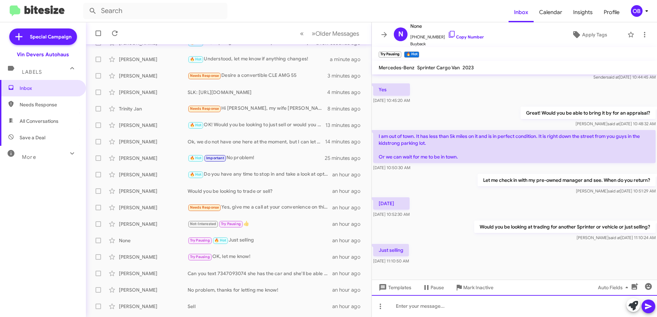
click at [469, 308] on div at bounding box center [514, 306] width 285 height 22
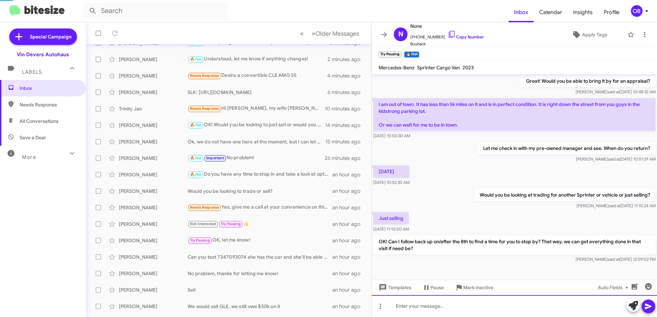
scroll to position [67, 0]
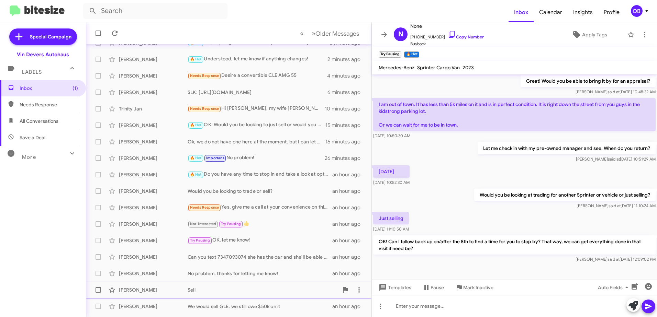
click at [212, 294] on div "Johnny Mccartney Sell an hour ago" at bounding box center [228, 290] width 274 height 14
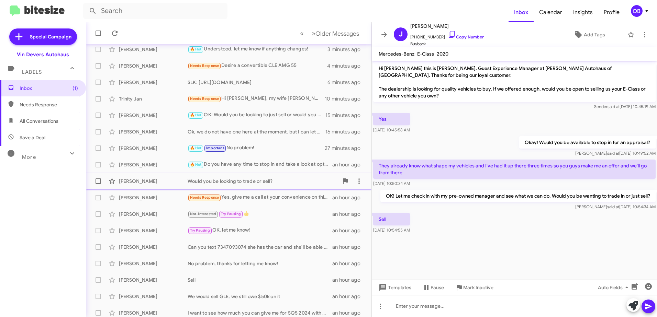
scroll to position [81, 0]
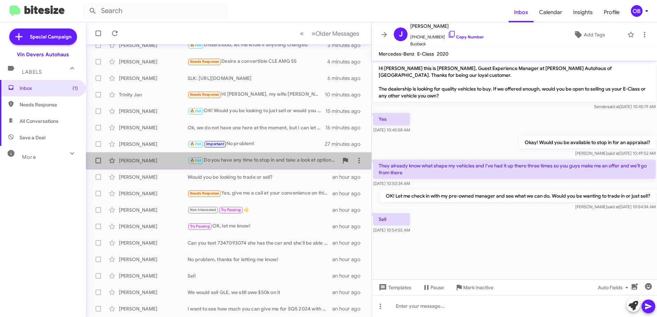
click at [269, 164] on div "🔥 Hot Do you have any time to stop in and take a look at options with us? We ca…" at bounding box center [262, 161] width 151 height 8
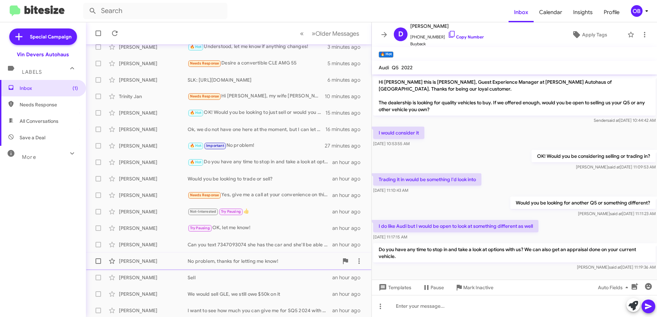
scroll to position [81, 0]
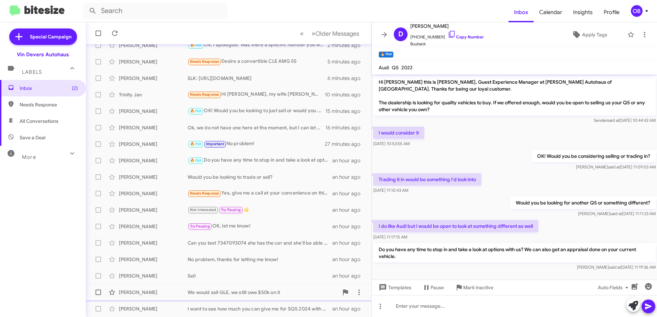
click at [230, 287] on div "Todd Belden We would sell GLE, we still owe $50k on it an hour ago" at bounding box center [228, 293] width 274 height 14
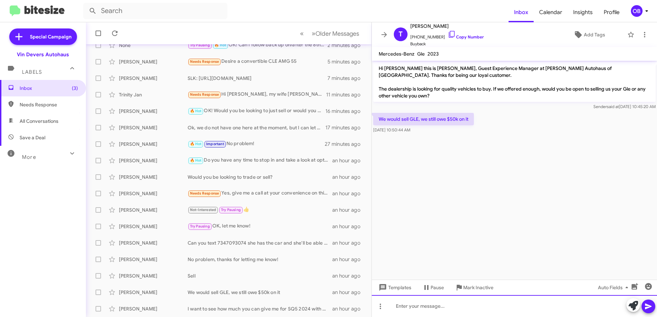
click at [422, 311] on div at bounding box center [514, 306] width 285 height 22
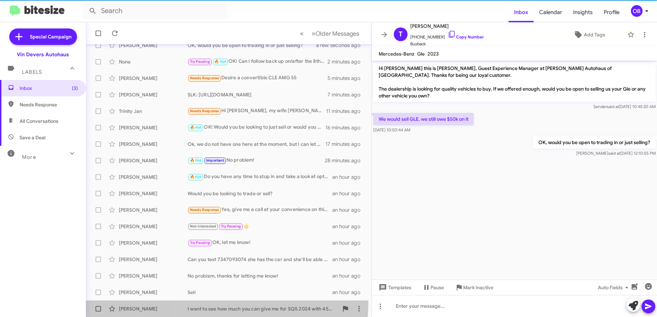
click at [227, 304] on div "Sreekanth Indurti I want to see how much you can give me for SQ5 2024 with 4509…" at bounding box center [228, 309] width 274 height 14
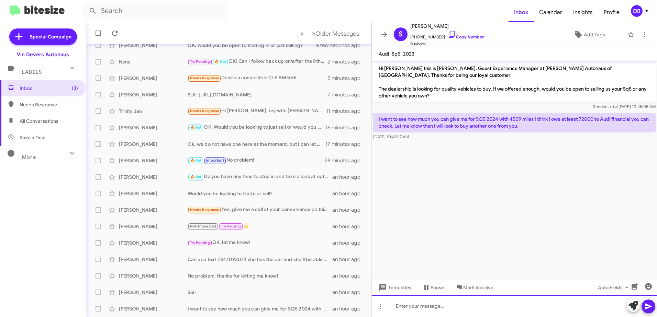
click at [452, 309] on div at bounding box center [514, 306] width 285 height 22
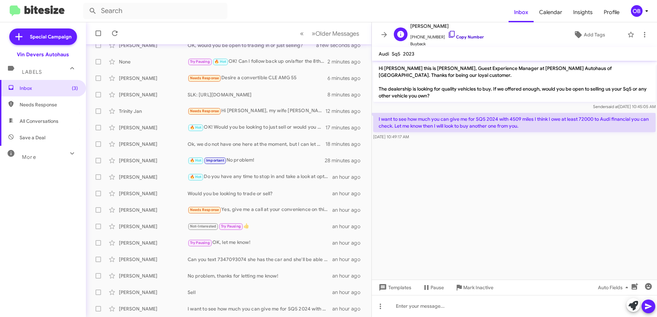
click at [447, 37] on icon at bounding box center [451, 34] width 8 height 8
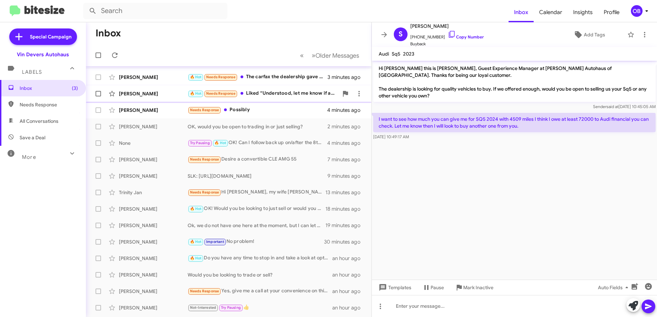
scroll to position [81, 0]
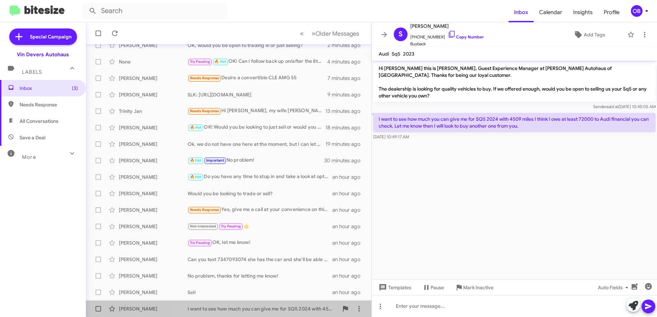
click at [283, 312] on div "I want to see how much you can give me for SQ5 2024 with 4509 miles I think I o…" at bounding box center [262, 309] width 151 height 7
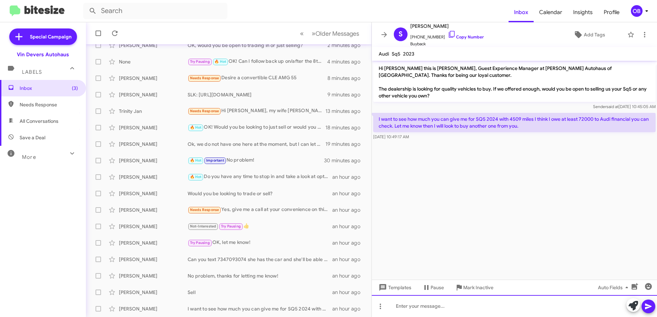
click at [454, 304] on div at bounding box center [514, 306] width 285 height 22
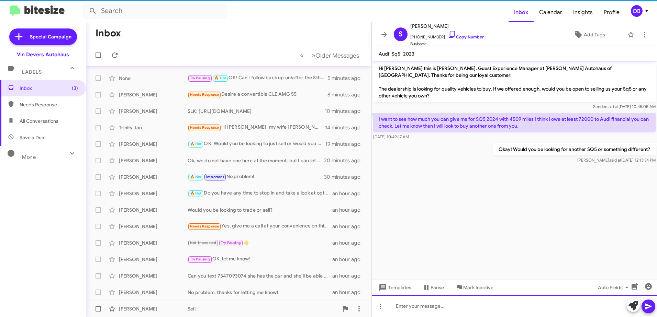
scroll to position [0, 0]
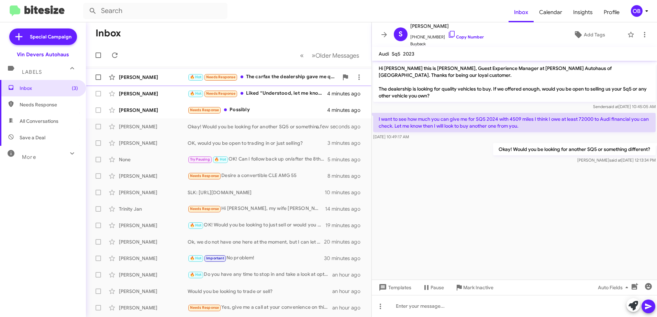
click at [299, 74] on div "🔥 Hot Needs Response The carfax the dealership gave me quoted $51-52,000 (I don…" at bounding box center [262, 77] width 151 height 8
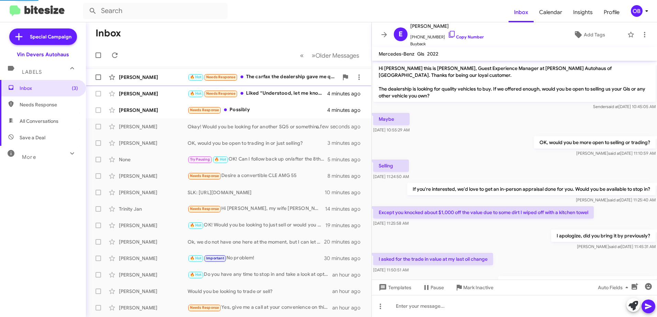
scroll to position [59, 0]
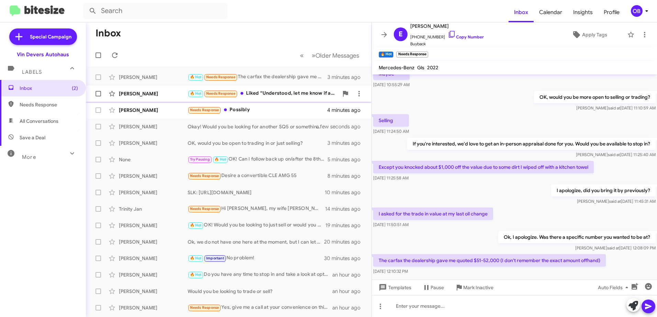
click at [274, 93] on div "🔥 Hot Needs Response Liked “Understood, let me know if anything changes!”" at bounding box center [262, 94] width 151 height 8
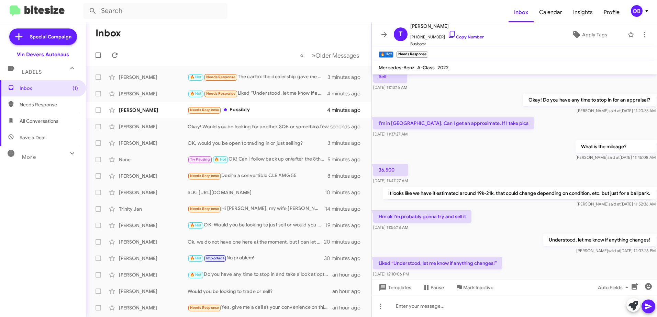
scroll to position [123, 0]
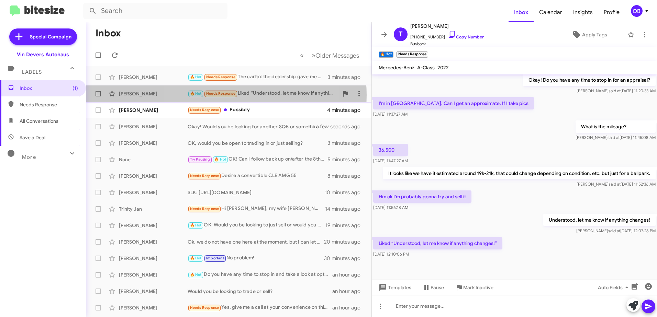
click at [221, 95] on span "Needs Response" at bounding box center [220, 93] width 29 height 4
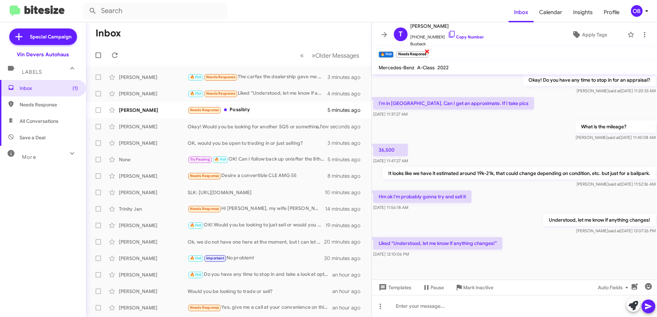
click at [428, 53] on span "×" at bounding box center [426, 51] width 5 height 8
click at [246, 112] on div "Needs Response Possibly" at bounding box center [262, 110] width 151 height 8
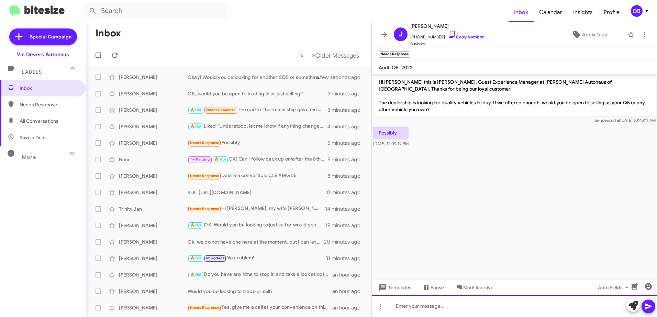
click at [426, 309] on div at bounding box center [514, 306] width 285 height 22
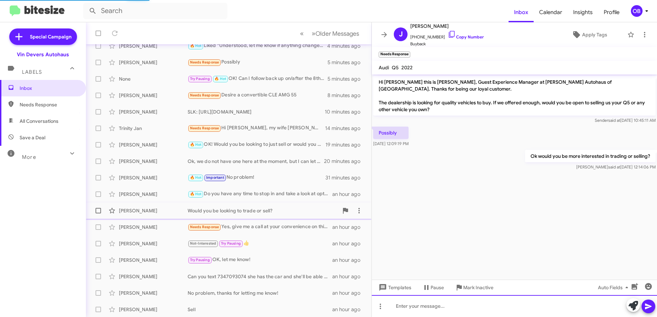
scroll to position [81, 0]
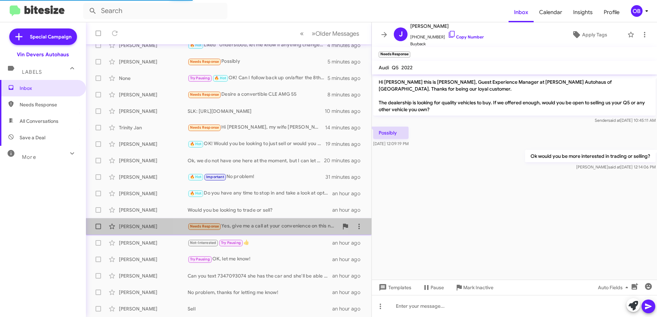
click at [256, 229] on div "Needs Response Yes, give me a call at your convenience on this number" at bounding box center [262, 227] width 151 height 8
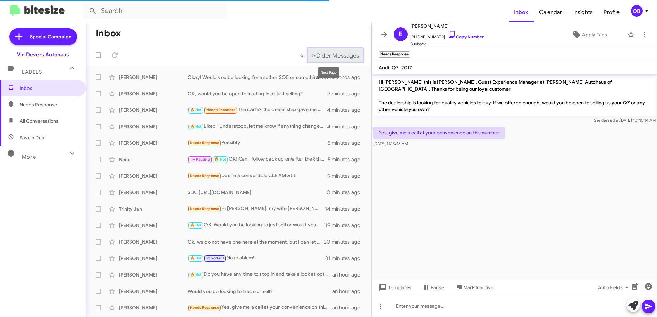
click at [315, 56] on span "Older Messages" at bounding box center [337, 56] width 44 height 8
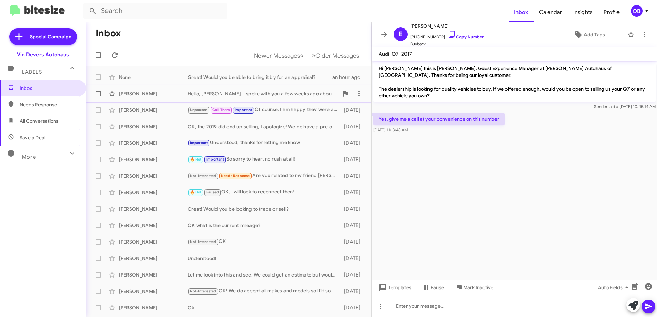
click at [268, 98] on div "James Cook Hello, Aubrey. I spoke with you a few weeks ago about my warranty mo…" at bounding box center [228, 94] width 274 height 14
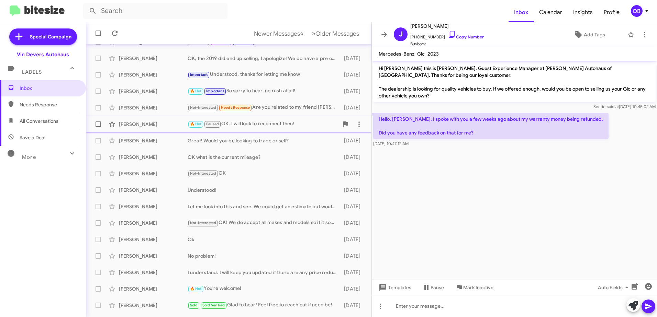
scroll to position [69, 0]
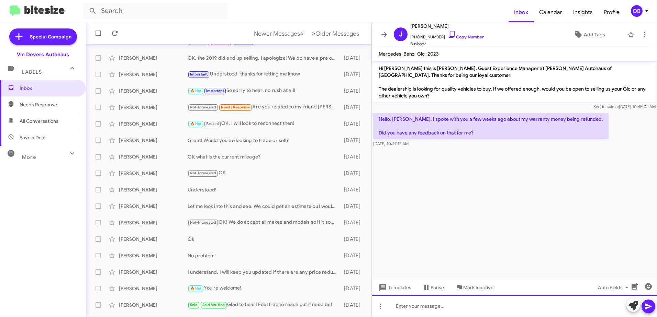
click at [424, 303] on div at bounding box center [514, 306] width 285 height 22
click at [428, 309] on div at bounding box center [514, 306] width 285 height 22
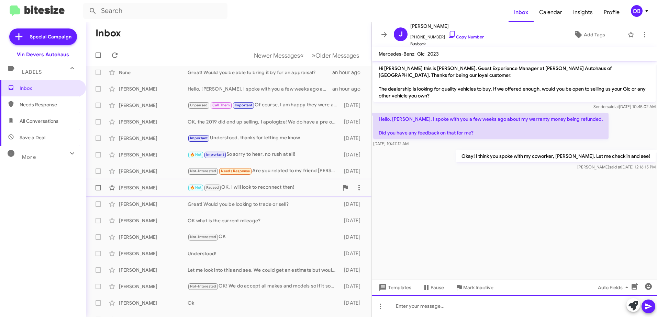
scroll to position [0, 0]
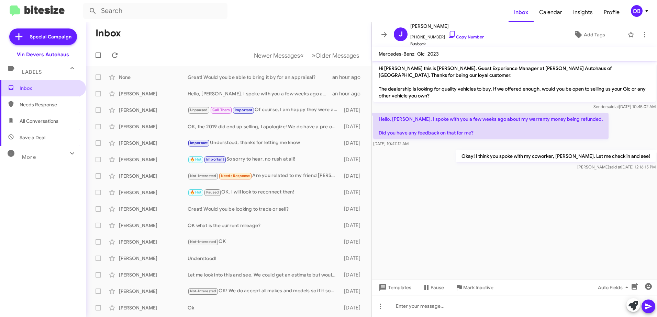
click at [46, 93] on span "Inbox" at bounding box center [43, 88] width 86 height 16
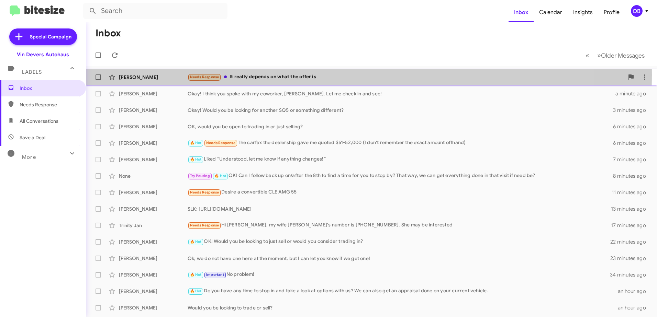
click at [274, 75] on div "Needs Response It really depends on what the offer is" at bounding box center [405, 77] width 436 height 8
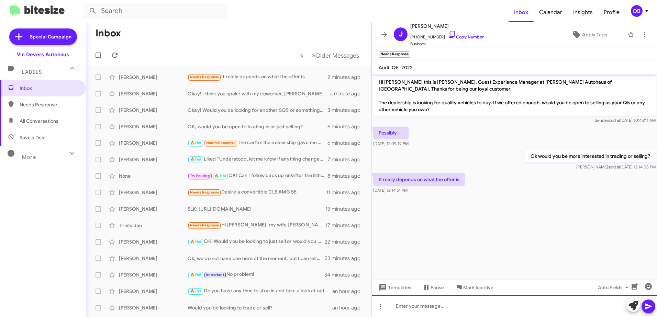
click at [479, 305] on div at bounding box center [514, 306] width 285 height 22
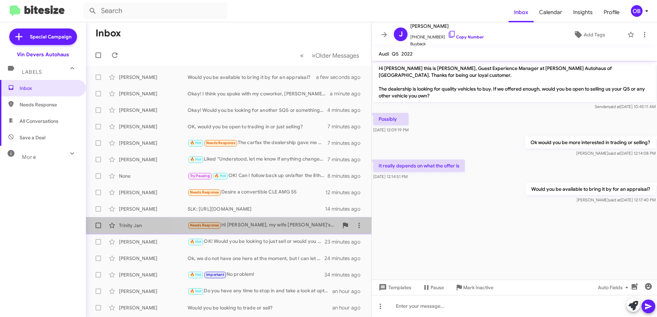
click at [238, 222] on div "Needs Response Hi Aubrey, my wife Trinity's number is 419-973-2594. She may be …" at bounding box center [262, 225] width 151 height 8
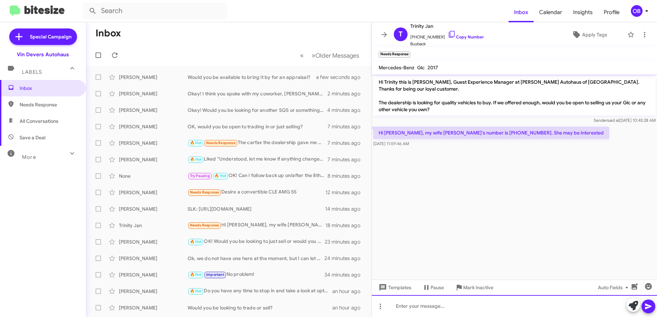
click at [441, 309] on div at bounding box center [514, 306] width 285 height 22
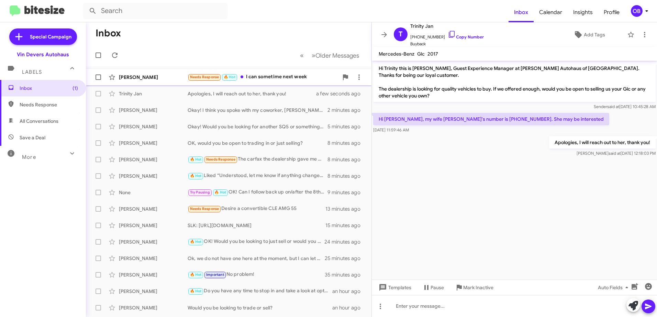
click at [283, 83] on div "Jaime Suggs Needs Response 🔥 Hot I can sometime next week a few seconds ago" at bounding box center [228, 77] width 274 height 14
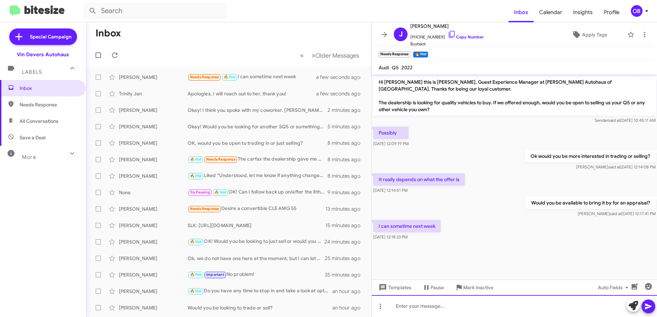
click at [446, 308] on div at bounding box center [514, 306] width 285 height 22
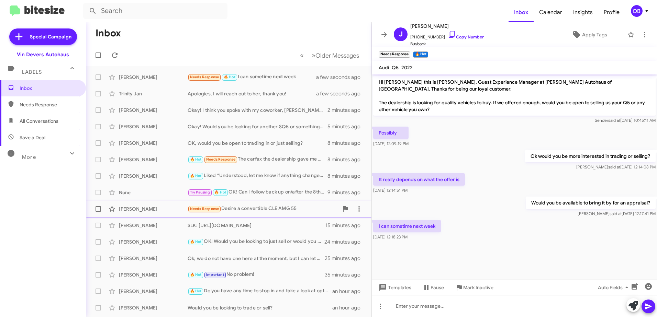
click at [284, 212] on div "Needs Response Desire a convertible CLE AMG 55" at bounding box center [262, 209] width 151 height 8
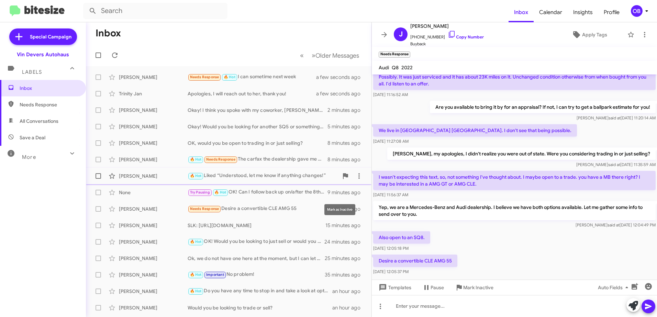
scroll to position [68, 0]
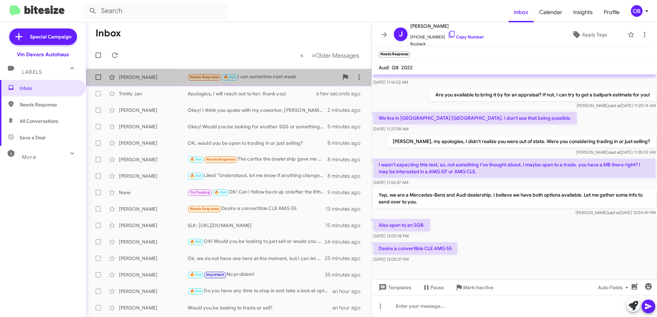
click at [272, 77] on div "Needs Response 🔥 Hot I can sometime next week" at bounding box center [262, 77] width 151 height 8
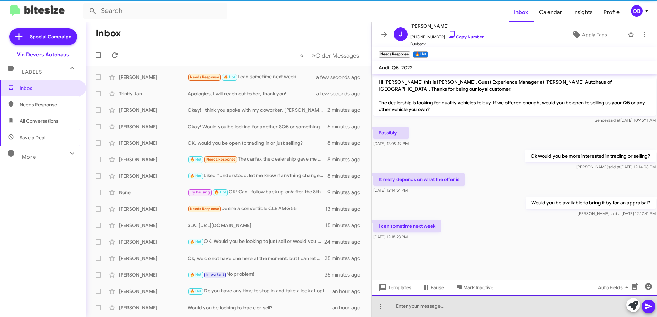
click at [437, 313] on div at bounding box center [514, 306] width 285 height 22
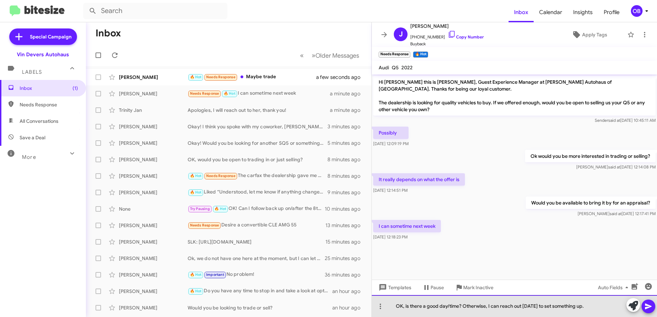
click at [600, 307] on div "OK, is there a good day/time? Otherwise, I can reach out on Monday to set somet…" at bounding box center [514, 306] width 285 height 22
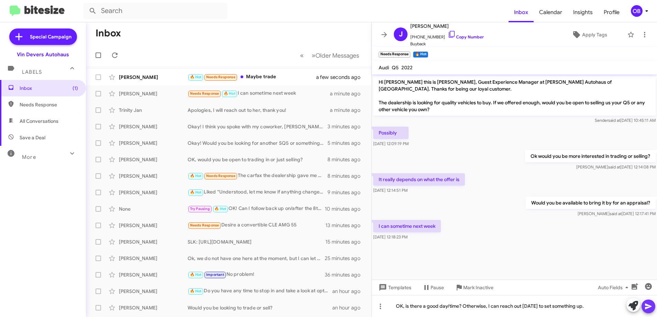
click at [651, 306] on icon at bounding box center [648, 307] width 8 height 8
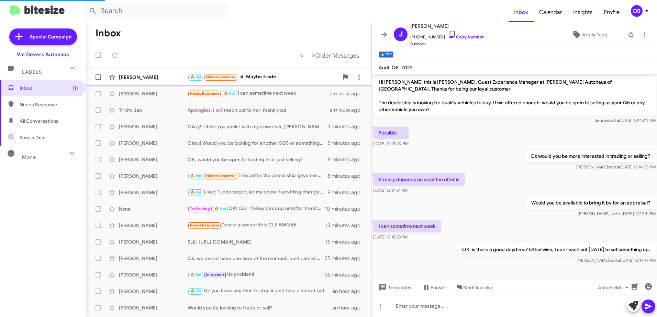
click at [256, 77] on div "🔥 Hot Needs Response Maybe trade" at bounding box center [262, 77] width 151 height 8
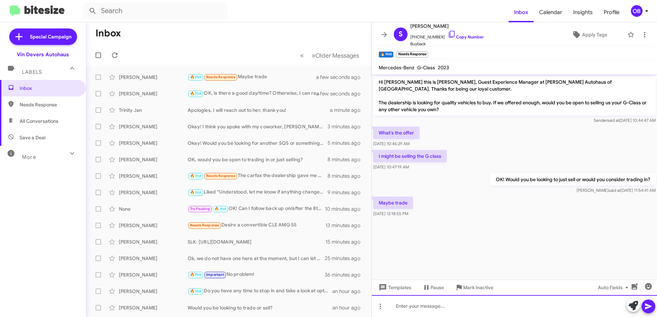
click at [440, 308] on div at bounding box center [514, 306] width 285 height 22
click at [432, 310] on div at bounding box center [514, 306] width 285 height 22
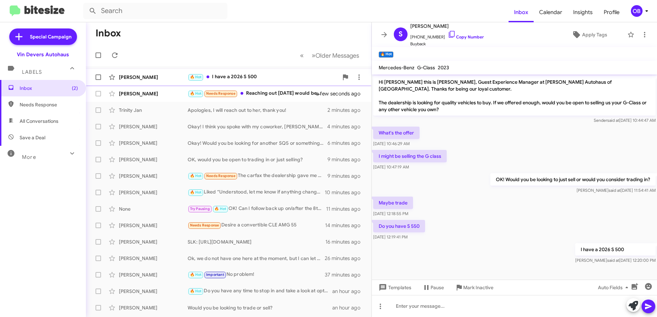
click at [246, 84] on span "Samir Shango 🔥 Hot I have a 2026 S 500 a few seconds ago" at bounding box center [228, 77] width 285 height 16
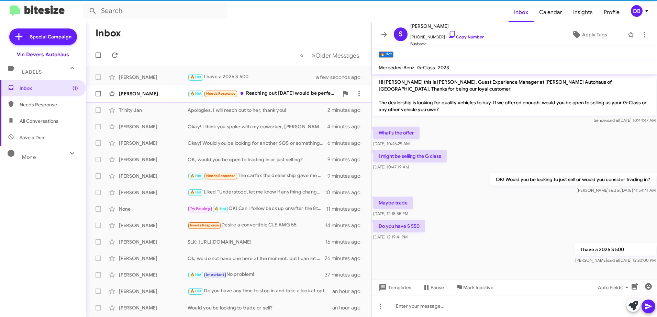
click at [252, 89] on div "Jaime Suggs 🔥 Hot Needs Response Reaching out on Monday would be perfect… Thank…" at bounding box center [228, 94] width 274 height 14
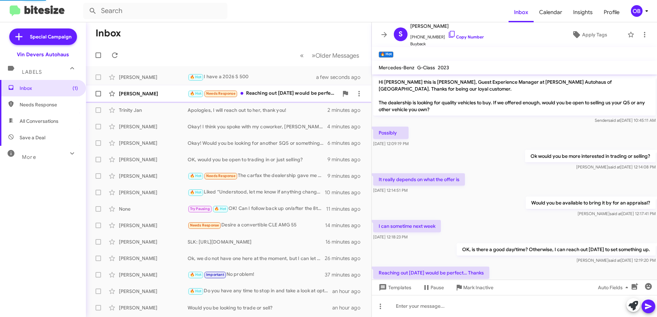
scroll to position [23, 0]
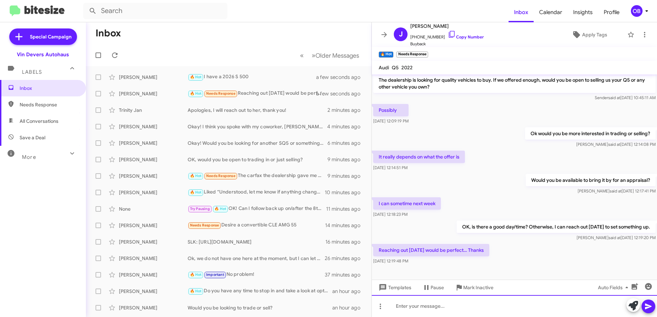
click at [466, 300] on div at bounding box center [514, 306] width 285 height 22
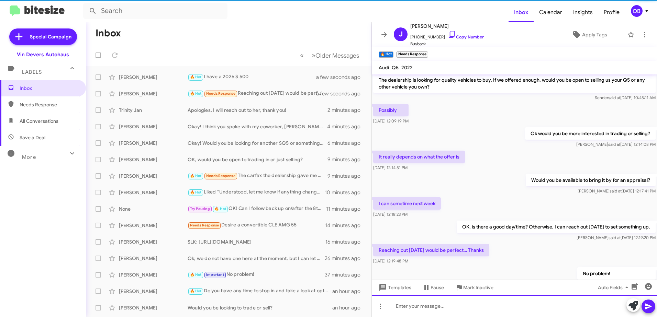
scroll to position [48, 0]
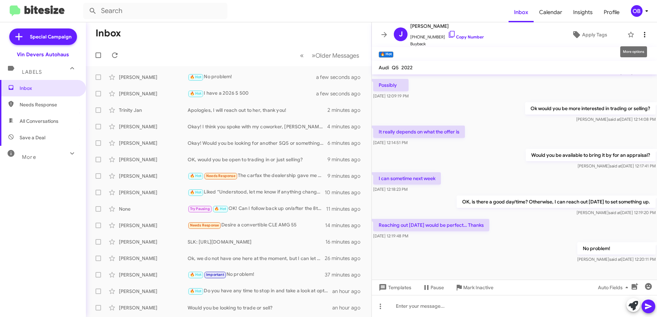
click at [640, 37] on icon at bounding box center [644, 35] width 8 height 8
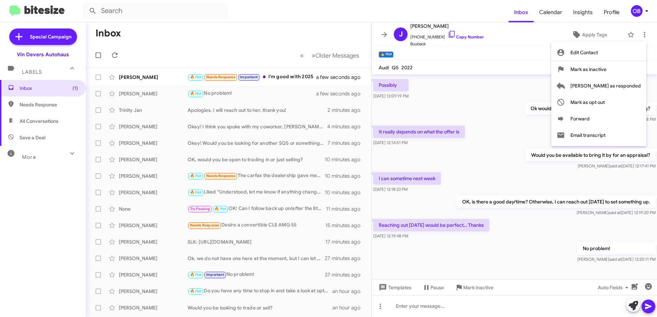
click at [282, 79] on div at bounding box center [328, 158] width 657 height 317
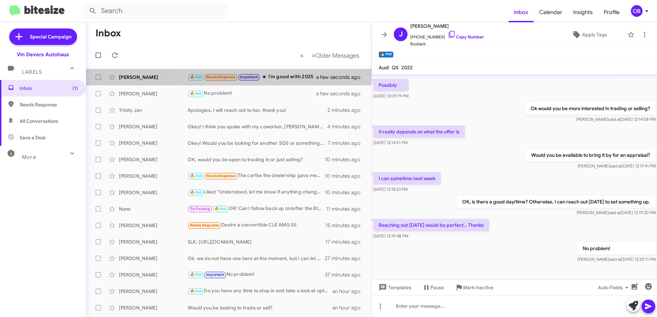
click at [282, 79] on div "🔥 Hot Needs Response Important I'm good with 2025" at bounding box center [255, 77] width 137 height 8
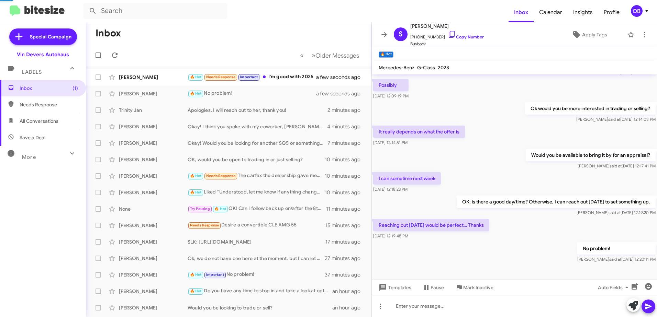
scroll to position [23, 0]
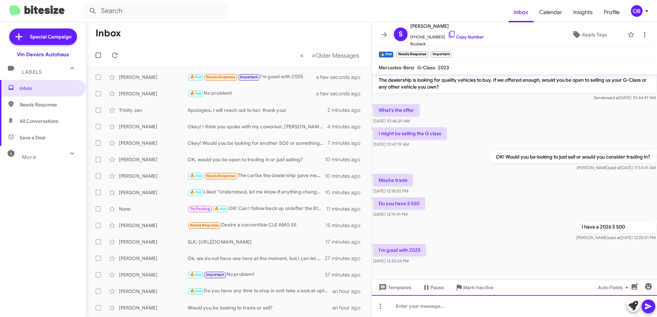
click at [488, 310] on div at bounding box center [514, 306] width 285 height 22
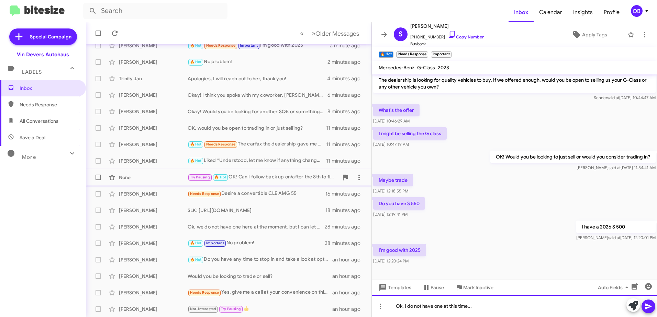
scroll to position [81, 0]
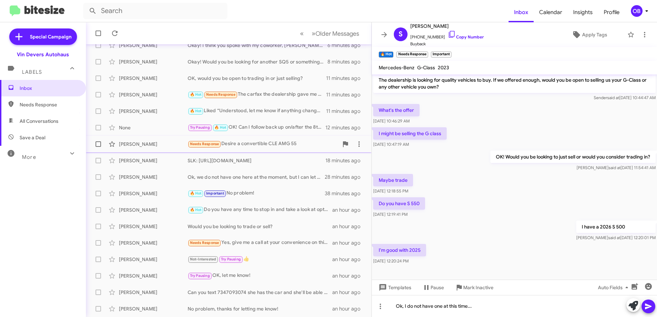
click at [285, 144] on div "Needs Response Desire a convertible CLE AMG 55" at bounding box center [262, 144] width 151 height 8
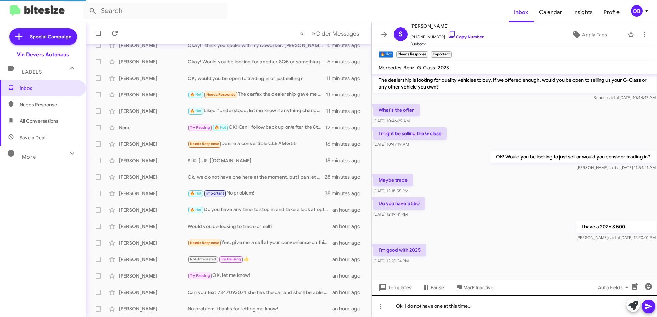
scroll to position [68, 0]
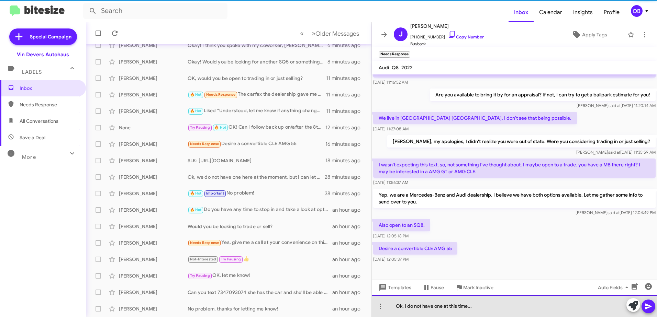
drag, startPoint x: 483, startPoint y: 309, endPoint x: 391, endPoint y: 302, distance: 92.3
click at [391, 302] on div "Ok, I do not have one at this time..." at bounding box center [514, 306] width 285 height 22
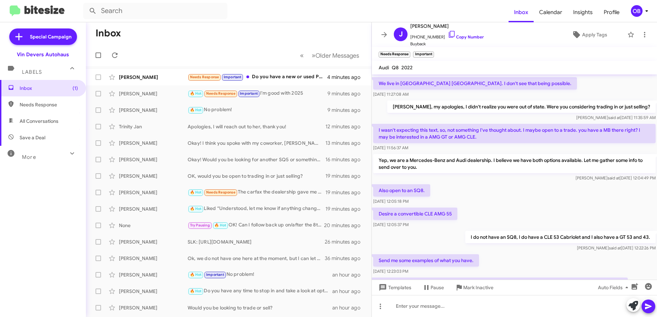
scroll to position [169, 0]
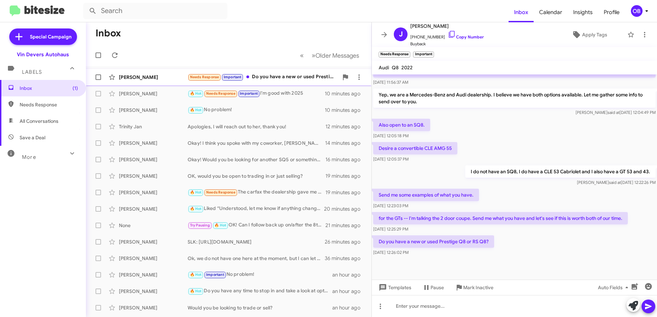
click at [287, 74] on div "Needs Response Important Do you have a new or used Prestige Q8 or RS Q8?" at bounding box center [262, 77] width 151 height 8
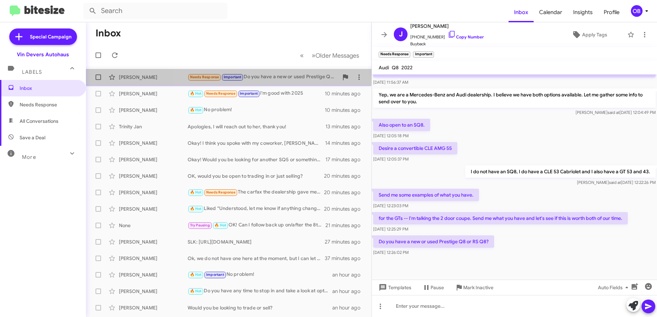
click at [290, 75] on div "Needs Response Important Do you have a new or used Prestige Q8 or RS Q8?" at bounding box center [262, 77] width 151 height 8
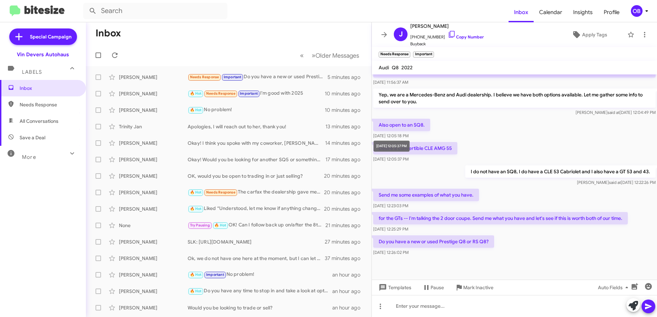
scroll to position [66, 0]
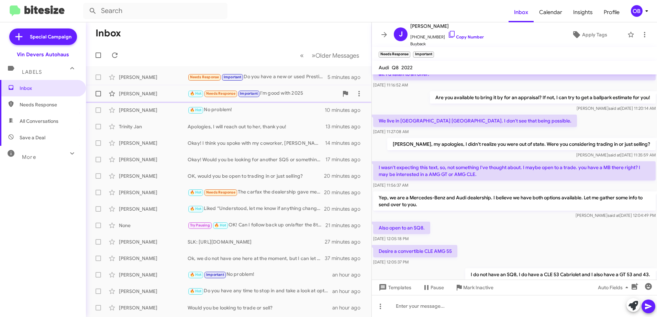
click at [274, 87] on div "Samir Shango 🔥 Hot Needs Response Important I'm good with 2025 10 minutes ago" at bounding box center [228, 94] width 274 height 14
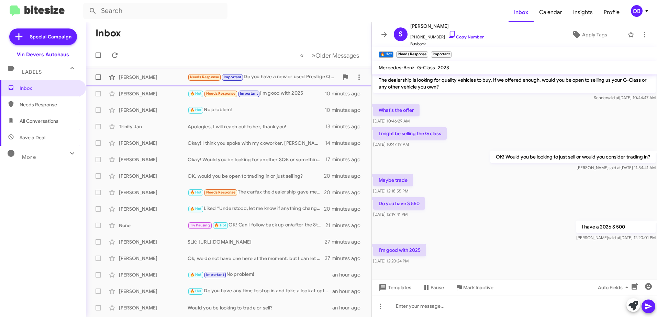
click at [278, 76] on div "Needs Response Important Do you have a new or used Prestige Q8 or RS Q8?" at bounding box center [262, 77] width 151 height 8
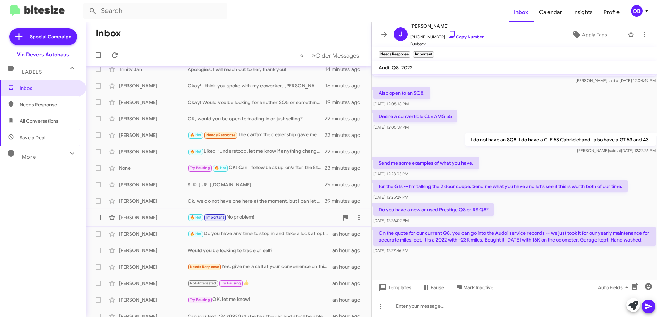
scroll to position [47, 0]
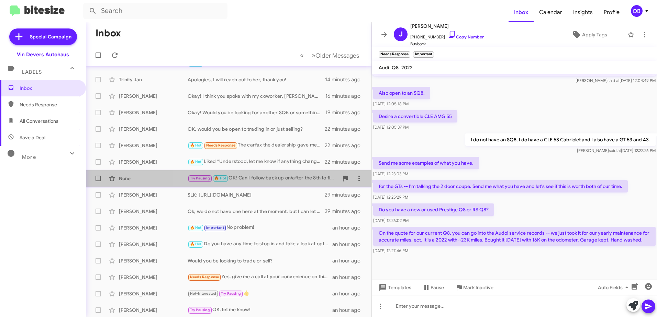
click at [293, 181] on div "Try Pausing 🔥 Hot OK! Can I follow back up on/after the 8th to find a time for …" at bounding box center [262, 178] width 151 height 8
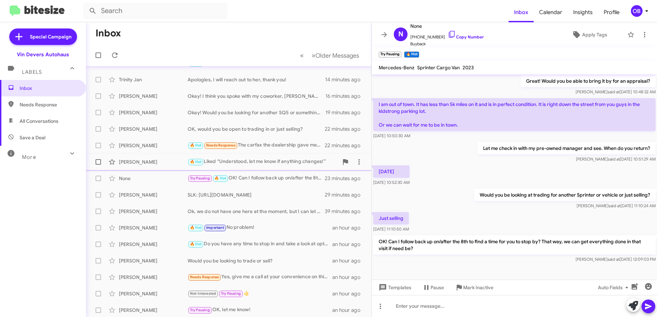
scroll to position [13, 0]
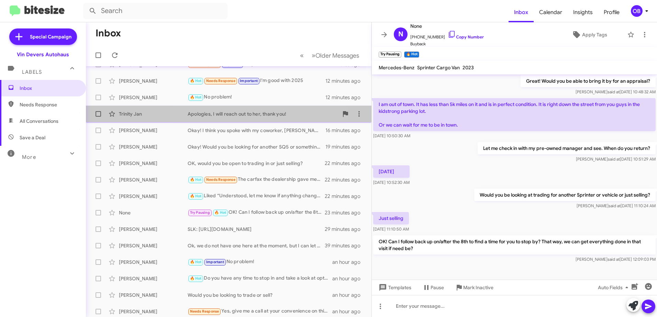
click at [266, 121] on span "Trinity Jan Apologies, I will reach out to her, thank you! 15 minutes ago" at bounding box center [228, 114] width 285 height 16
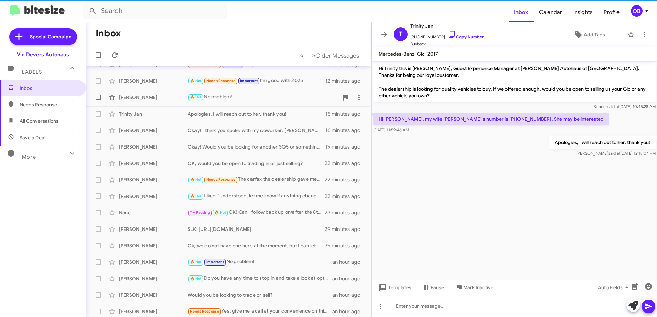
click at [264, 105] on span "Jaime Suggs 🔥 Hot No problem! 12 minutes ago" at bounding box center [228, 97] width 285 height 16
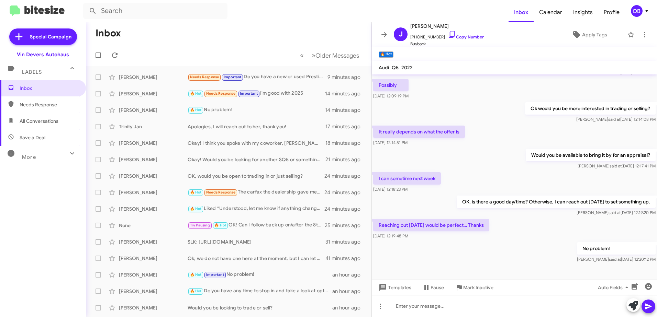
scroll to position [13, 0]
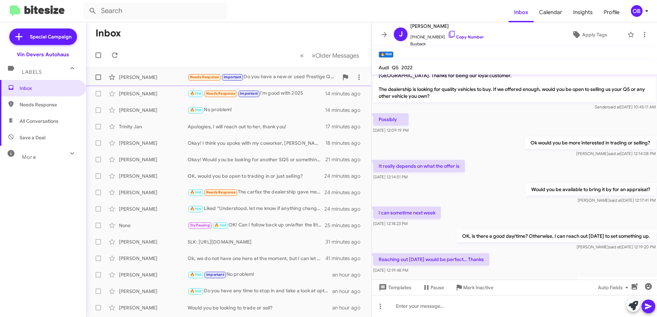
click at [252, 73] on div "Needs Response Important Do you have a new or used Prestige Q8 or RS Q8?" at bounding box center [262, 77] width 151 height 8
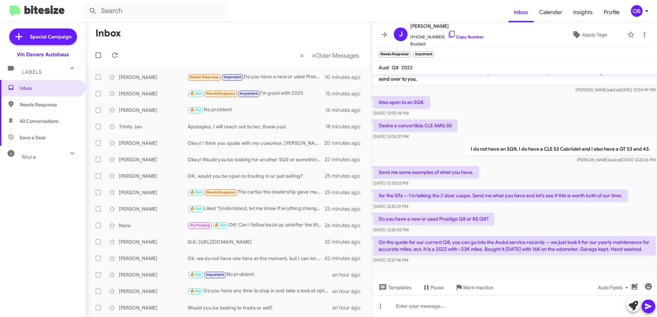
scroll to position [207, 0]
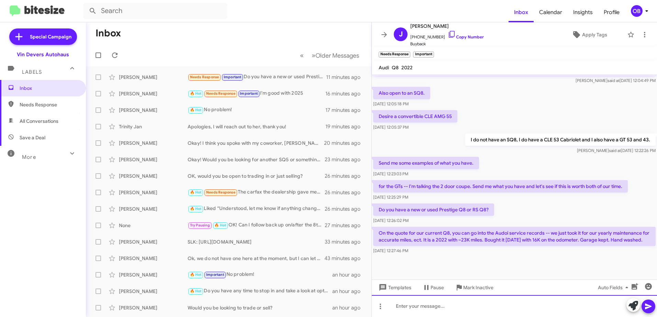
click at [419, 311] on div at bounding box center [514, 306] width 285 height 22
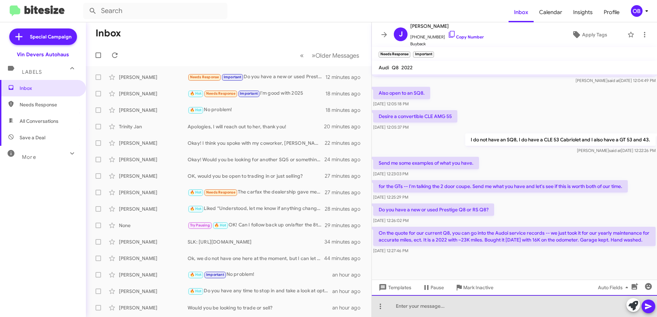
click at [420, 304] on div at bounding box center [514, 306] width 285 height 22
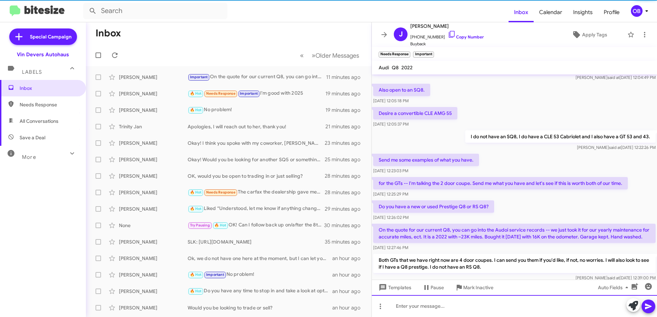
scroll to position [239, 0]
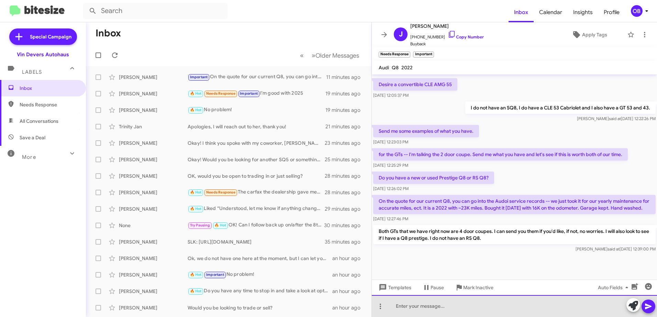
click at [420, 307] on div at bounding box center [514, 306] width 285 height 22
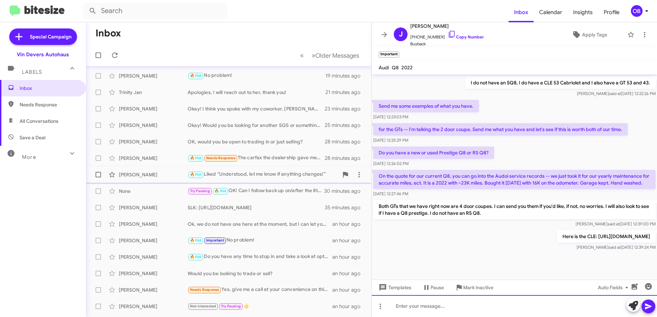
scroll to position [0, 0]
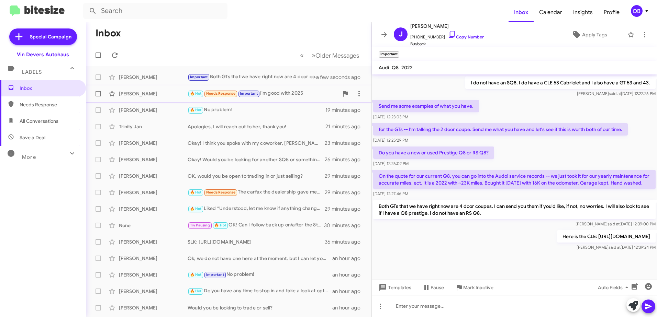
click at [275, 95] on div "🔥 Hot Needs Response Important I'm good with 2025" at bounding box center [262, 94] width 151 height 8
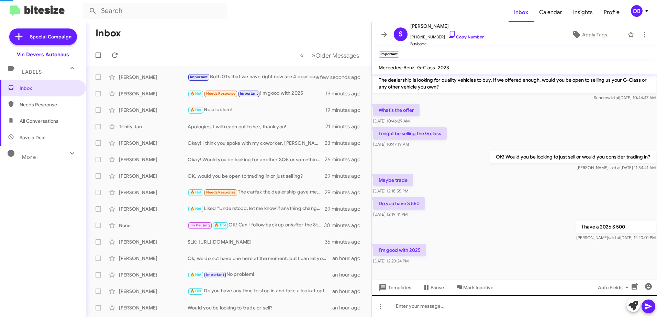
scroll to position [23, 0]
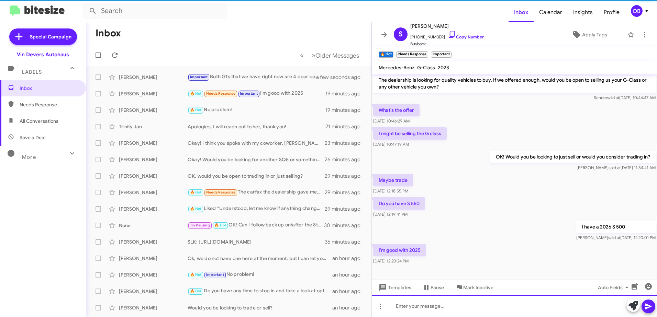
click at [480, 306] on div at bounding box center [514, 306] width 285 height 22
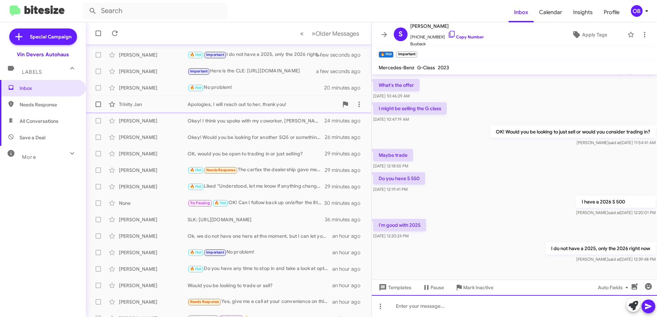
scroll to position [34, 0]
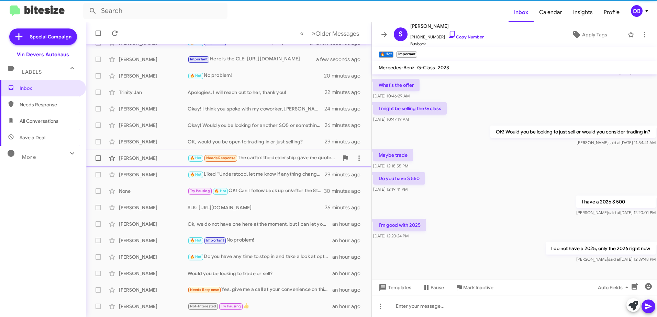
click at [281, 153] on div "Elizabeth Bilanow 🔥 Hot Needs Response The carfax the dealership gave me quoted…" at bounding box center [228, 158] width 274 height 14
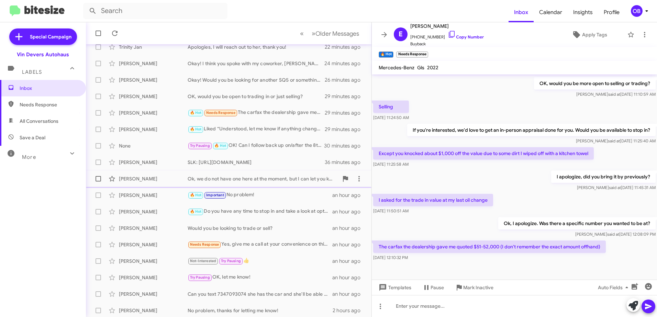
scroll to position [81, 0]
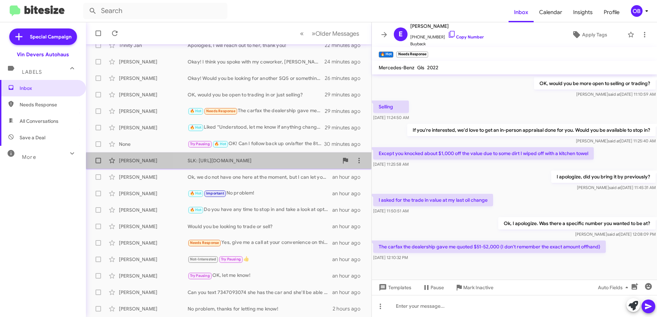
click at [244, 164] on div "Simon Mcintyre SLK: https://www.vindevers.com/inventory/used-2012-mercedes-benz…" at bounding box center [228, 161] width 274 height 14
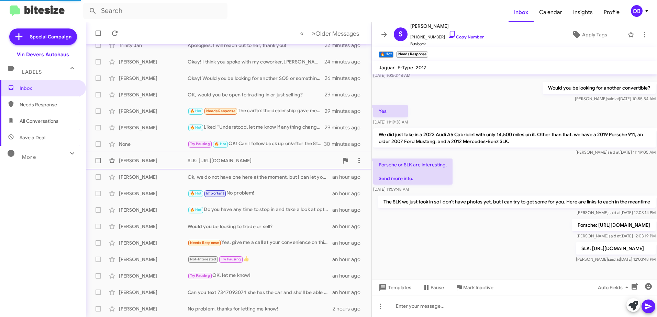
scroll to position [89, 0]
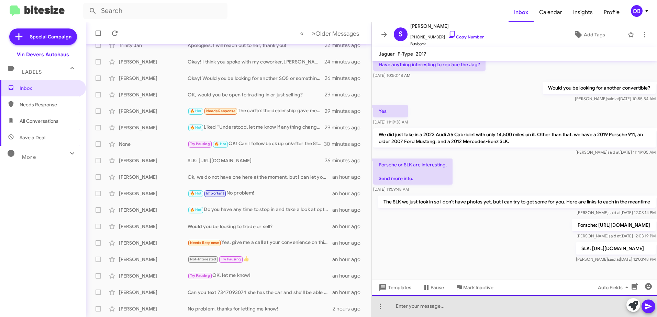
click at [467, 312] on div at bounding box center [514, 306] width 285 height 22
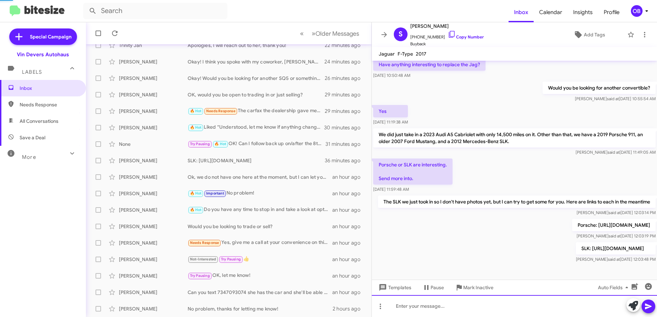
scroll to position [0, 0]
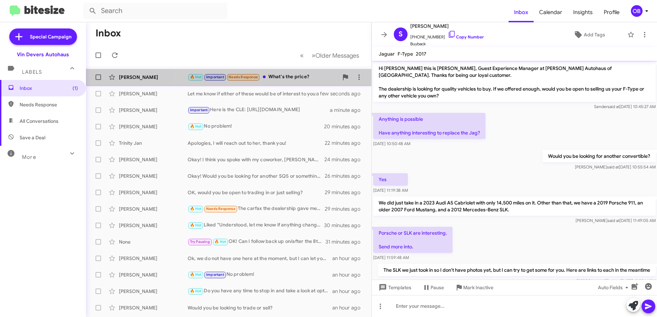
click at [290, 78] on div "🔥 Hot Important Needs Response What's the price?" at bounding box center [262, 77] width 151 height 8
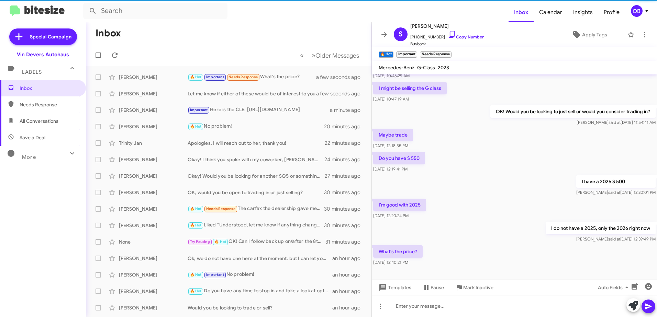
scroll to position [73, 0]
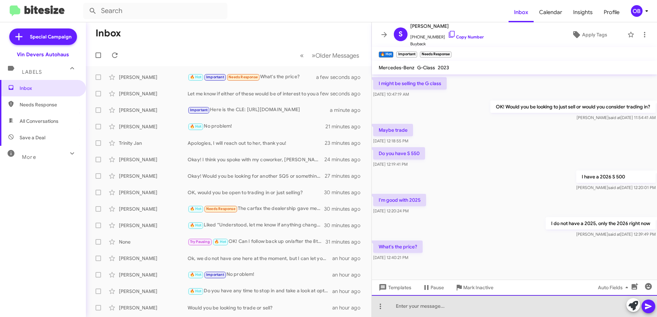
click at [452, 315] on div at bounding box center [514, 306] width 285 height 22
click at [453, 308] on div "$130,360. I can send a link if you'd like?" at bounding box center [514, 306] width 285 height 22
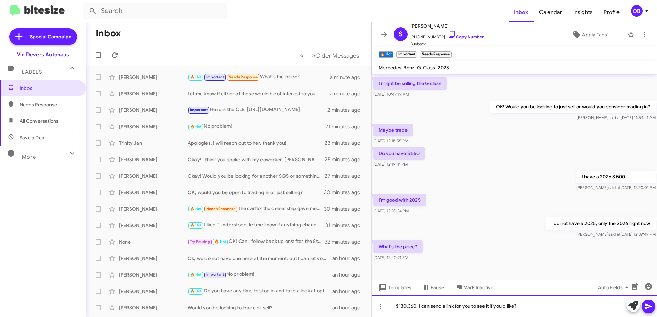
click at [524, 307] on div "$130,360. I can send a link for you to see it if you'd like?" at bounding box center [514, 306] width 285 height 22
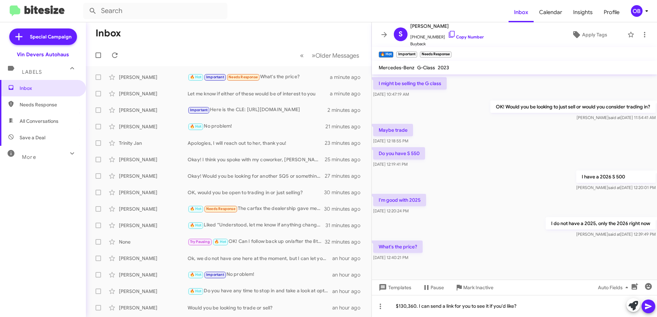
click at [648, 304] on icon at bounding box center [648, 307] width 8 height 8
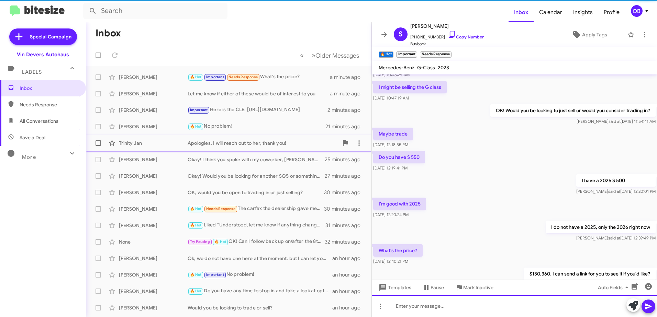
scroll to position [98, 0]
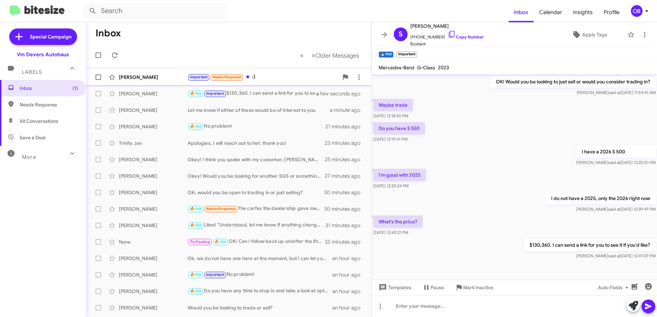
click at [297, 82] on div "[PERSON_NAME] Important Needs Response :) a few seconds ago" at bounding box center [228, 77] width 274 height 14
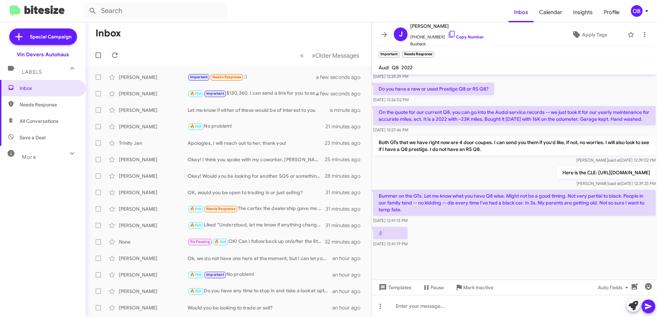
scroll to position [335, 0]
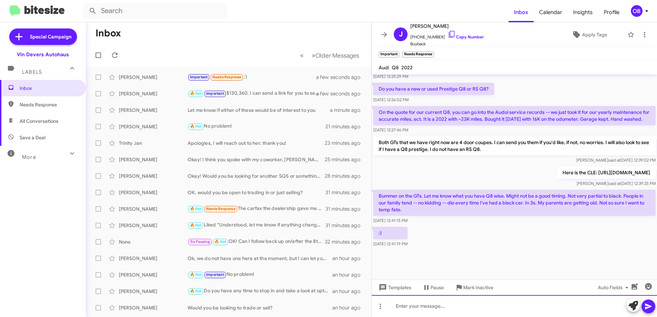
click at [461, 300] on div at bounding box center [514, 306] width 285 height 22
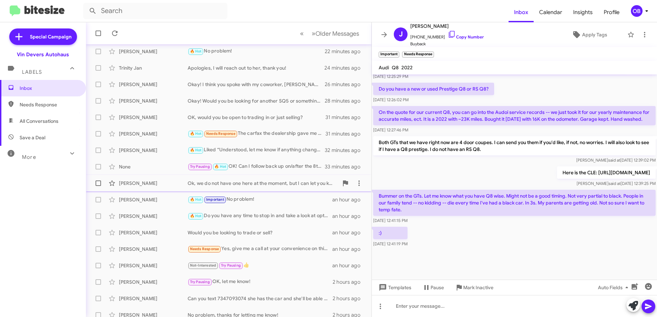
scroll to position [81, 0]
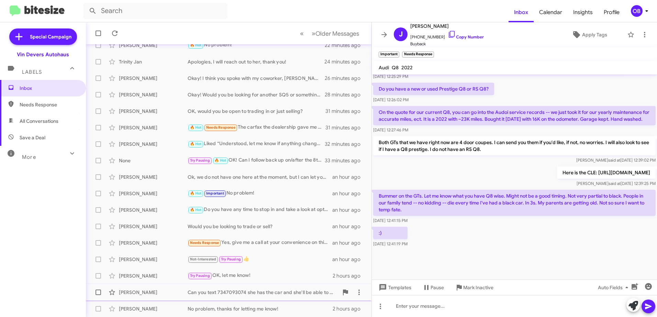
click at [247, 284] on span "[PERSON_NAME] Can you text 7347093074 she has the car and she'll be able to ans…" at bounding box center [228, 292] width 285 height 16
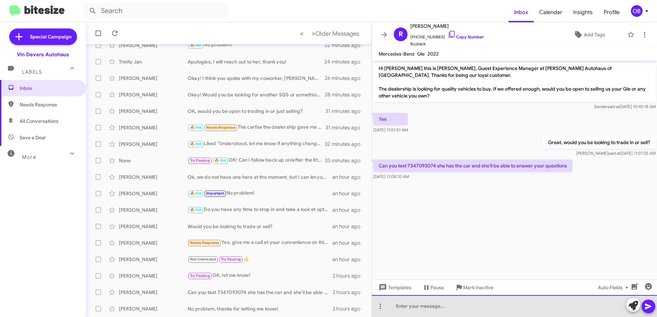
click at [452, 307] on div at bounding box center [514, 306] width 285 height 22
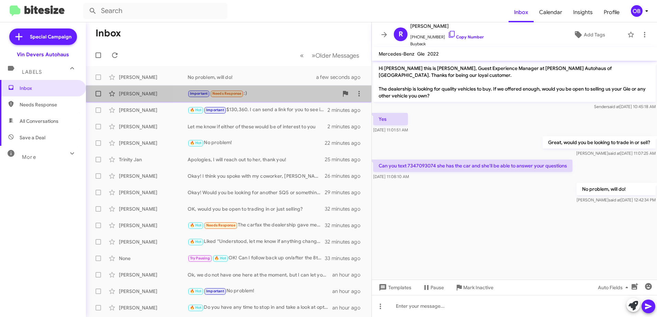
click at [290, 99] on div "[PERSON_NAME] Important Needs Response :) a minute ago" at bounding box center [228, 94] width 274 height 14
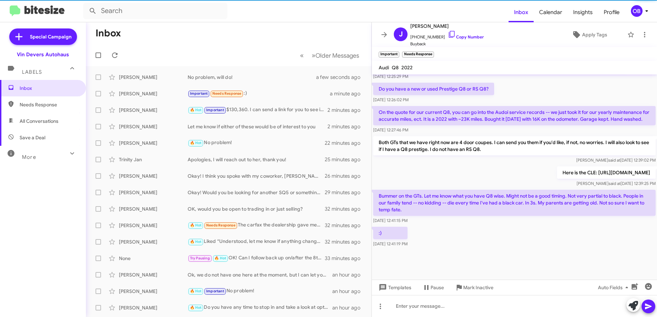
scroll to position [335, 0]
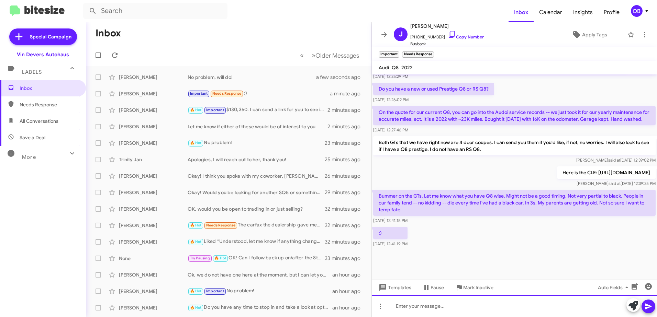
click at [495, 309] on div at bounding box center [514, 306] width 285 height 22
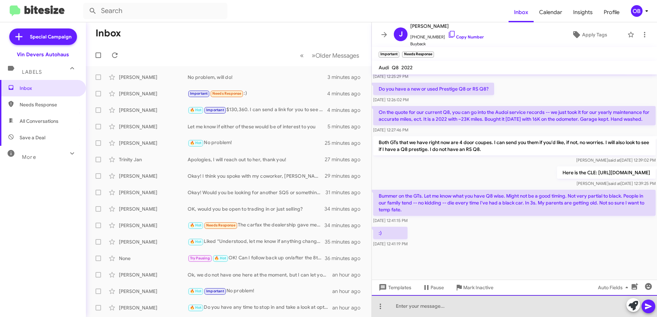
click at [422, 309] on div at bounding box center [514, 306] width 285 height 22
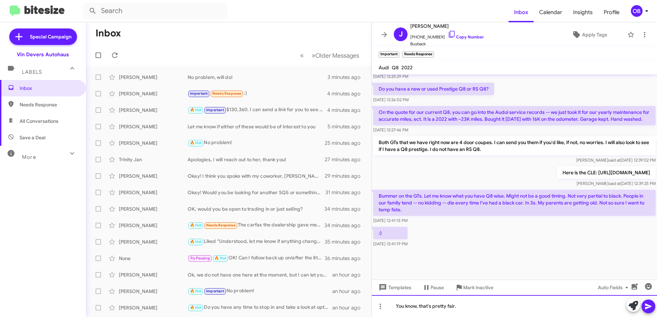
click at [473, 303] on div "You know, that's pretty fair." at bounding box center [514, 306] width 285 height 22
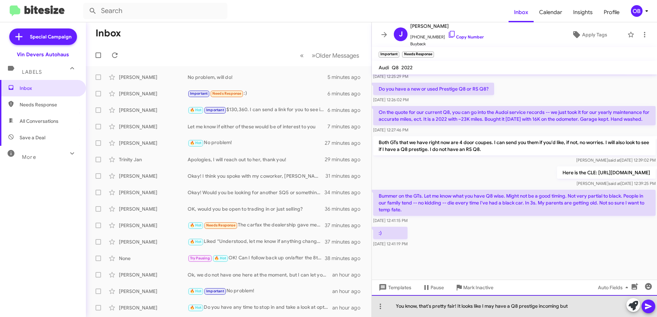
click at [573, 307] on div "You know, that's pretty fair! It looks like I may have a Q8 prestige incoming b…" at bounding box center [514, 306] width 285 height 22
click at [610, 306] on div "You know, that's pretty fair! It looks like I may have a Q8 prestige incoming, …" at bounding box center [514, 306] width 285 height 22
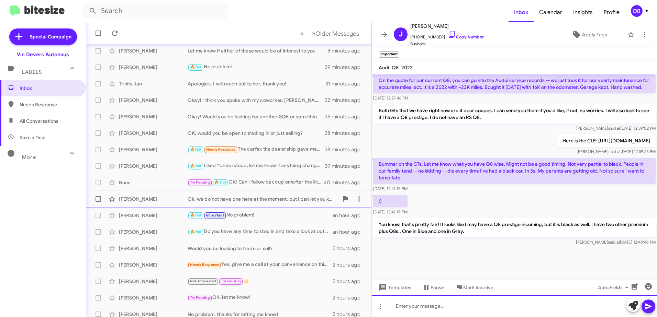
scroll to position [81, 0]
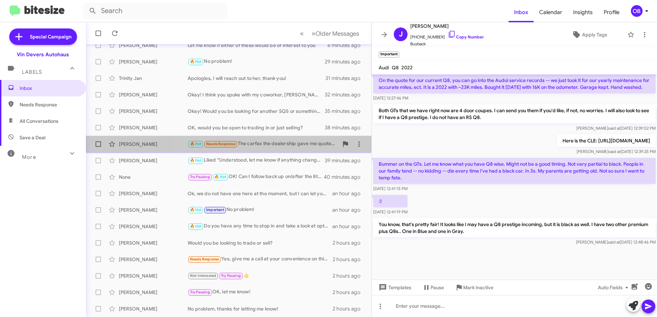
click at [261, 145] on div "🔥 Hot Needs Response The carfax the dealership gave me quoted $51-52,000 (I don…" at bounding box center [262, 144] width 151 height 8
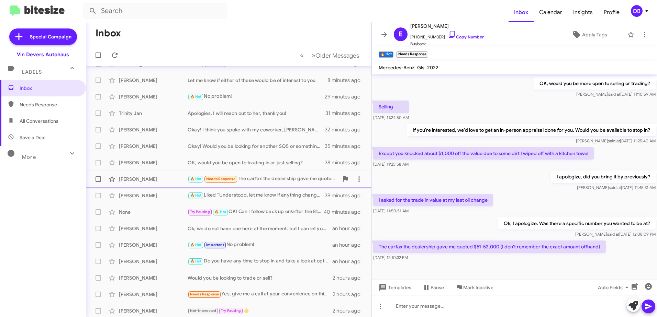
scroll to position [13, 0]
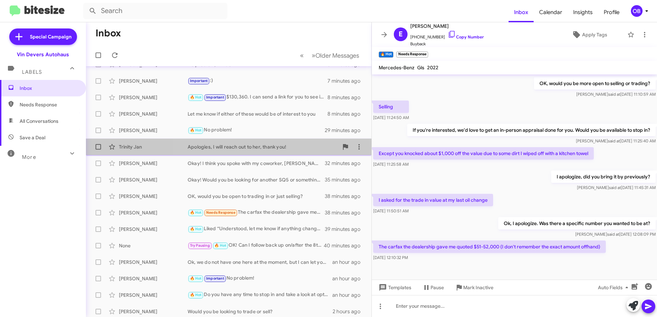
click at [273, 147] on div "Apologies, I will reach out to her, thank you!" at bounding box center [262, 147] width 151 height 7
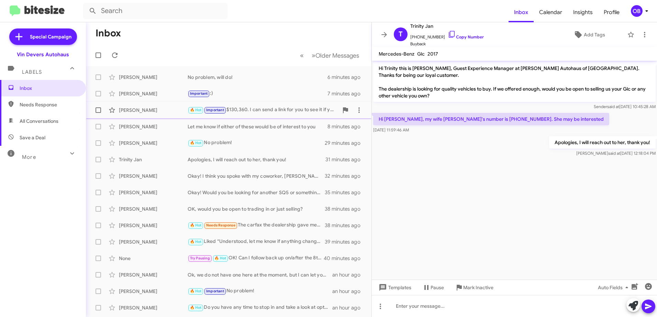
click at [278, 115] on div "[PERSON_NAME] 🔥 Hot Important $130,360. I can send a link for you to see it if …" at bounding box center [228, 110] width 274 height 14
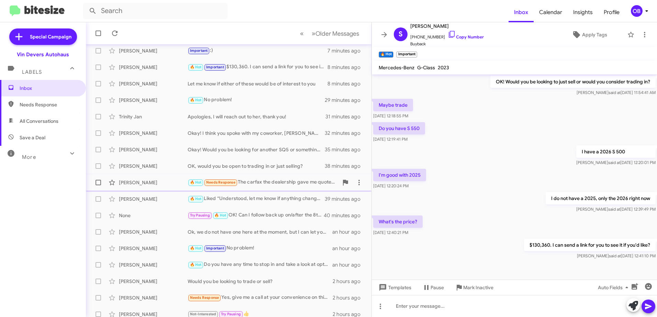
scroll to position [81, 0]
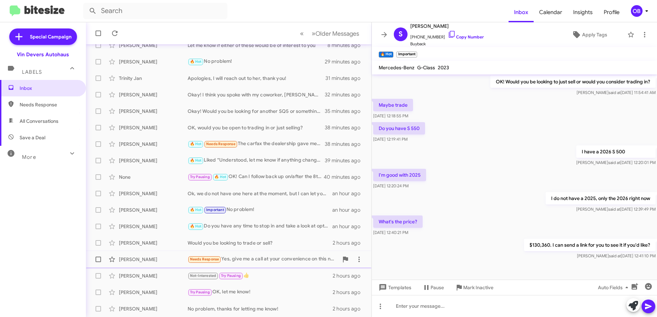
click at [259, 261] on div "Needs Response Yes, give me a call at your convenience on this number" at bounding box center [262, 259] width 151 height 8
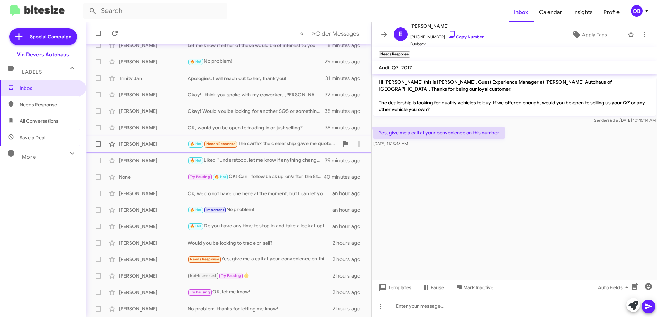
click at [262, 143] on div "🔥 Hot Needs Response The carfax the dealership gave me quoted $51-52,000 (I don…" at bounding box center [262, 144] width 151 height 8
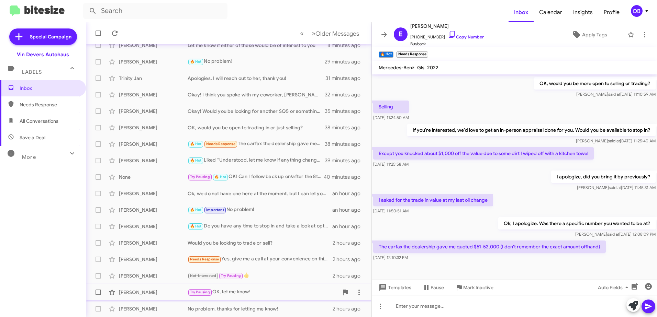
click at [256, 297] on div "[PERSON_NAME] Try Pausing OK, let me know! 2 hours ago" at bounding box center [228, 293] width 274 height 14
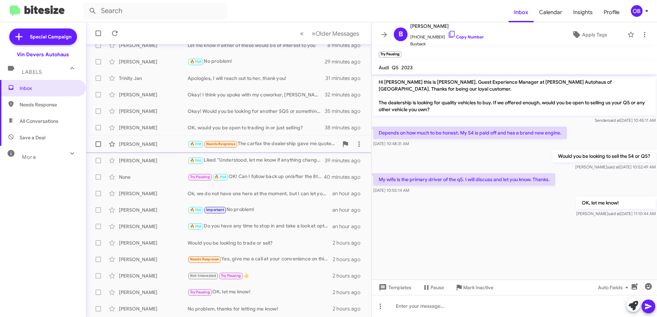
click at [267, 147] on div "🔥 Hot Needs Response The carfax the dealership gave me quoted $51-52,000 (I don…" at bounding box center [262, 144] width 151 height 8
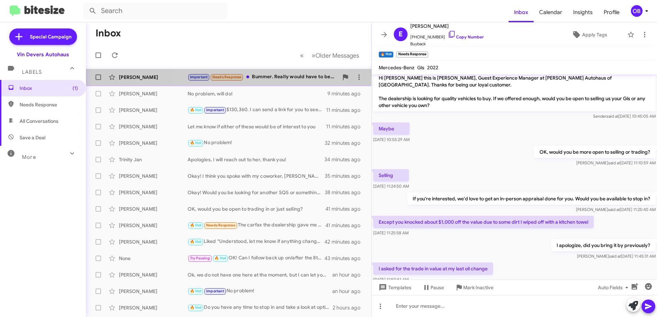
click at [256, 74] on div "Important Needs Response Bummer. Really would have to be something that would e…" at bounding box center [262, 77] width 151 height 8
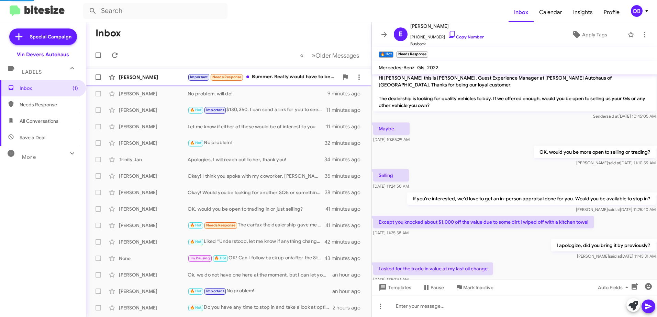
scroll to position [399, 0]
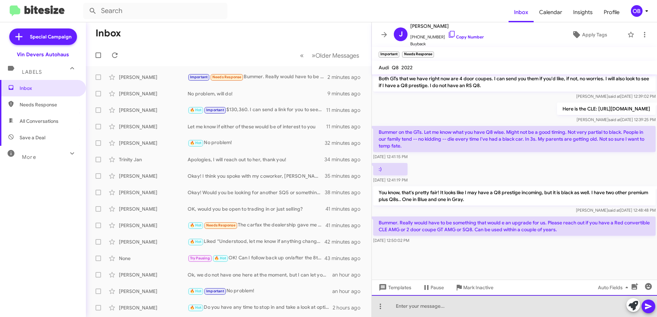
click at [438, 305] on div at bounding box center [514, 306] width 285 height 22
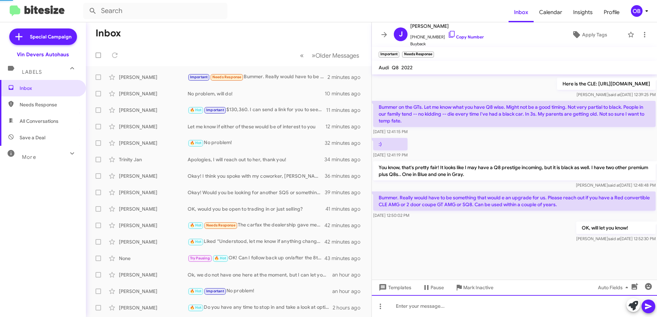
scroll to position [424, 0]
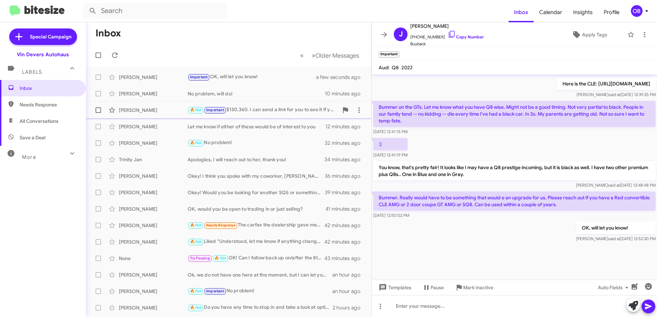
click at [251, 110] on div "🔥 Hot Important $130,360. I can send a link for you to see it if you'd like?" at bounding box center [262, 110] width 151 height 8
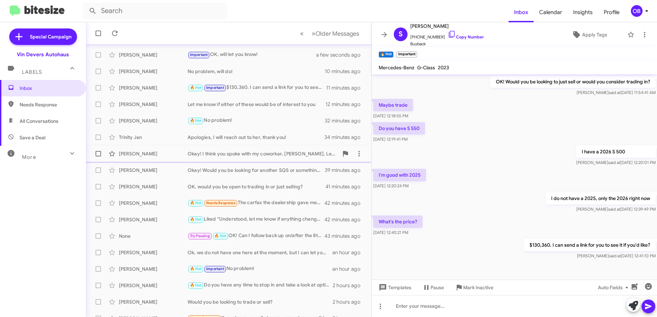
scroll to position [34, 0]
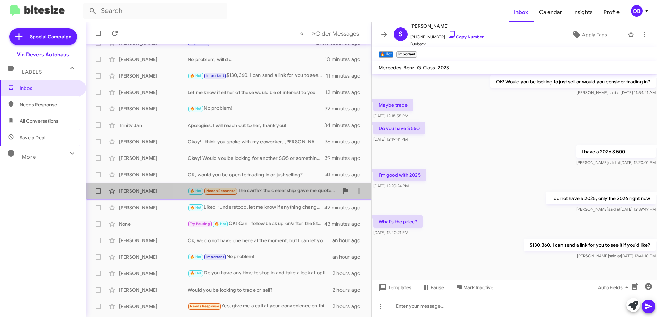
click at [277, 189] on div "🔥 Hot Needs Response The carfax the dealership gave me quoted $51-52,000 (I don…" at bounding box center [262, 191] width 151 height 8
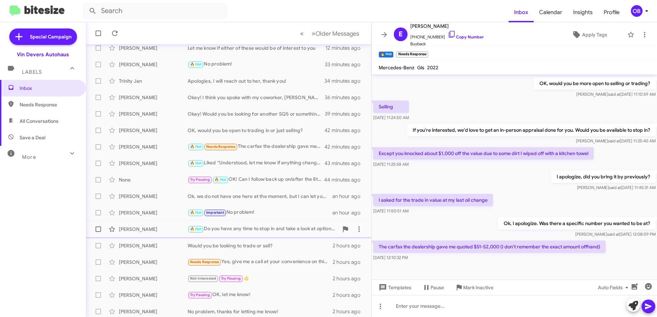
scroll to position [81, 0]
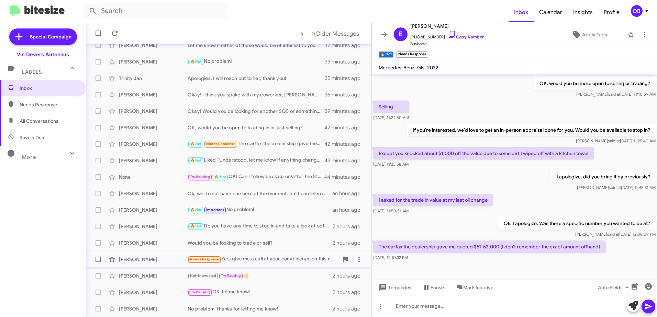
click at [249, 255] on div "[PERSON_NAME] Needs Response Yes, give me a call at your convenience on this nu…" at bounding box center [228, 260] width 274 height 14
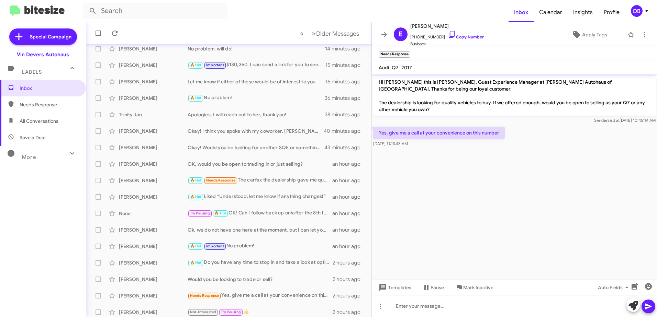
scroll to position [81, 0]
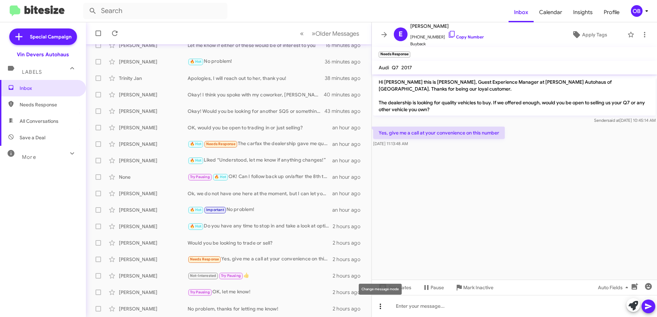
click at [379, 307] on icon at bounding box center [380, 307] width 8 height 8
click at [388, 288] on button "note" at bounding box center [394, 289] width 43 height 16
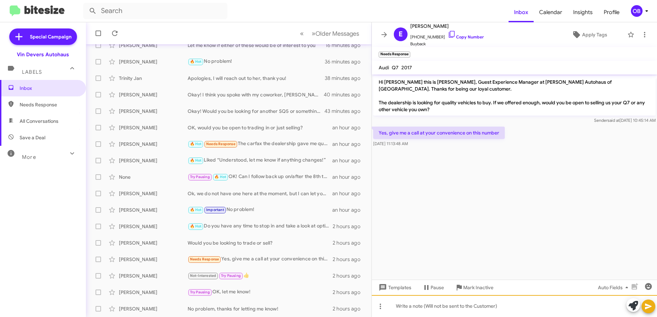
click at [430, 307] on div at bounding box center [514, 306] width 285 height 22
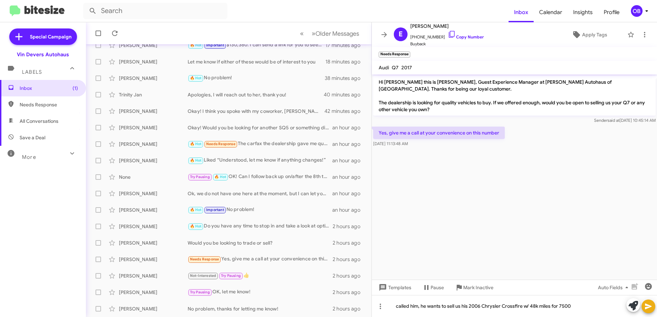
click at [650, 304] on icon at bounding box center [648, 307] width 8 height 8
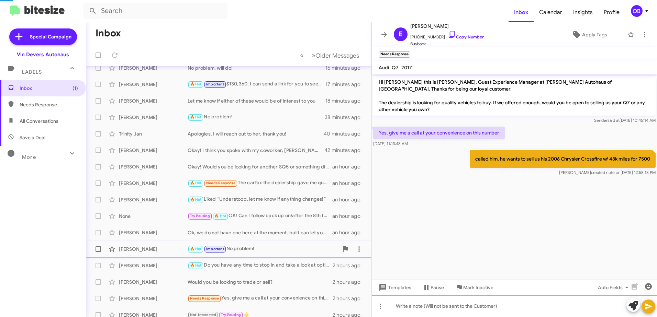
scroll to position [0, 0]
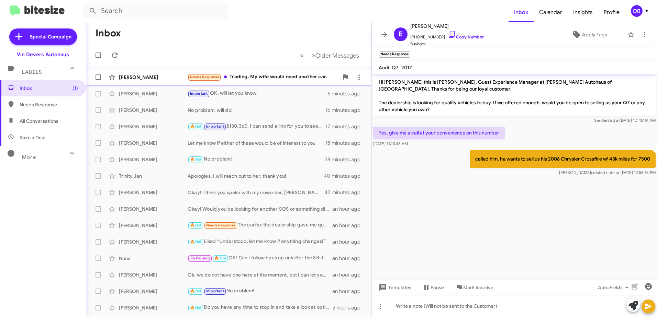
click at [266, 80] on div "Needs Response Trading. My wife would need another car." at bounding box center [262, 77] width 151 height 8
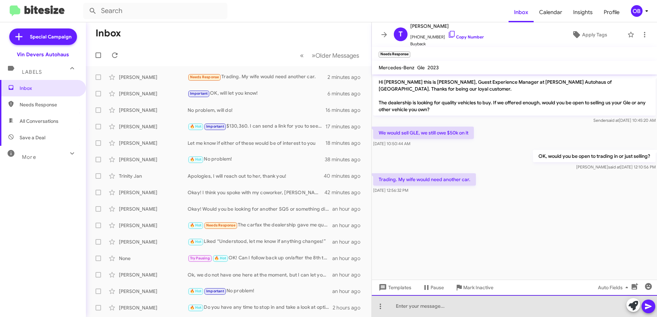
click at [456, 306] on div at bounding box center [514, 306] width 285 height 22
click at [439, 308] on div at bounding box center [514, 306] width 285 height 22
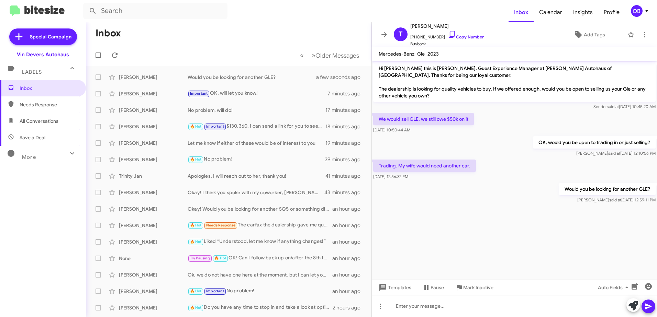
click at [49, 122] on span "All Conversations" at bounding box center [39, 121] width 39 height 7
type input "in:all-conversations"
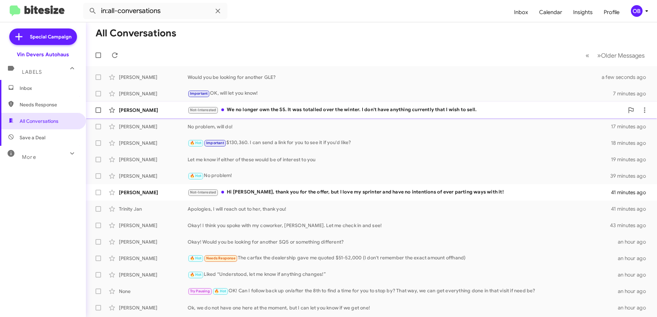
click at [371, 116] on div "[PERSON_NAME] Not-Interested We no longer own the S5. It was totalled over the …" at bounding box center [371, 110] width 560 height 14
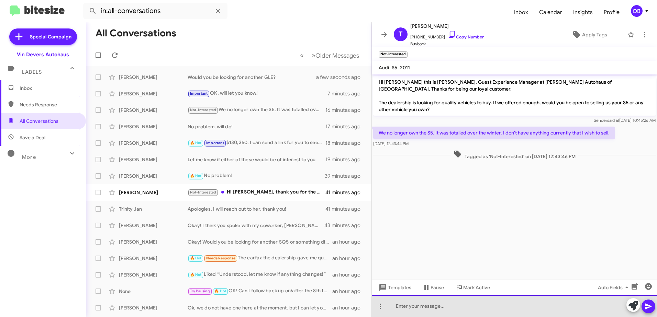
click at [404, 305] on div at bounding box center [514, 306] width 285 height 22
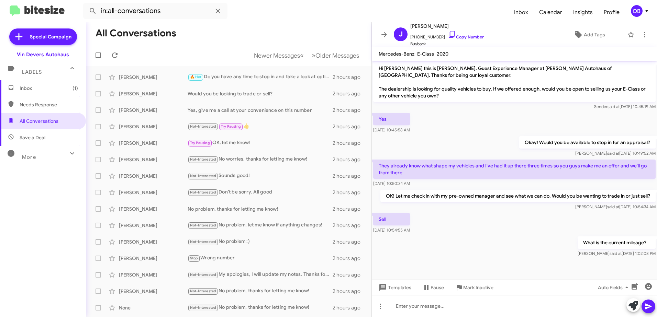
click at [53, 87] on span "Inbox (1)" at bounding box center [49, 88] width 58 height 7
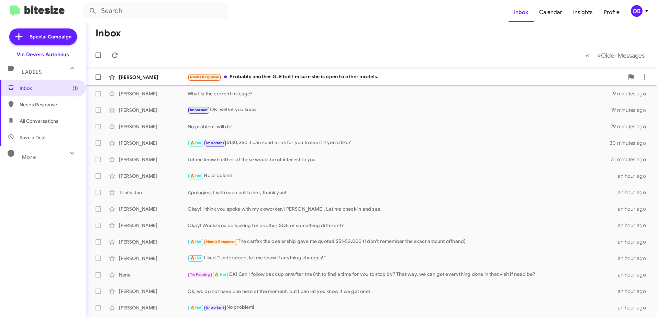
click at [424, 77] on div "Needs Response Probably another GLE but I'm sure she is open to other models." at bounding box center [405, 77] width 436 height 8
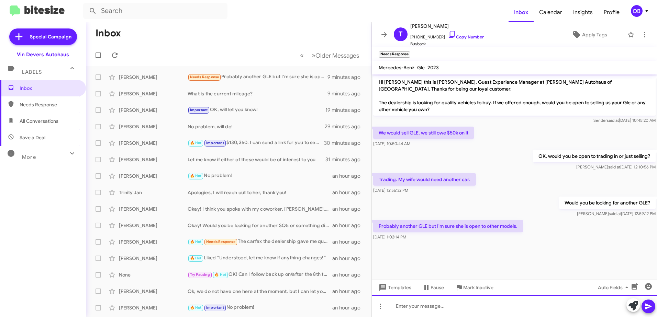
click at [480, 301] on div at bounding box center [514, 306] width 285 height 22
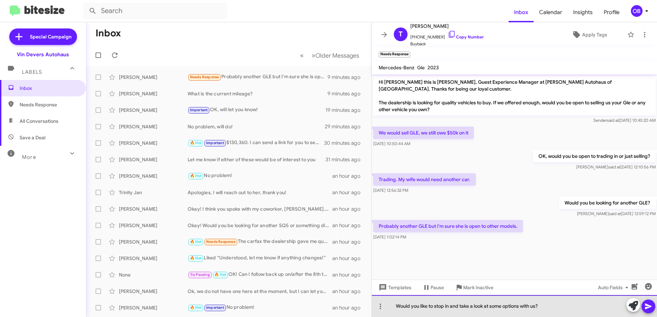
click at [540, 308] on div "Would you like to stop in and take a look at some options with us?" at bounding box center [514, 306] width 285 height 22
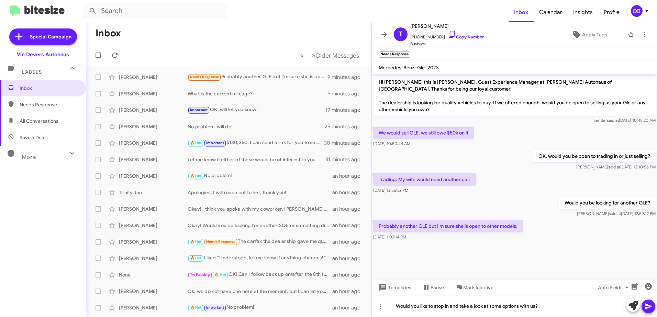
click at [646, 306] on icon at bounding box center [648, 307] width 7 height 6
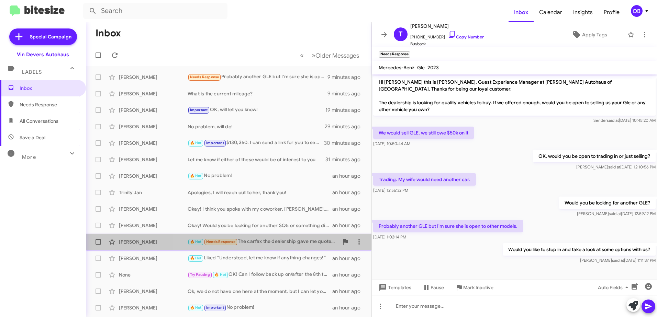
click at [270, 244] on div "🔥 Hot Needs Response The carfax the dealership gave me quoted $51-52,000 (I don…" at bounding box center [262, 242] width 151 height 8
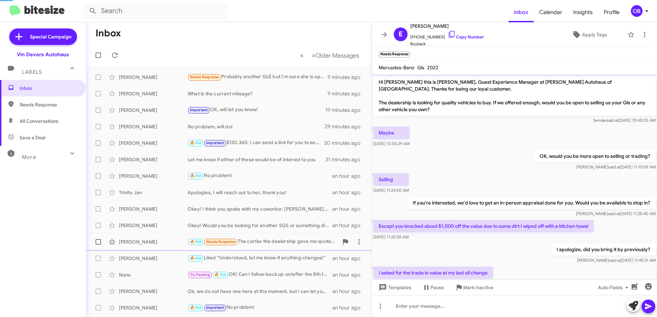
scroll to position [73, 0]
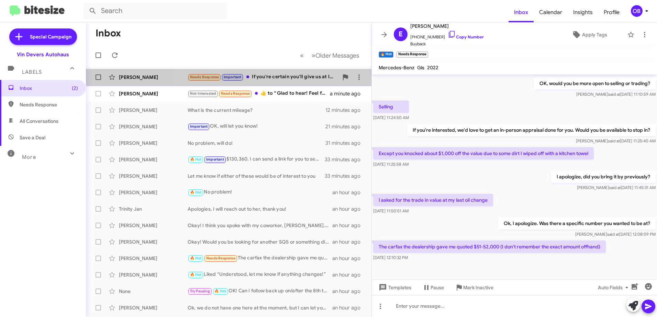
click at [271, 73] on div "Todd Belden Needs Response Important If you're certain you'll give us at least …" at bounding box center [228, 77] width 274 height 14
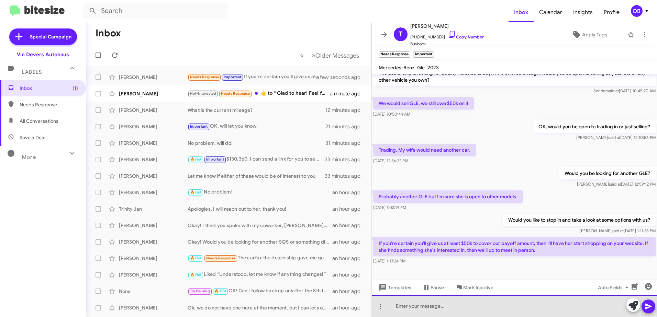
click at [491, 307] on div at bounding box center [514, 306] width 285 height 22
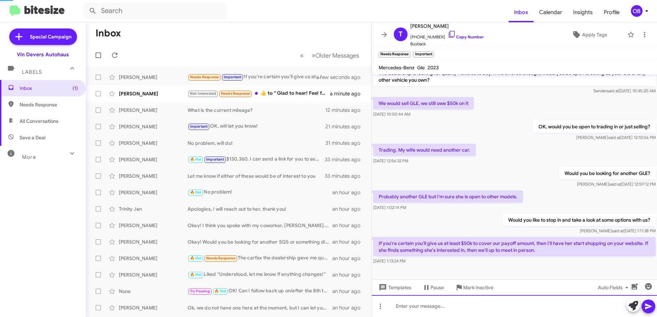
scroll to position [55, 0]
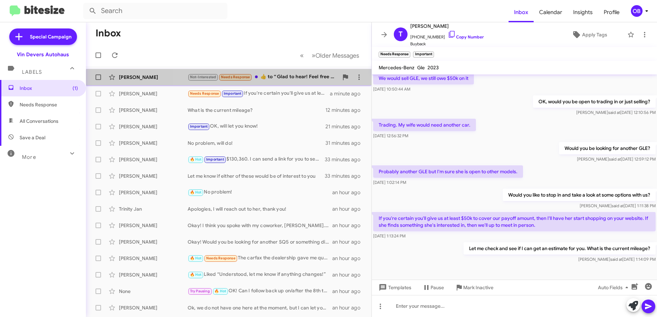
click at [290, 82] on div "Hunter Letellier Not-Interested Needs Response ​👍​ to “ Glad to hear! Feel free…" at bounding box center [228, 77] width 274 height 14
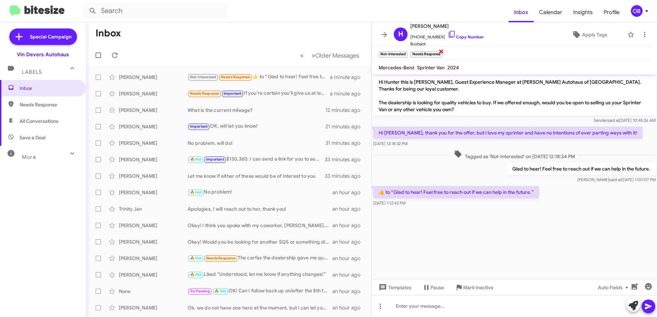
click at [442, 52] on span "×" at bounding box center [440, 51] width 5 height 8
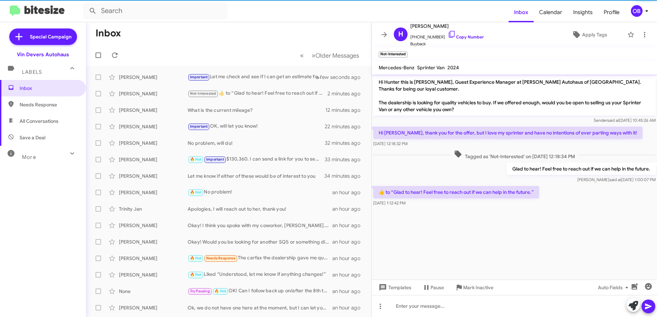
click at [201, 56] on mat-toolbar-row "« Previous » Next Older Messages" at bounding box center [228, 55] width 285 height 22
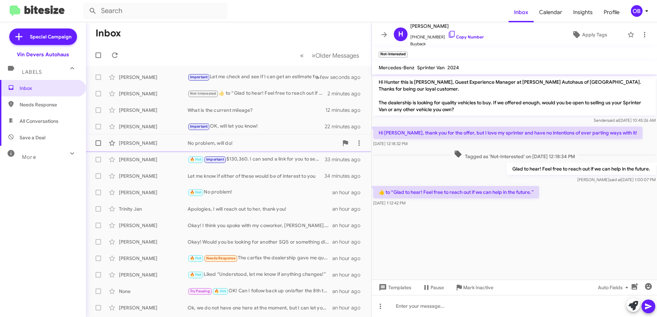
scroll to position [81, 0]
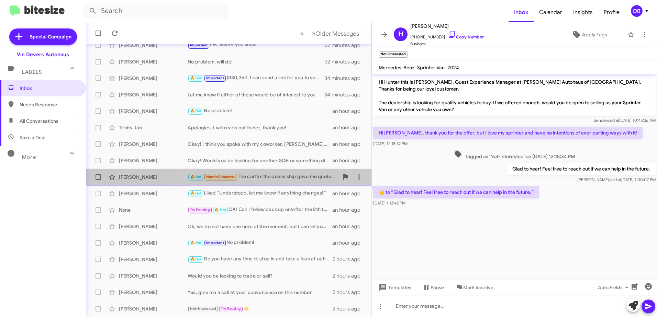
click at [282, 174] on div "🔥 Hot Needs Response The carfax the dealership gave me quoted $51-52,000 (I don…" at bounding box center [262, 177] width 151 height 8
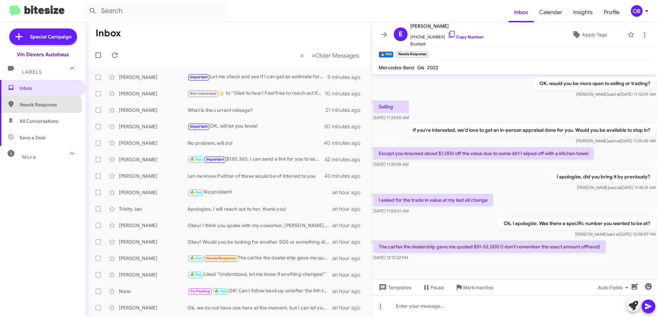
click at [35, 108] on span "Needs Response" at bounding box center [49, 104] width 58 height 7
type input "in:needs-response"
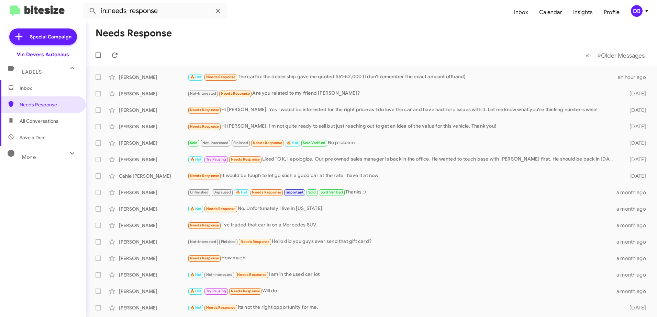
click at [33, 88] on span "Inbox" at bounding box center [49, 88] width 58 height 7
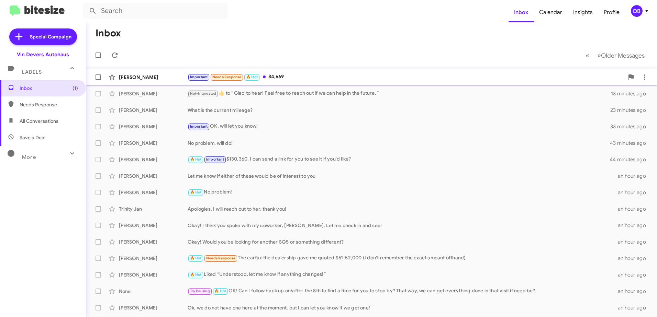
click at [307, 79] on div "Important Needs Response 🔥 Hot 34,669" at bounding box center [405, 77] width 436 height 8
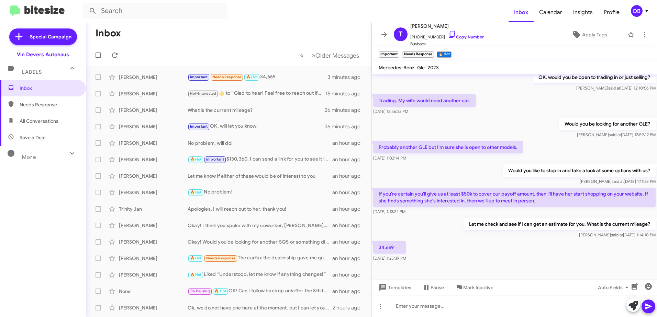
scroll to position [80, 0]
click at [288, 80] on div "Important Needs Response 🔥 Hot 34,669" at bounding box center [262, 77] width 151 height 8
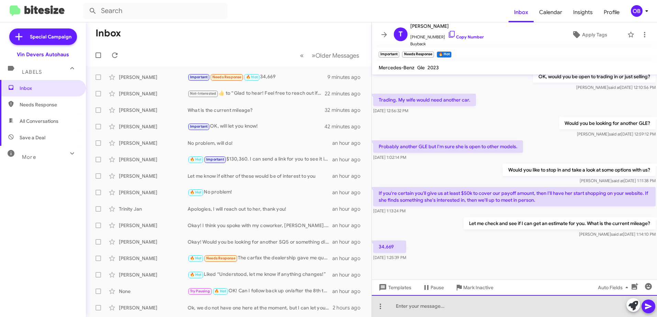
click at [463, 304] on div at bounding box center [514, 306] width 285 height 22
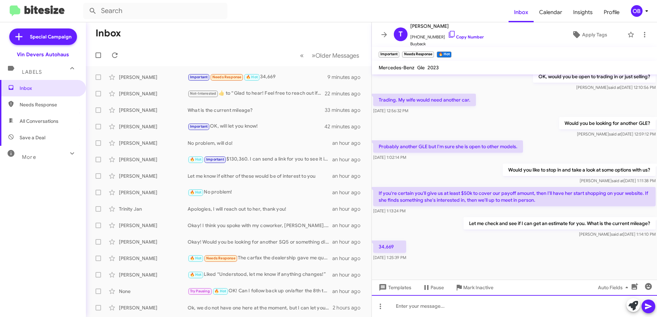
click at [418, 301] on div at bounding box center [514, 306] width 285 height 22
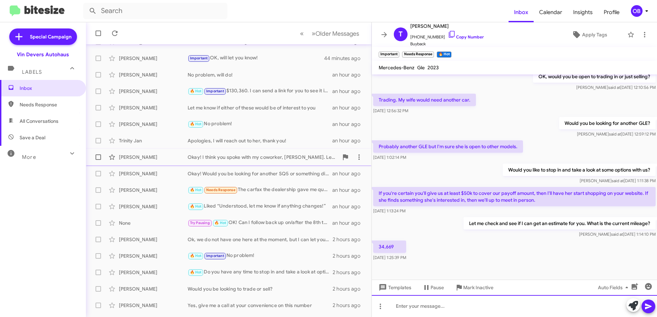
scroll to position [69, 0]
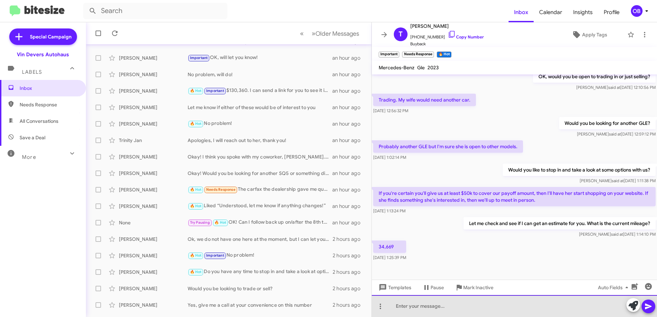
click at [496, 309] on div at bounding box center [514, 306] width 285 height 22
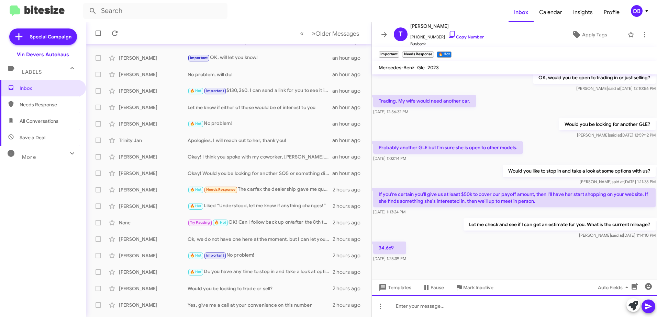
scroll to position [80, 0]
click at [448, 308] on div at bounding box center [514, 306] width 285 height 22
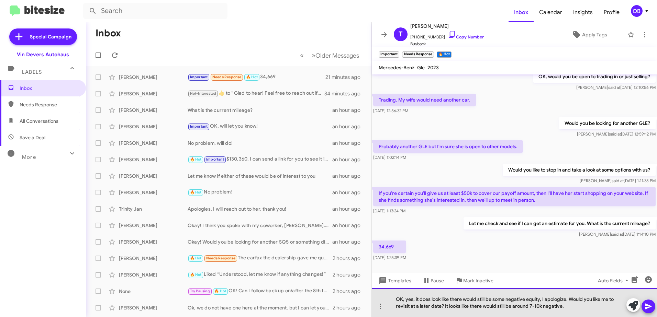
click at [579, 310] on div "OK, yes, it does look like there would still be some negative equity, I apologi…" at bounding box center [514, 302] width 285 height 29
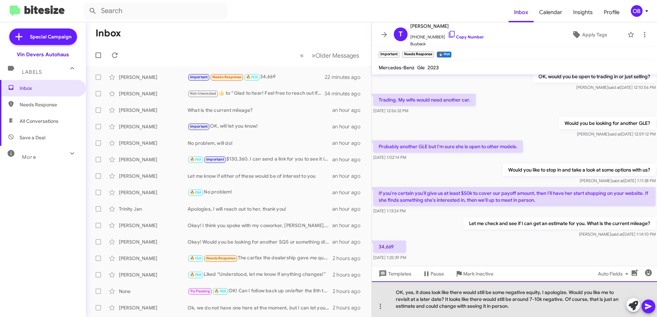
click at [579, 299] on div "OK, yes, it does look like there would still be some negative equity, I apologi…" at bounding box center [514, 300] width 285 height 36
click at [583, 300] on div "OK, yes, it does look like there would still be some negative equity, I apologi…" at bounding box center [514, 300] width 285 height 36
click at [581, 305] on div "OK, yes, it does look like there would still be some negative equity, I apologi…" at bounding box center [514, 300] width 285 height 36
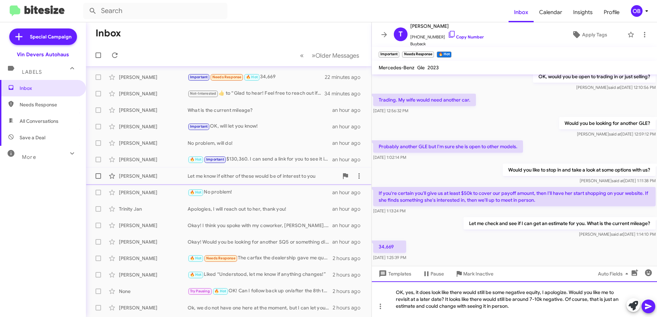
scroll to position [34, 0]
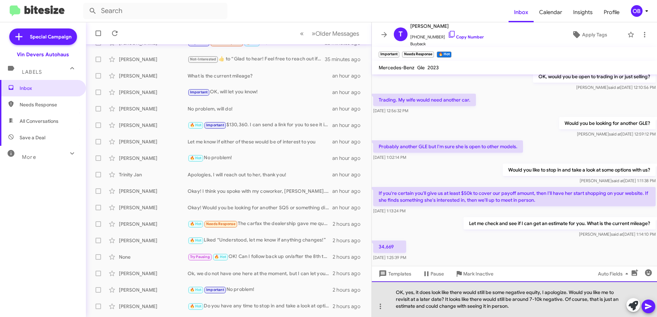
click at [438, 306] on div "OK, yes, it does look like there would still be some negative equity, I apologi…" at bounding box center [514, 300] width 285 height 36
drag, startPoint x: 455, startPoint y: 307, endPoint x: 446, endPoint y: 307, distance: 8.9
click at [446, 307] on div "OK, yes, it does look like there would still be some negative equity, I apologi…" at bounding box center [514, 300] width 285 height 36
drag, startPoint x: 466, startPoint y: 307, endPoint x: 440, endPoint y: 308, distance: 26.5
click at [440, 308] on div "OK, yes, it does look like there would still be some negative equity, I apologi…" at bounding box center [514, 300] width 285 height 36
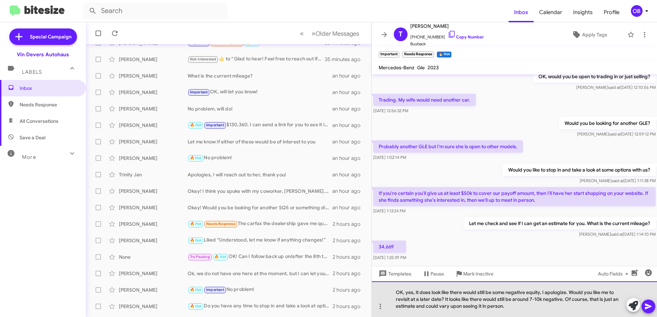
click at [512, 307] on div "OK, yes, it does look like there would still be some negative equity, I apologi…" at bounding box center [514, 300] width 285 height 36
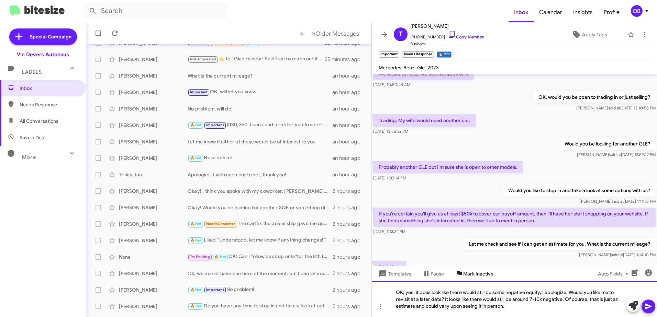
scroll to position [93, 0]
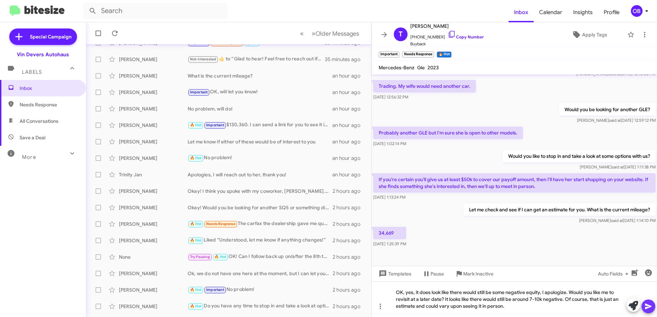
click at [650, 303] on icon at bounding box center [648, 307] width 8 height 8
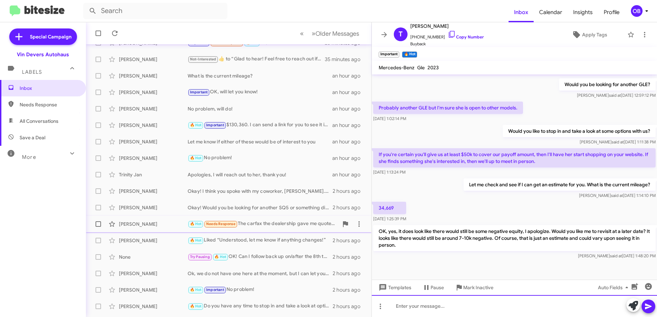
scroll to position [0, 0]
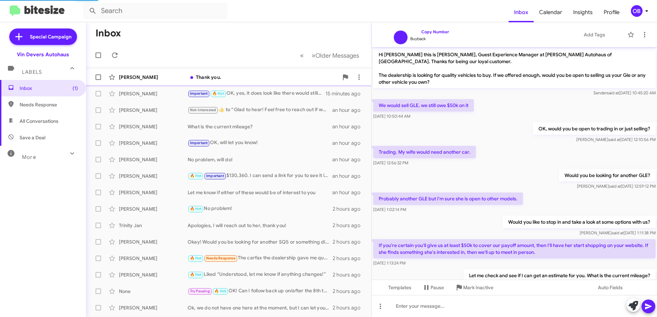
scroll to position [91, 0]
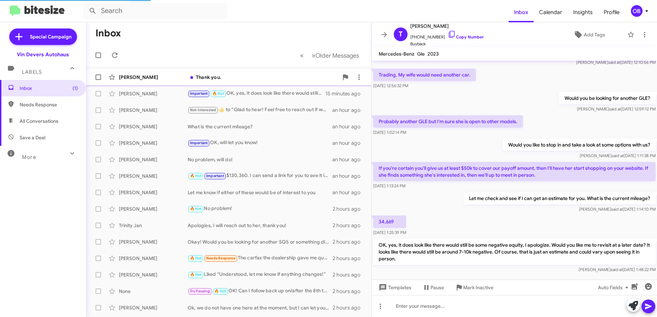
click at [233, 78] on div "Thank you." at bounding box center [262, 77] width 151 height 7
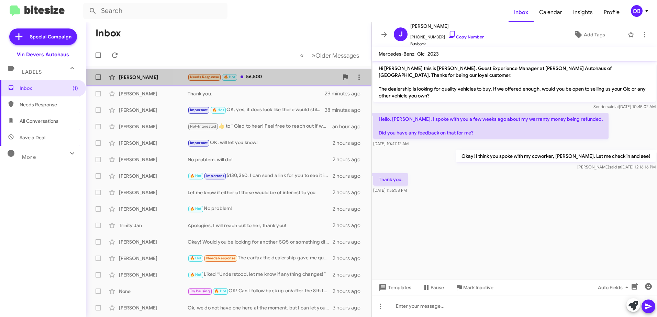
click at [269, 80] on div "Needs Response 🔥 Hot 56,500" at bounding box center [262, 77] width 151 height 8
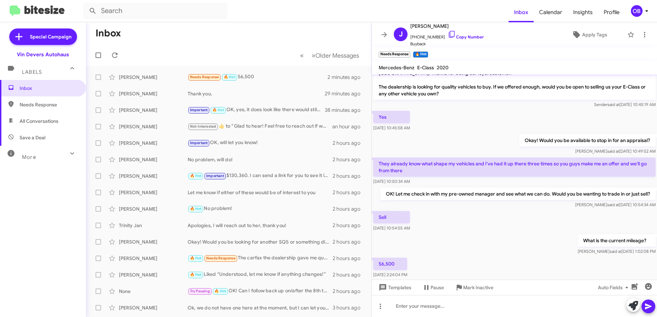
scroll to position [30, 0]
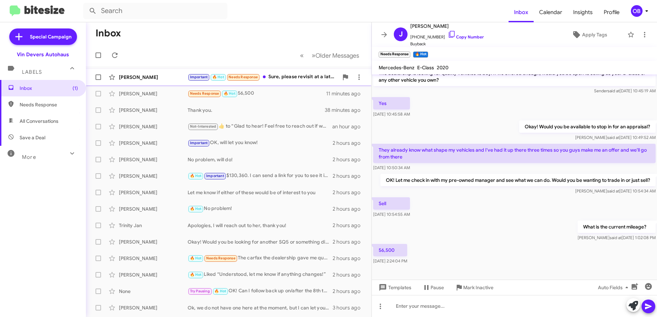
click at [294, 76] on div "Important 🔥 Hot Needs Response Sure, please revisit at a later date. Thanks" at bounding box center [262, 77] width 151 height 8
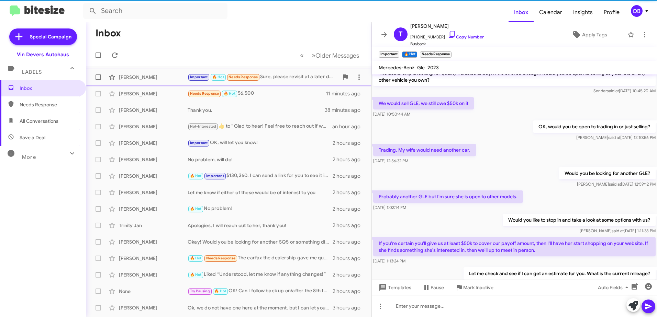
scroll to position [144, 0]
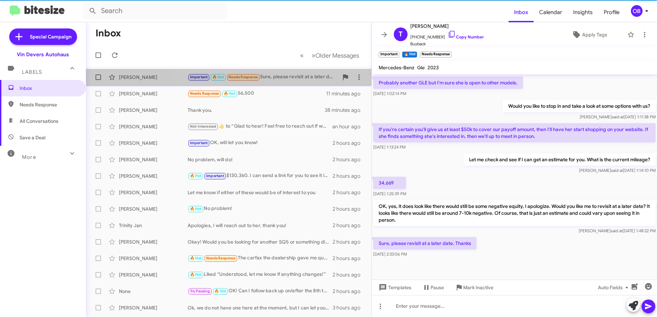
click at [294, 84] on div "Todd Belden Important 🔥 Hot Needs Response Sure, please revisit at a later date…" at bounding box center [228, 77] width 274 height 14
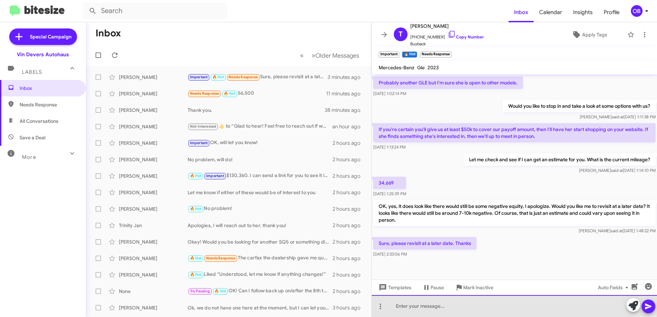
click at [468, 308] on div at bounding box center [514, 306] width 285 height 22
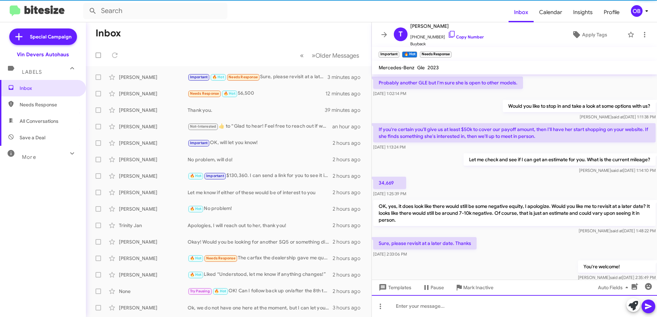
scroll to position [0, 0]
